Goal: Complete application form

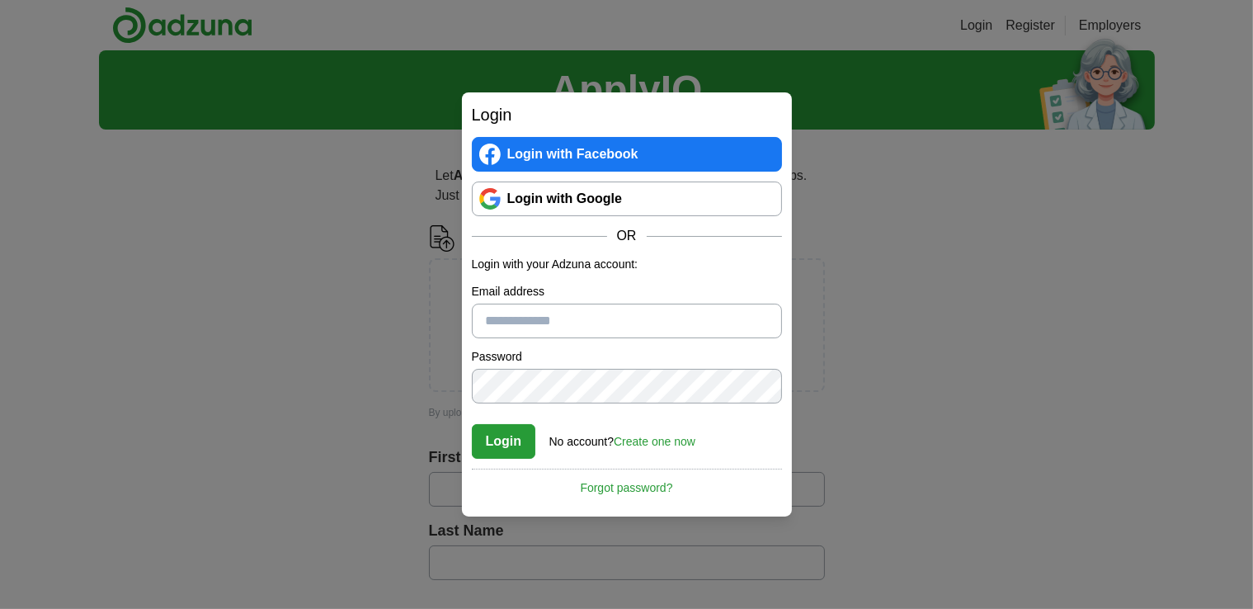
click at [566, 324] on input "Email address" at bounding box center [627, 321] width 310 height 35
click at [668, 442] on link "Create one now" at bounding box center [655, 441] width 82 height 13
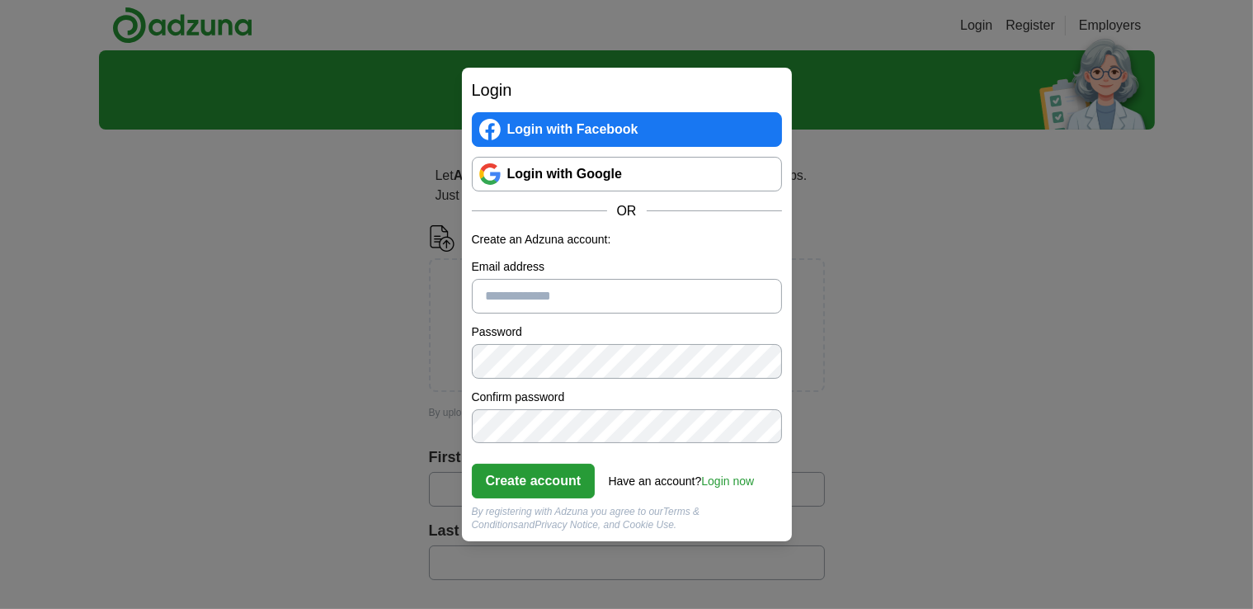
click at [509, 309] on input "Email address" at bounding box center [627, 296] width 310 height 35
click at [518, 309] on input "Email address" at bounding box center [627, 296] width 310 height 35
click at [543, 293] on input "****" at bounding box center [627, 296] width 310 height 35
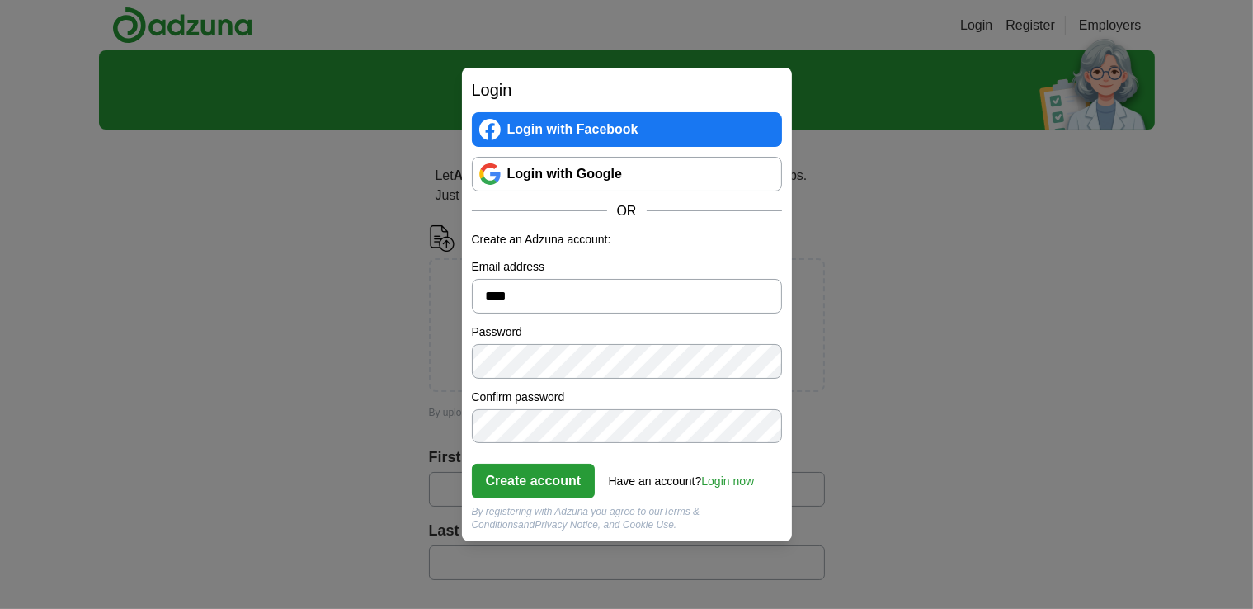
click at [543, 293] on input "****" at bounding box center [627, 296] width 310 height 35
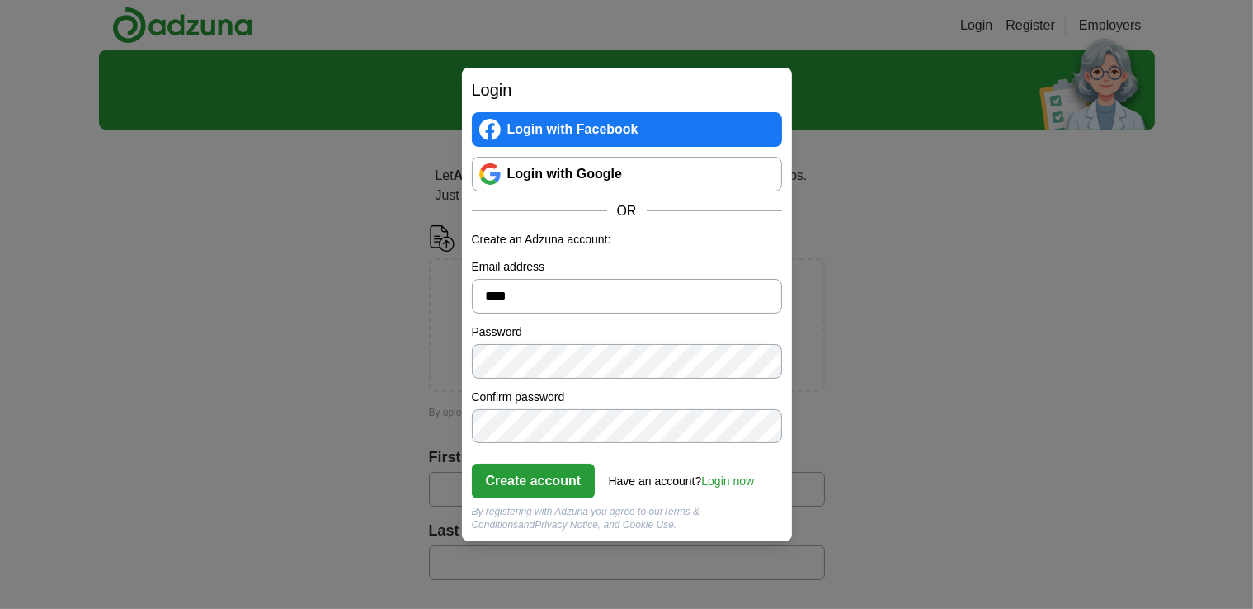
click at [543, 293] on input "****" at bounding box center [627, 296] width 310 height 35
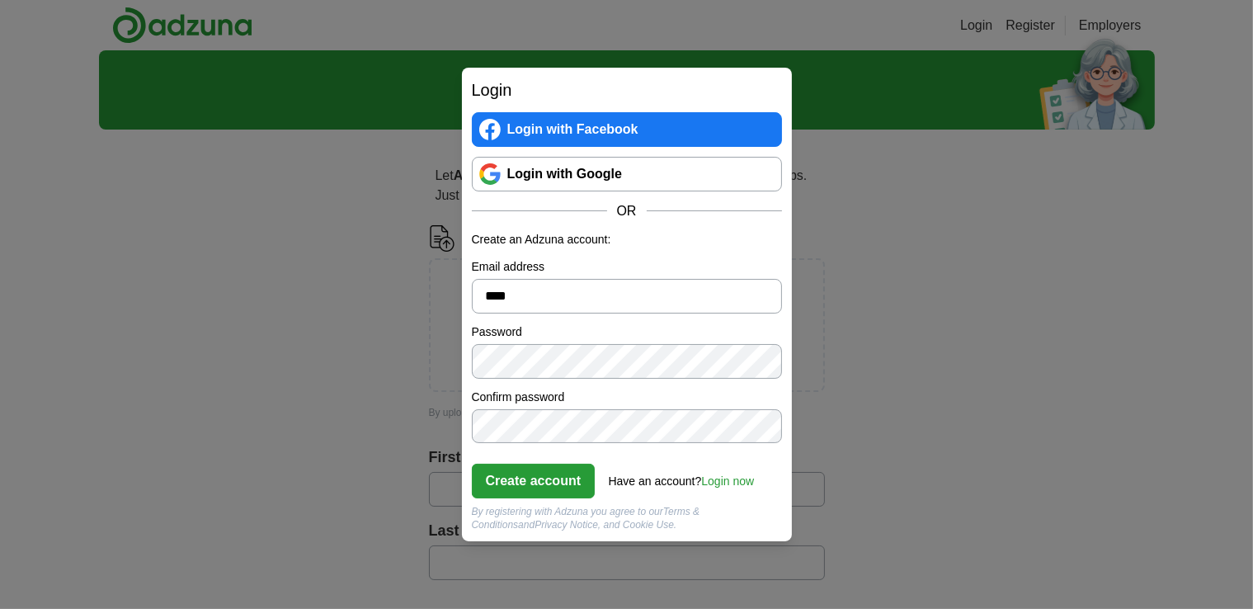
click at [537, 297] on input "****" at bounding box center [627, 296] width 310 height 35
type input "**********"
click at [516, 476] on button "Create account" at bounding box center [534, 481] width 124 height 35
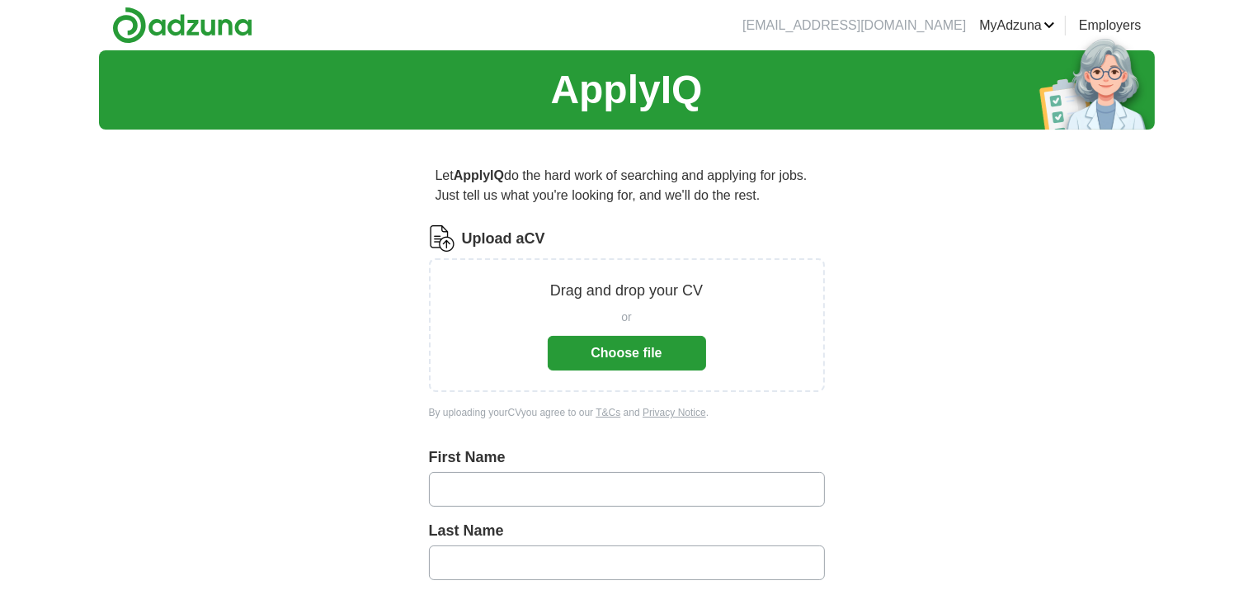
click at [637, 359] on button "Choose file" at bounding box center [627, 353] width 158 height 35
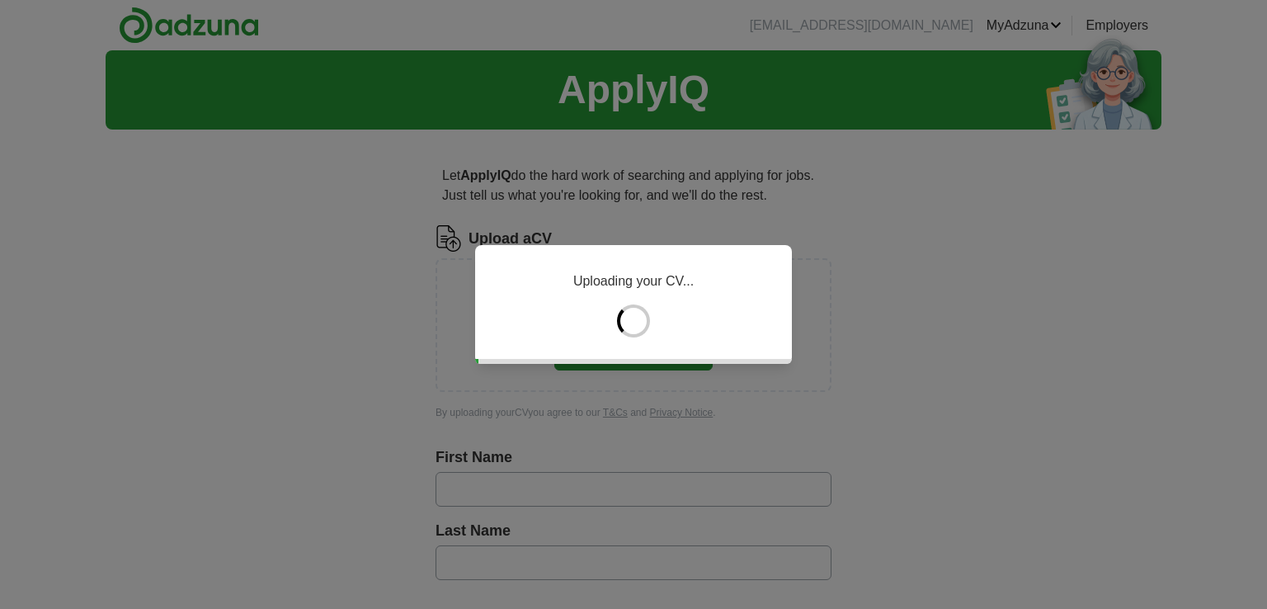
drag, startPoint x: 0, startPoint y: 0, endPoint x: 1266, endPoint y: 163, distance: 1276.9
click at [1252, 163] on div "Uploading your CV..." at bounding box center [633, 304] width 1267 height 609
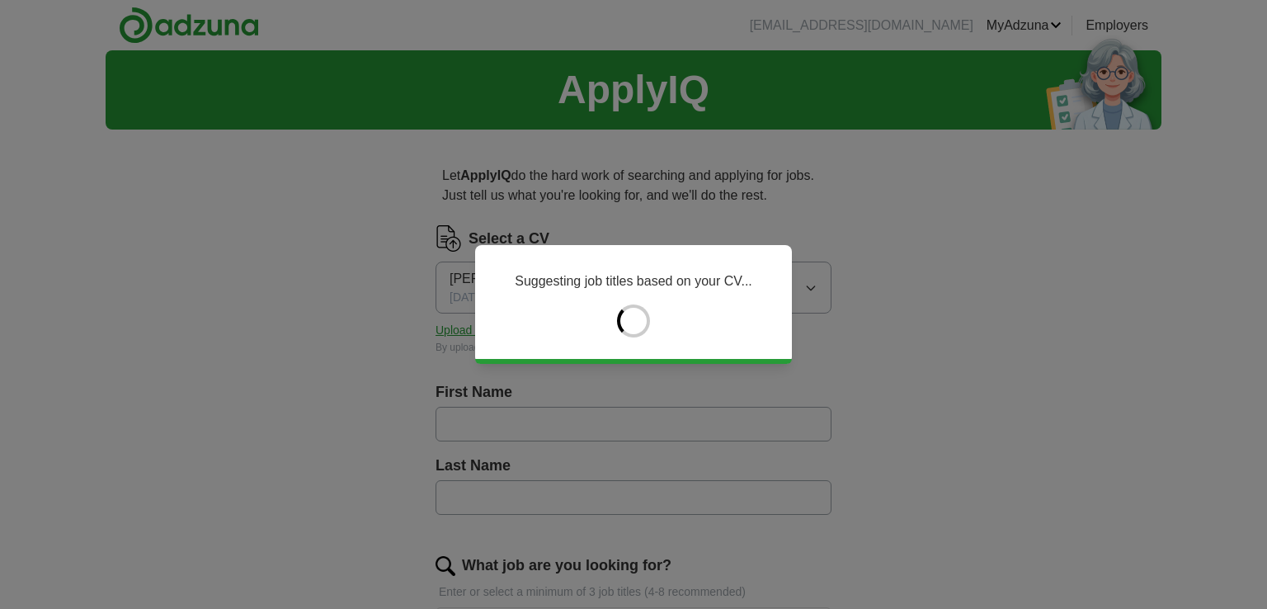
type input "****"
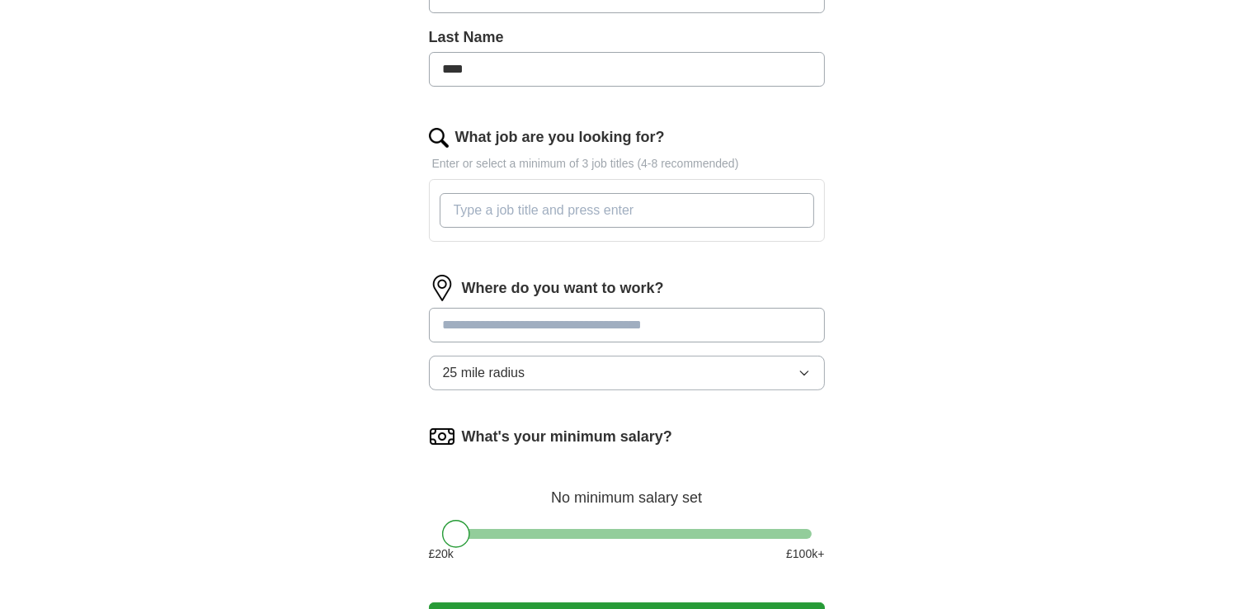
scroll to position [440, 0]
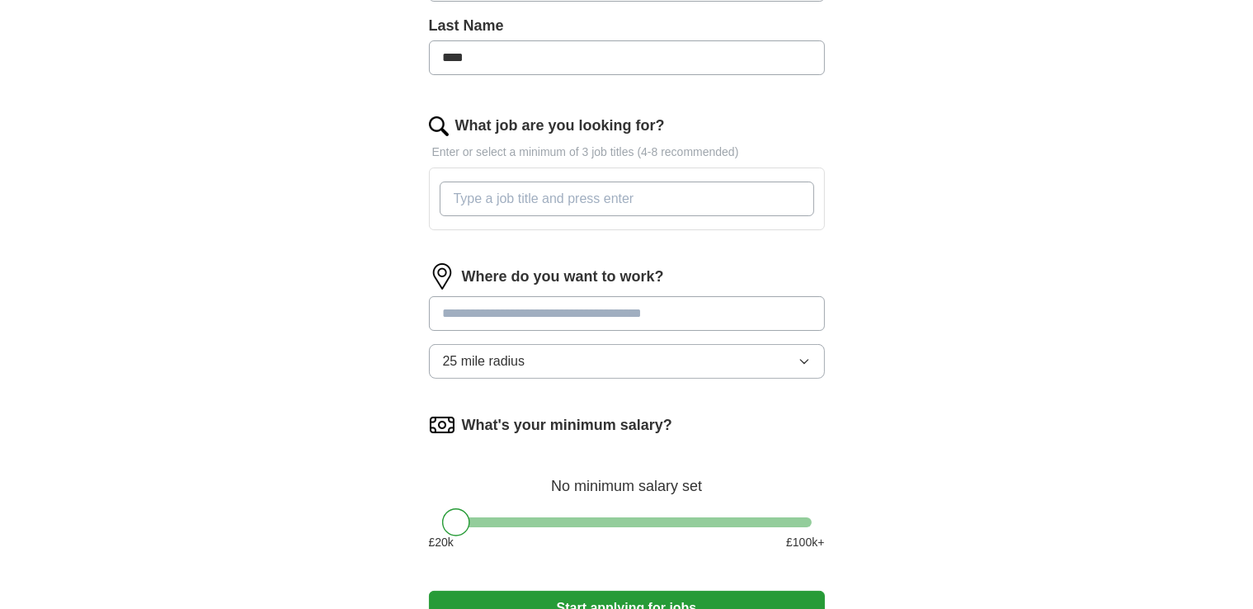
click at [558, 198] on input "What job are you looking for?" at bounding box center [627, 199] width 375 height 35
type input "Care Assistant"
click at [579, 196] on input "Care Assistant" at bounding box center [627, 199] width 375 height 35
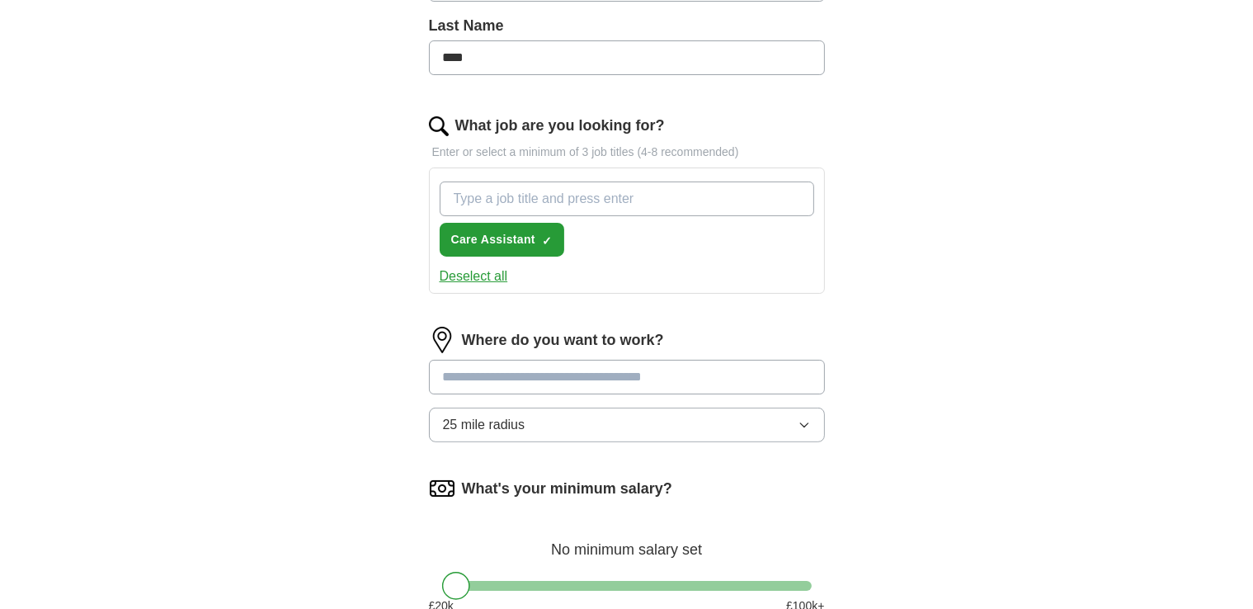
click at [537, 194] on input "What job are you looking for?" at bounding box center [627, 199] width 375 height 35
type input "Kitchen [PERSON_NAME]"
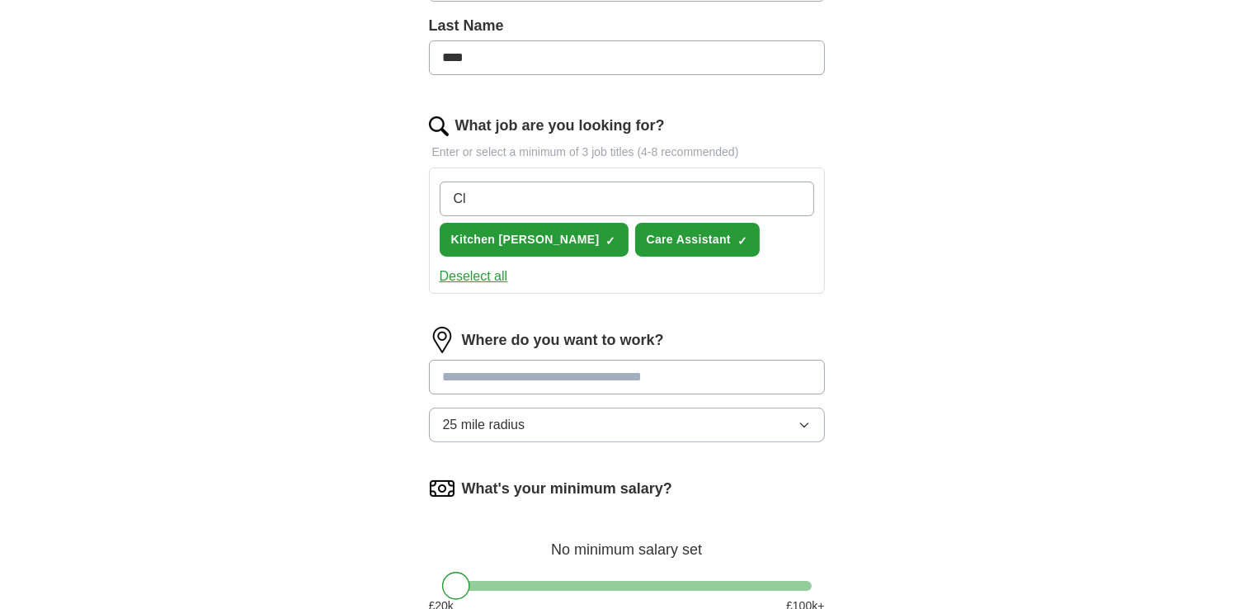
type input "C"
type input "Welfare Cleaner"
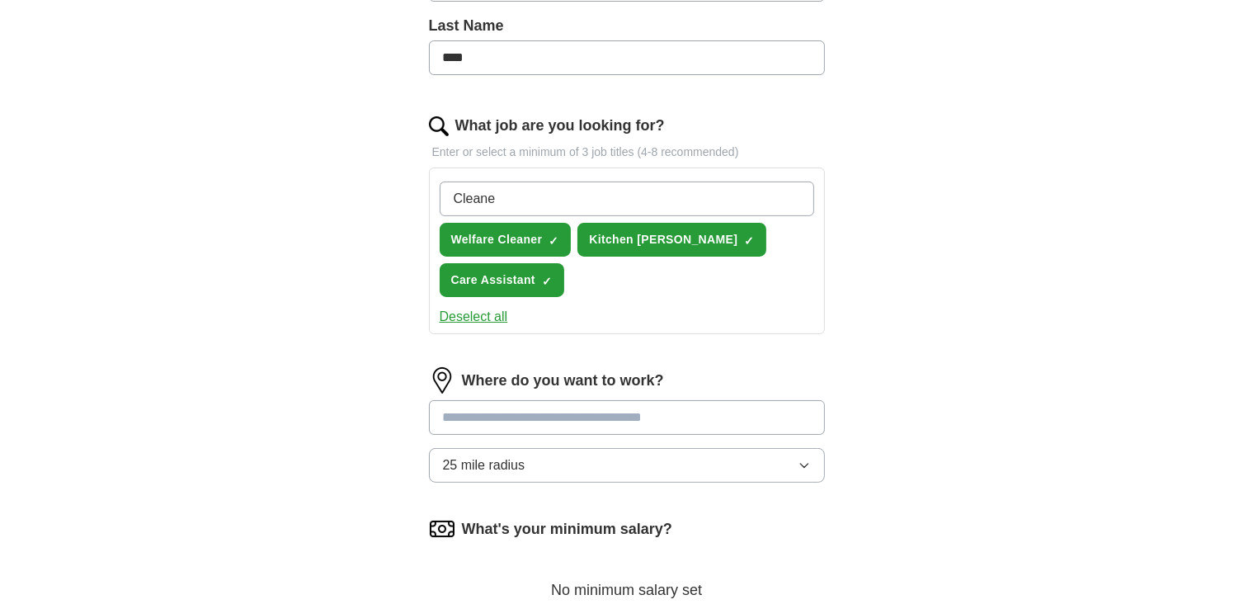
type input "Cleaner"
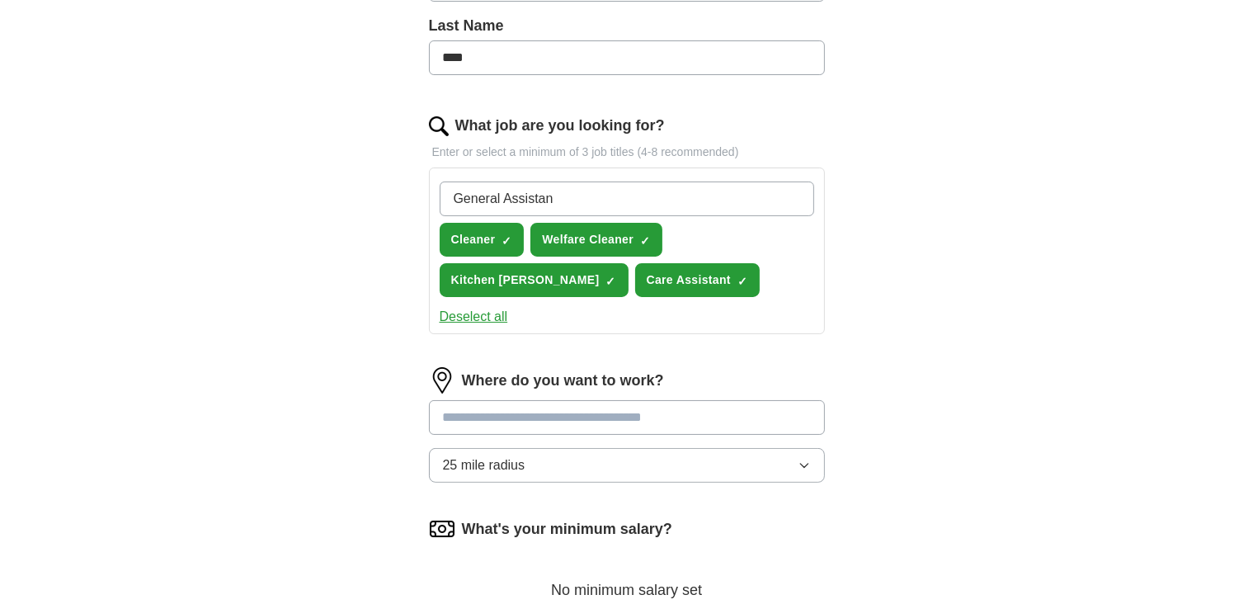
type input "General Assistant"
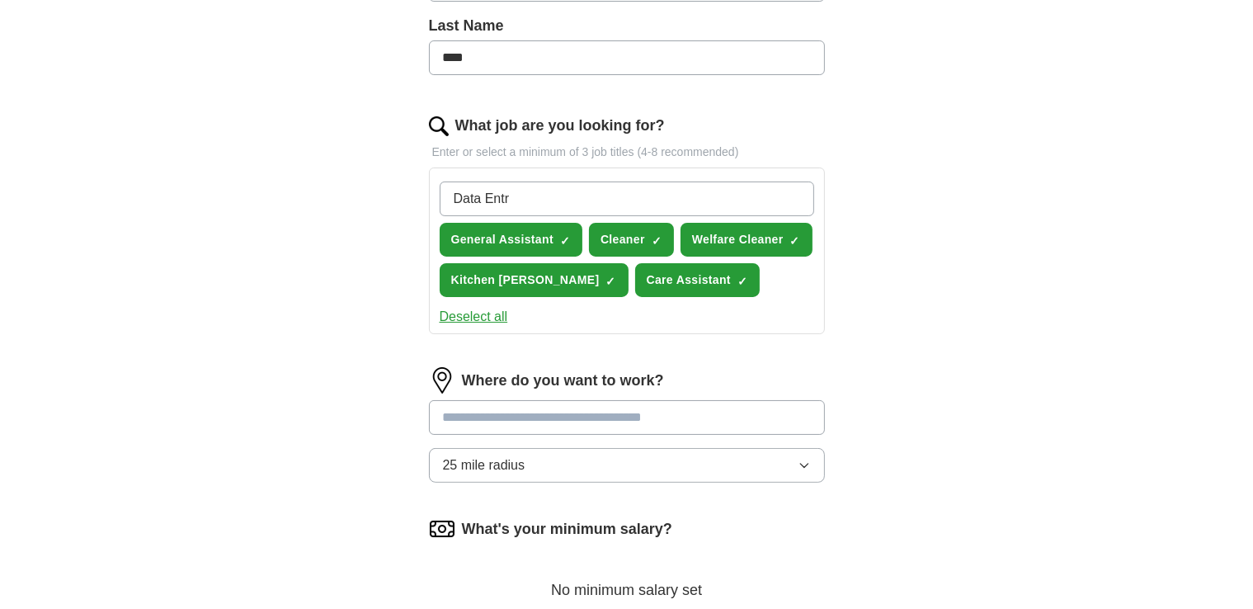
type input "Data Entry"
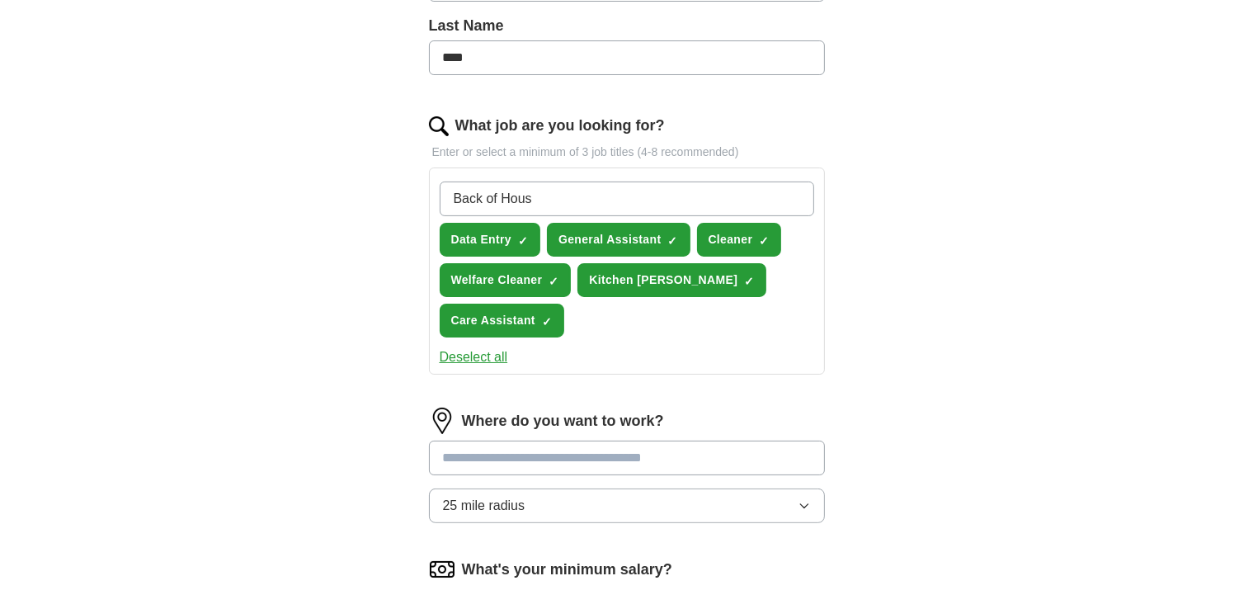
type input "Back of House"
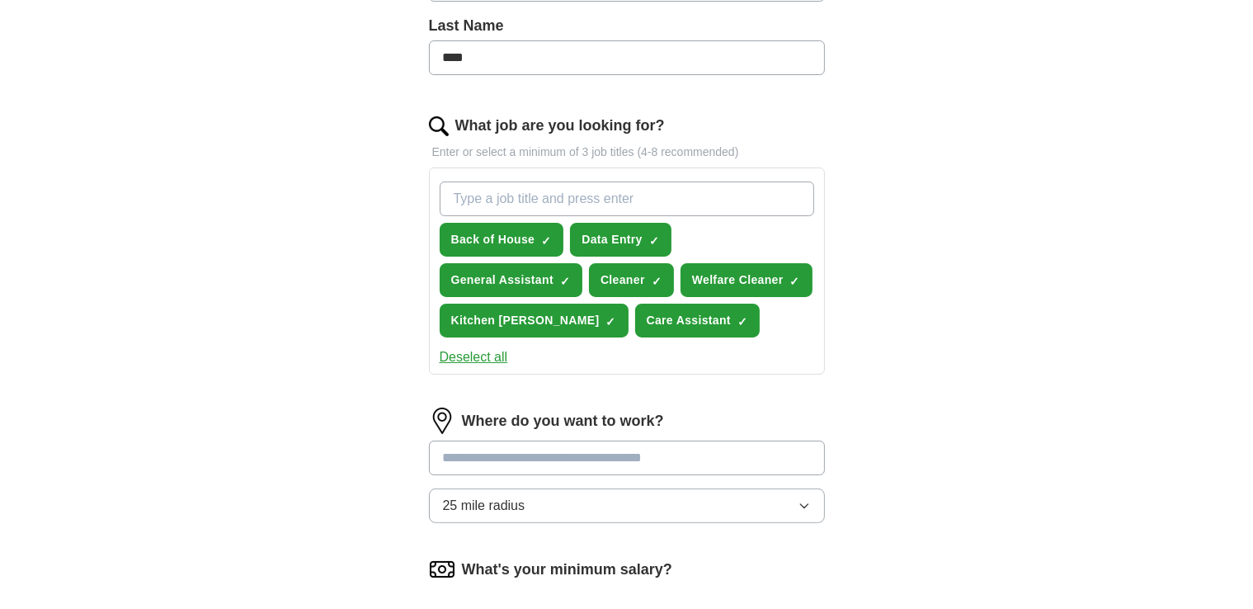
click at [537, 194] on input "What job are you looking for?" at bounding box center [627, 199] width 375 height 35
type input "Chat Agent"
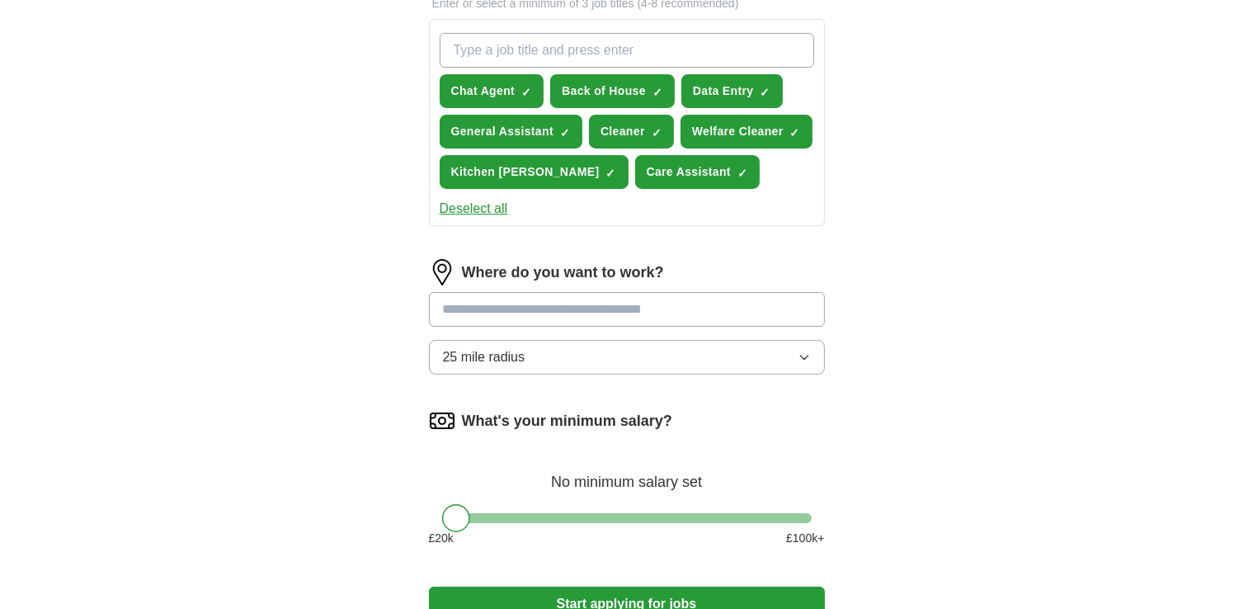
scroll to position [604, 0]
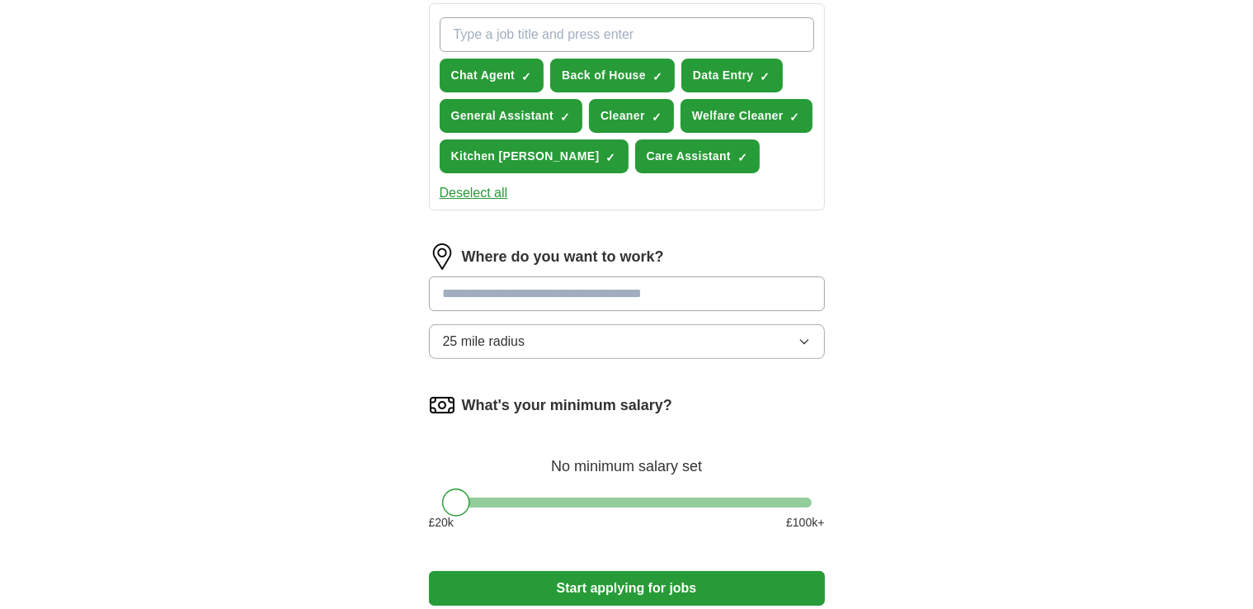
click at [793, 359] on button "25 mile radius" at bounding box center [627, 341] width 396 height 35
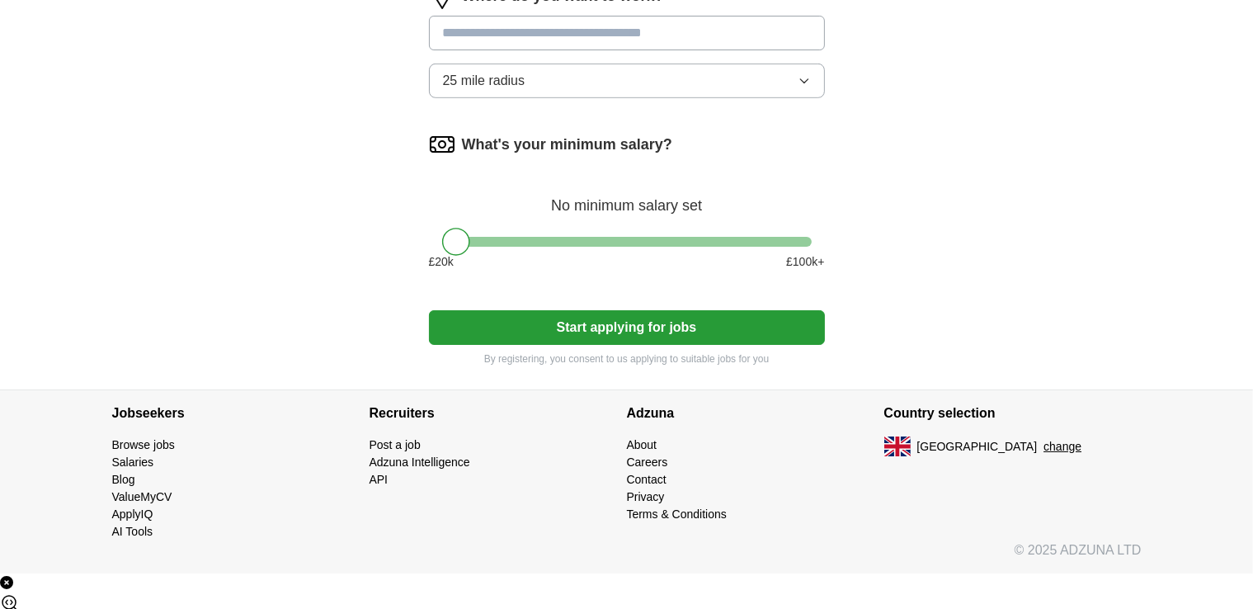
scroll to position [705, 0]
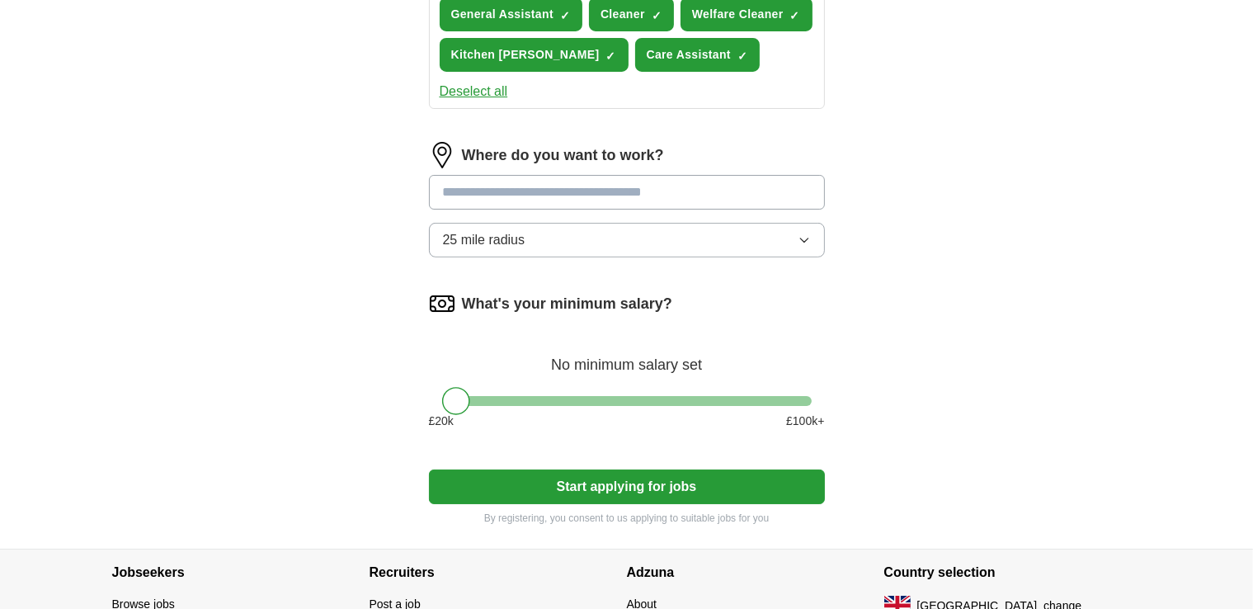
click at [720, 257] on button "25 mile radius" at bounding box center [627, 240] width 396 height 35
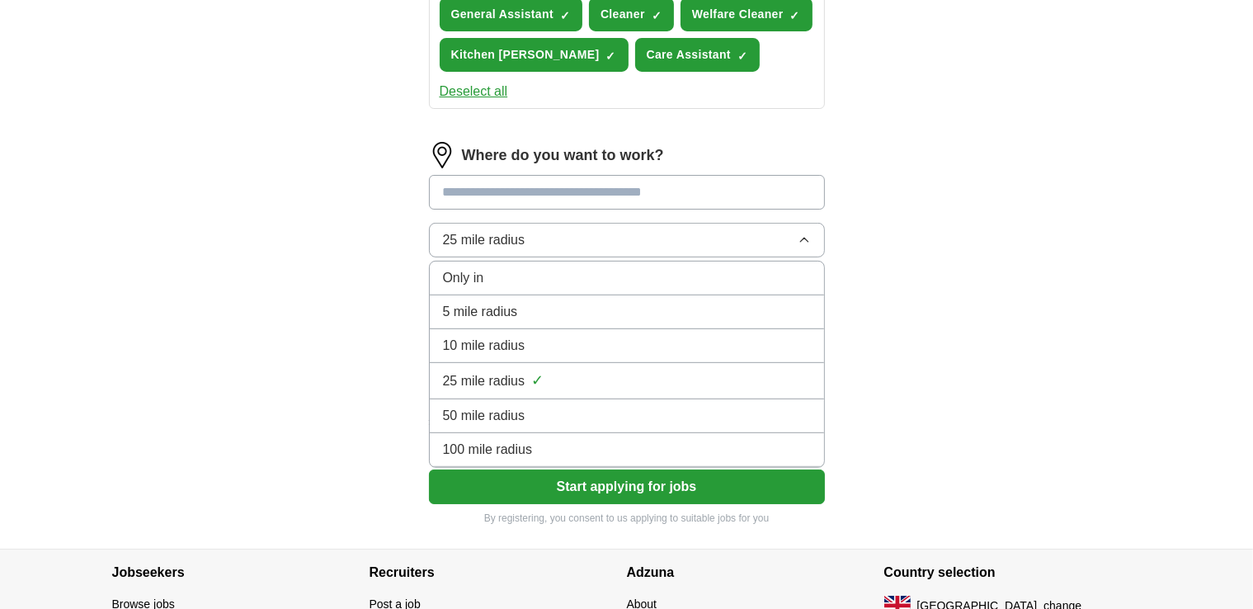
click at [523, 288] on div "Only in" at bounding box center [627, 278] width 368 height 20
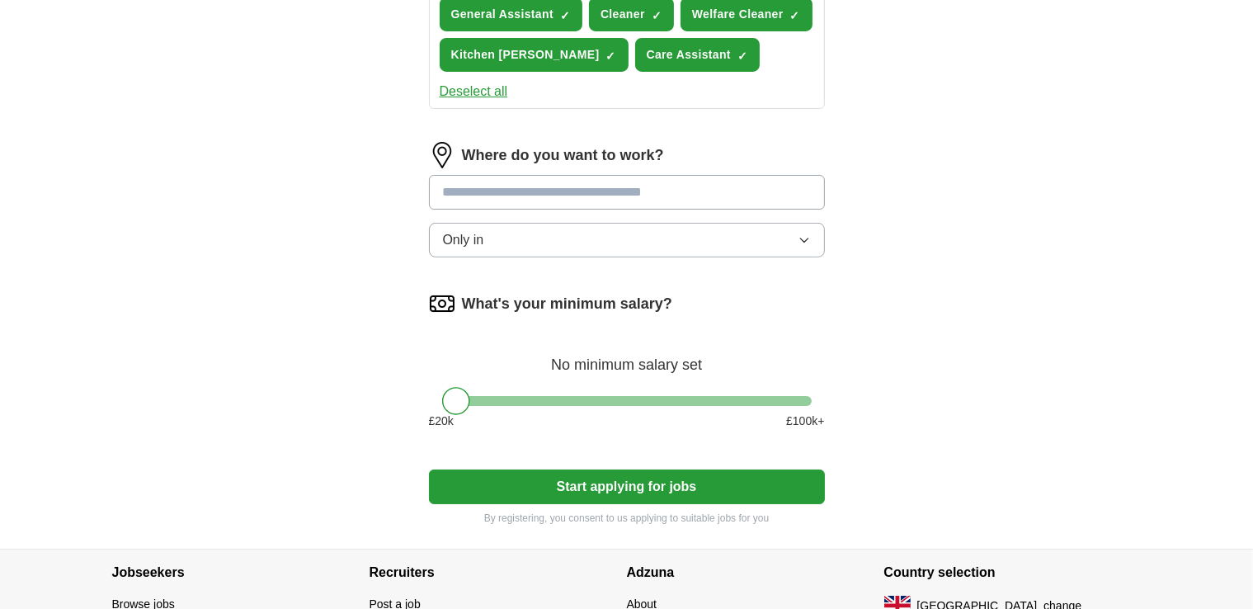
click at [584, 210] on input at bounding box center [627, 192] width 396 height 35
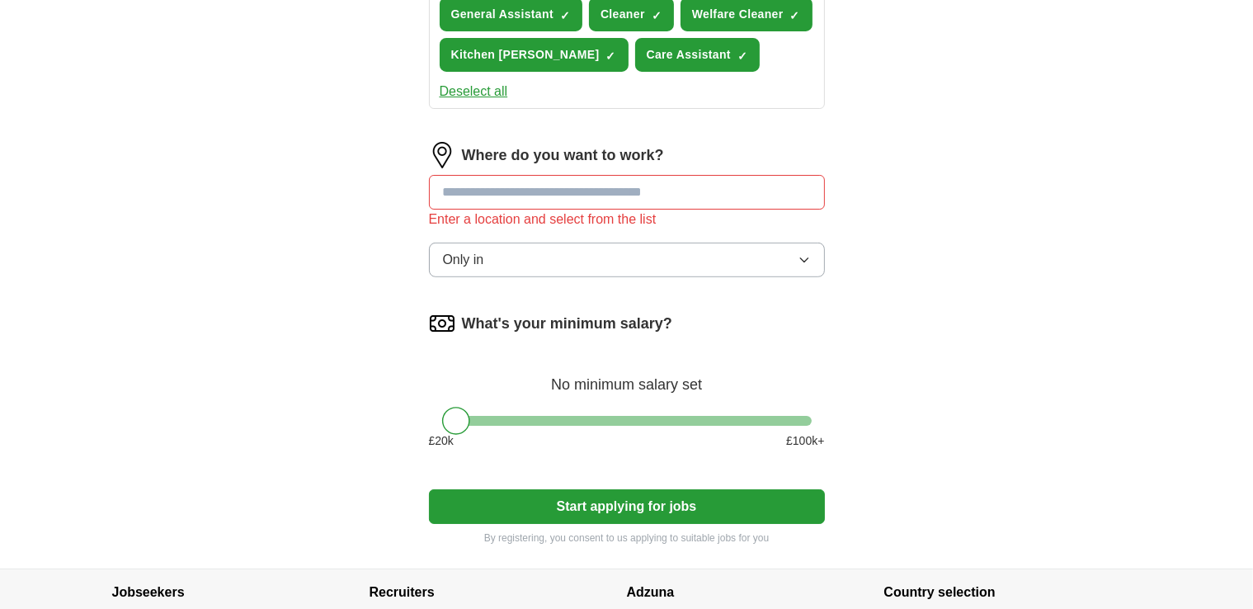
click at [521, 277] on button "Only in" at bounding box center [627, 260] width 396 height 35
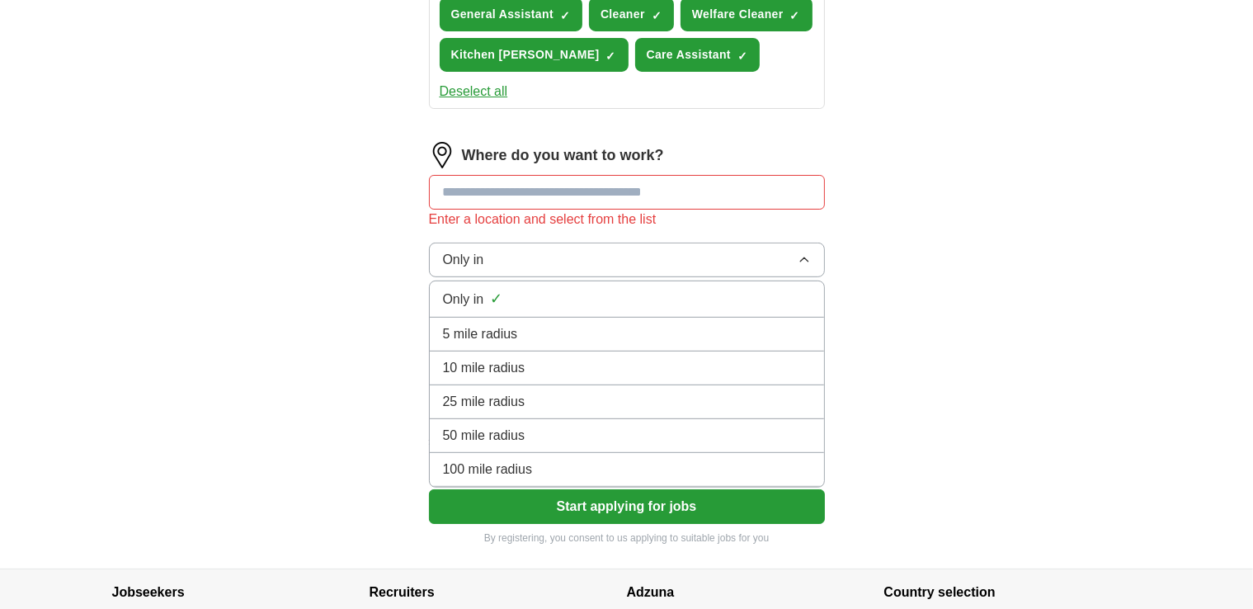
click at [469, 344] on span "5 mile radius" at bounding box center [480, 334] width 75 height 20
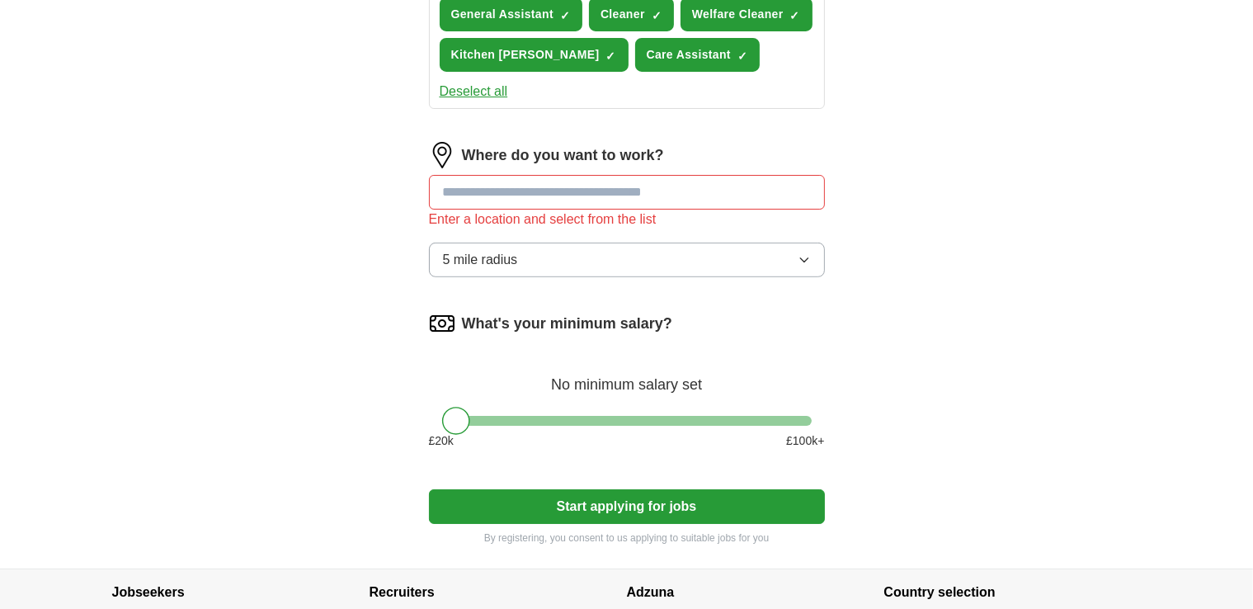
click at [507, 210] on input at bounding box center [627, 192] width 396 height 35
type input "*******"
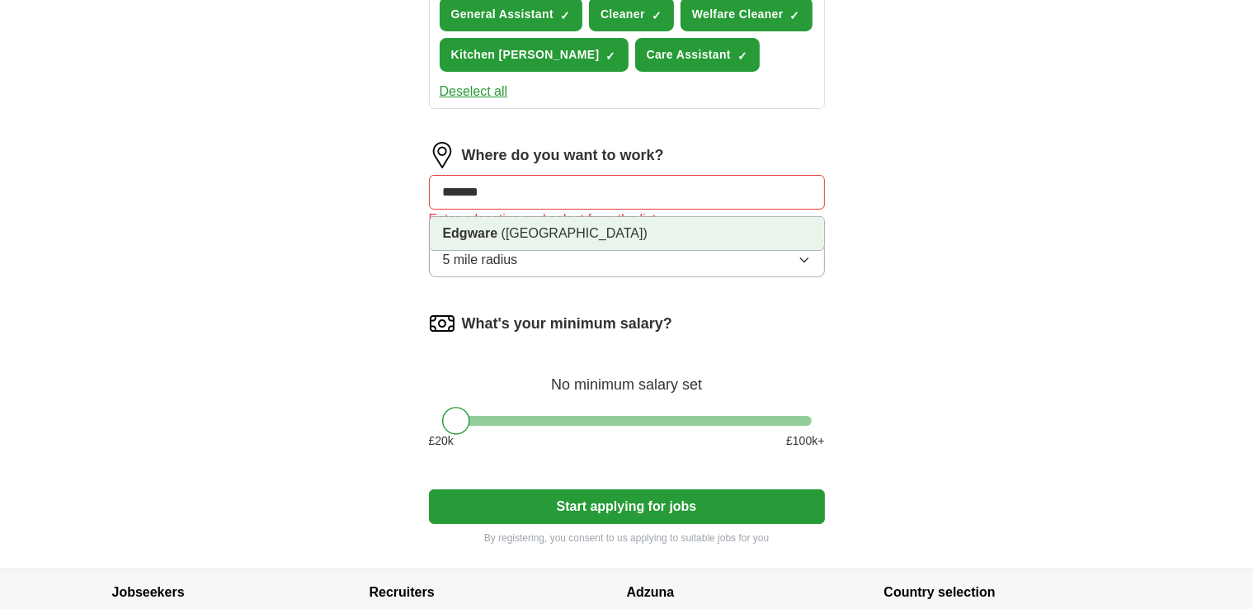
click at [520, 240] on span "([GEOGRAPHIC_DATA])" at bounding box center [575, 233] width 146 height 14
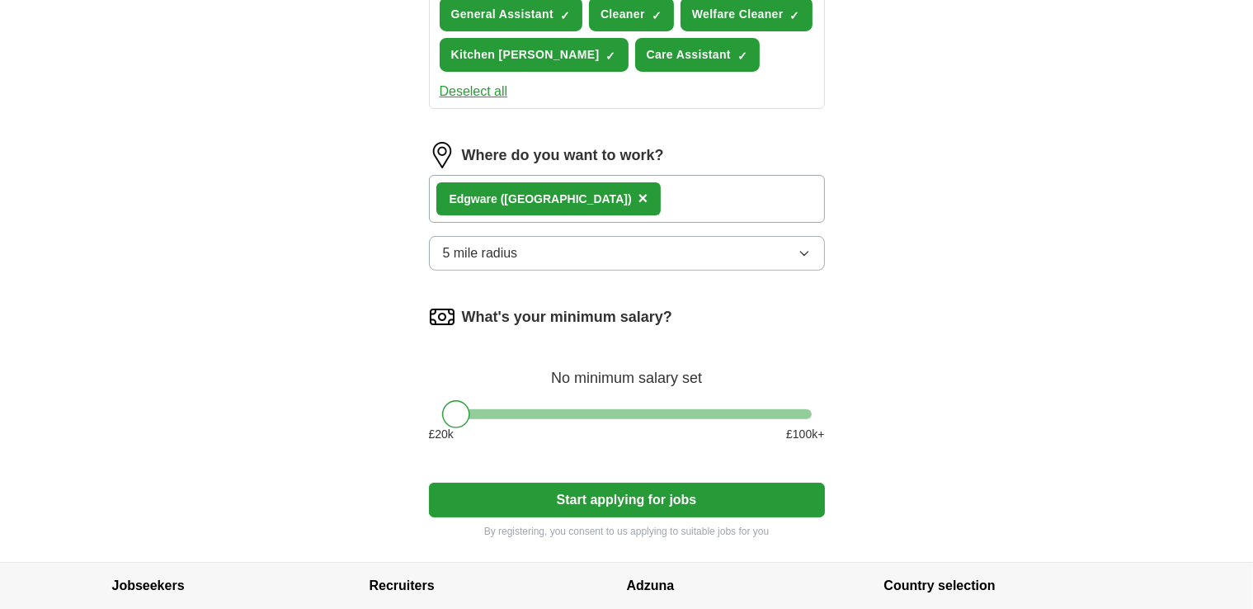
drag, startPoint x: 466, startPoint y: 444, endPoint x: 432, endPoint y: 446, distance: 33.9
click at [432, 419] on div at bounding box center [627, 414] width 396 height 10
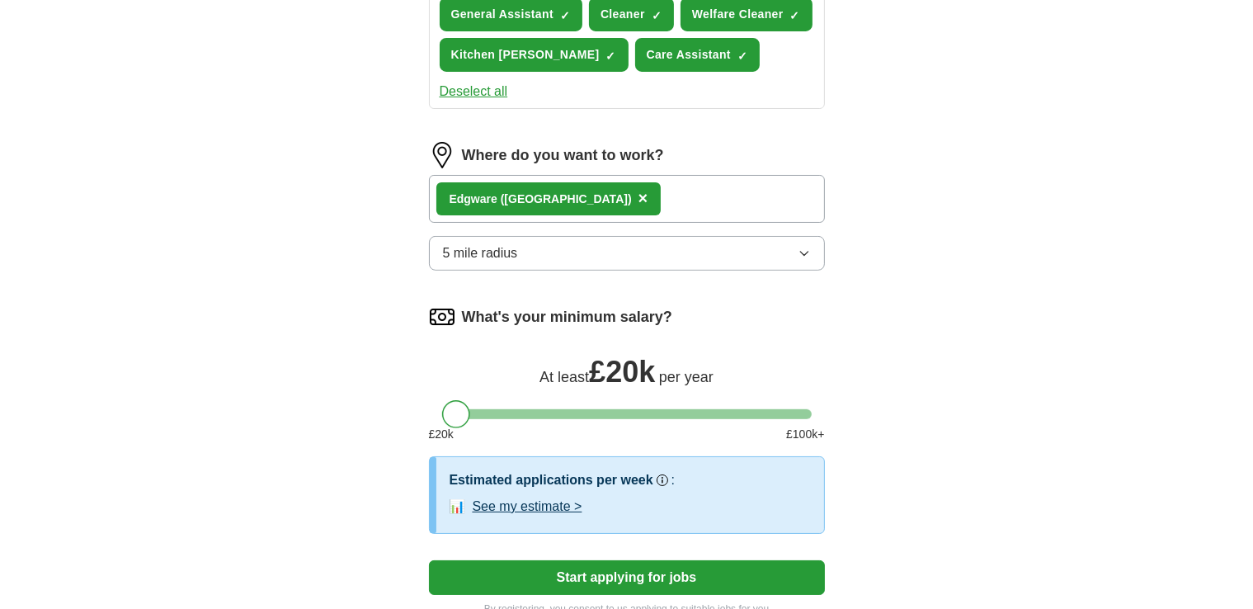
drag, startPoint x: 453, startPoint y: 443, endPoint x: 430, endPoint y: 446, distance: 23.2
click at [430, 419] on div at bounding box center [627, 414] width 396 height 10
click at [416, 408] on div "Let ApplyIQ do the hard work of searching and applying for jobs. Just tell us w…" at bounding box center [627, 38] width 528 height 1202
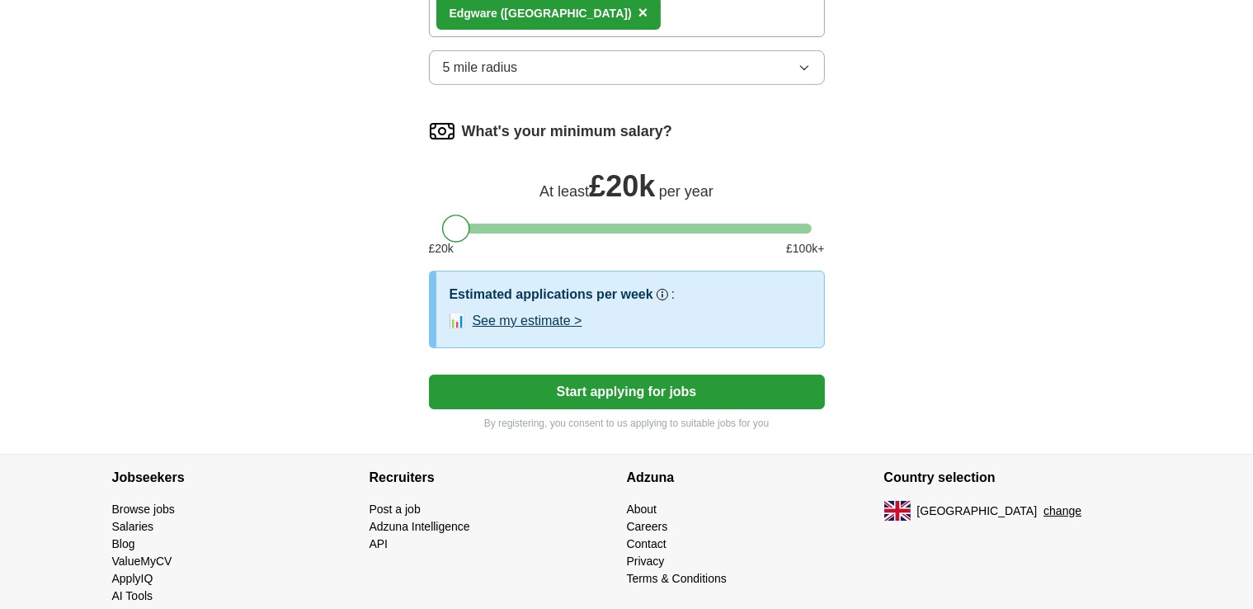
scroll to position [926, 0]
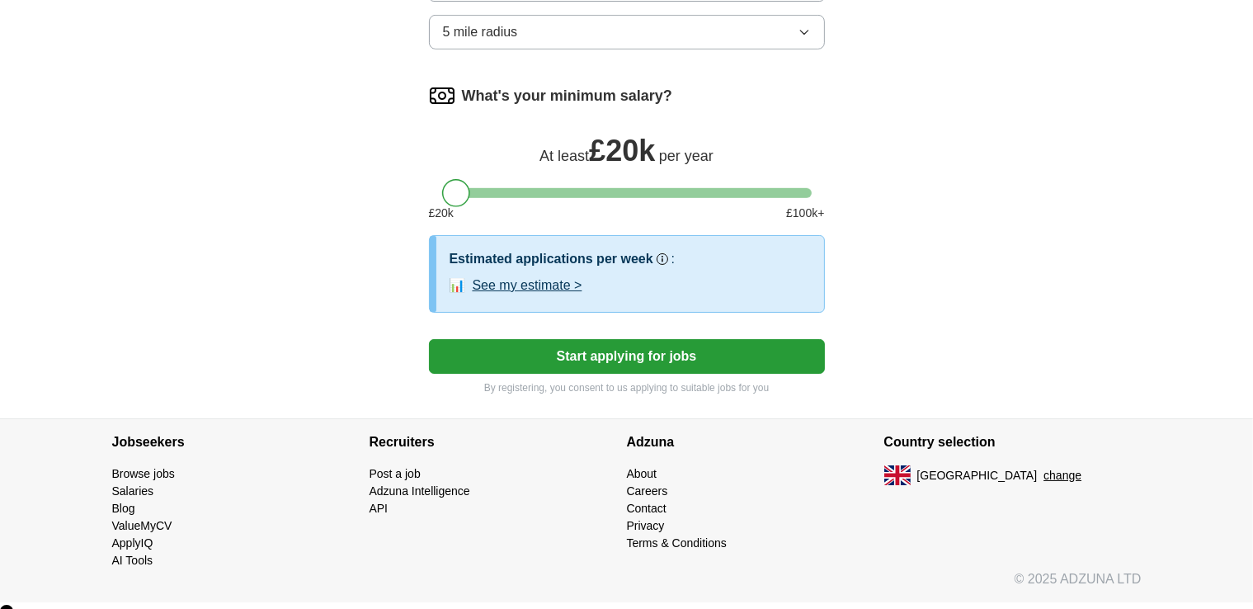
drag, startPoint x: 450, startPoint y: 222, endPoint x: 427, endPoint y: 229, distance: 24.0
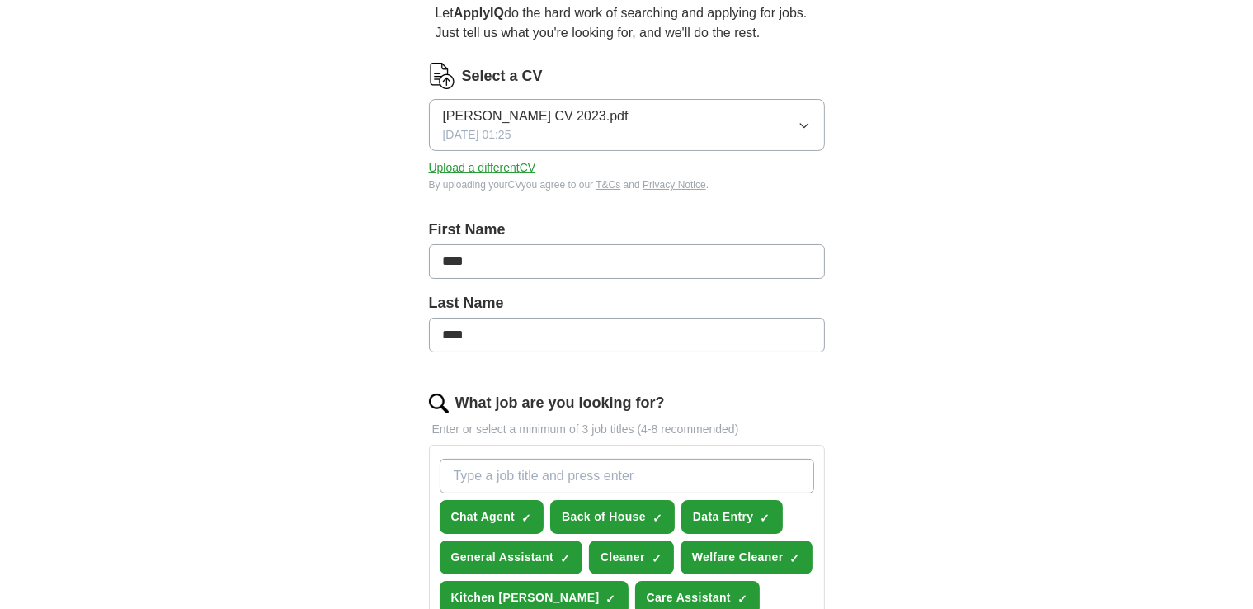
scroll to position [955, 0]
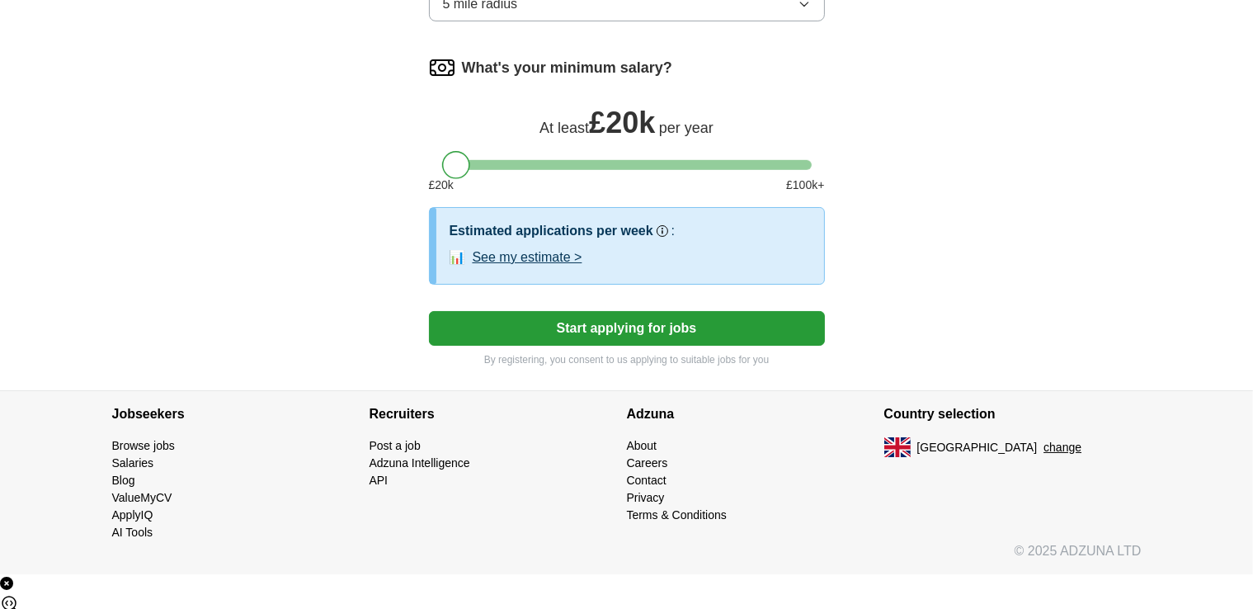
click at [662, 346] on button "Start applying for jobs" at bounding box center [627, 328] width 396 height 35
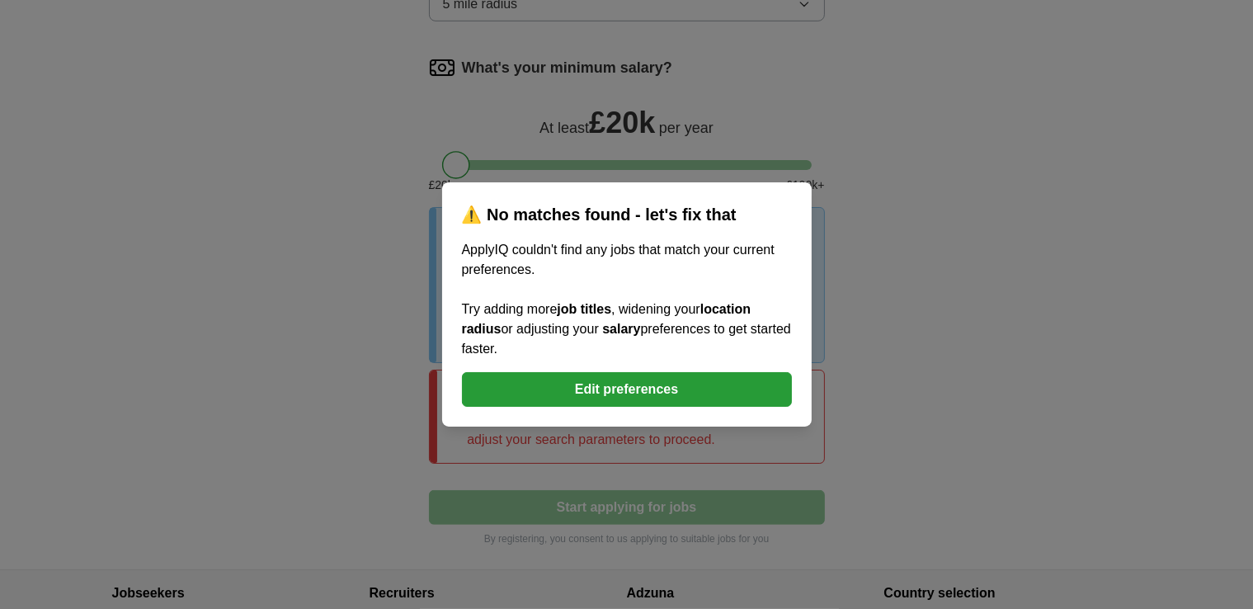
click at [620, 383] on button "Edit preferences" at bounding box center [627, 389] width 330 height 35
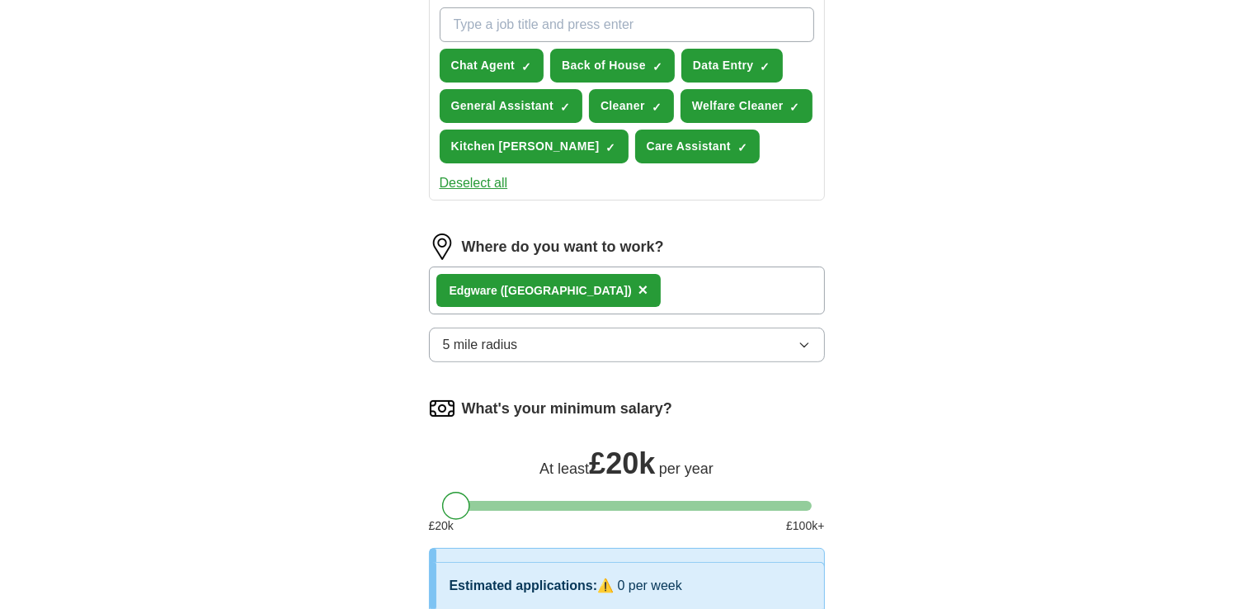
scroll to position [447, 0]
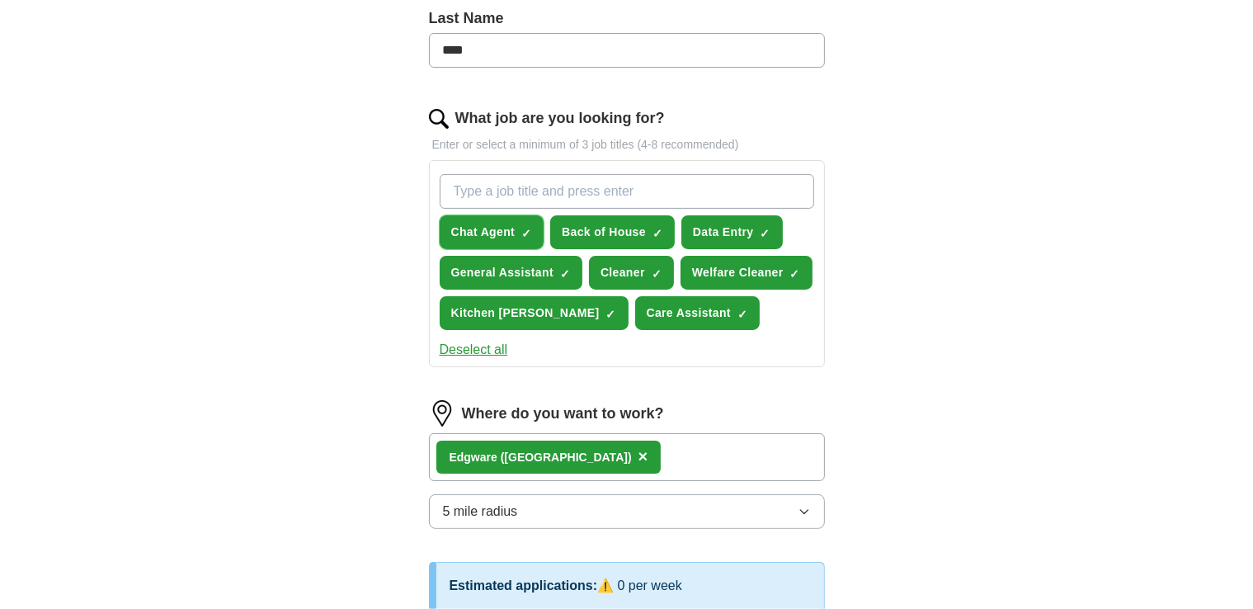
click at [474, 235] on span "Chat Agent" at bounding box center [483, 232] width 64 height 17
click at [474, 233] on span "Chat Agent" at bounding box center [483, 232] width 64 height 17
click at [476, 226] on span "Chat Agent" at bounding box center [483, 232] width 64 height 17
click at [467, 227] on span "Chat Agent" at bounding box center [483, 232] width 64 height 17
click at [492, 195] on input "What job are you looking for?" at bounding box center [627, 191] width 375 height 35
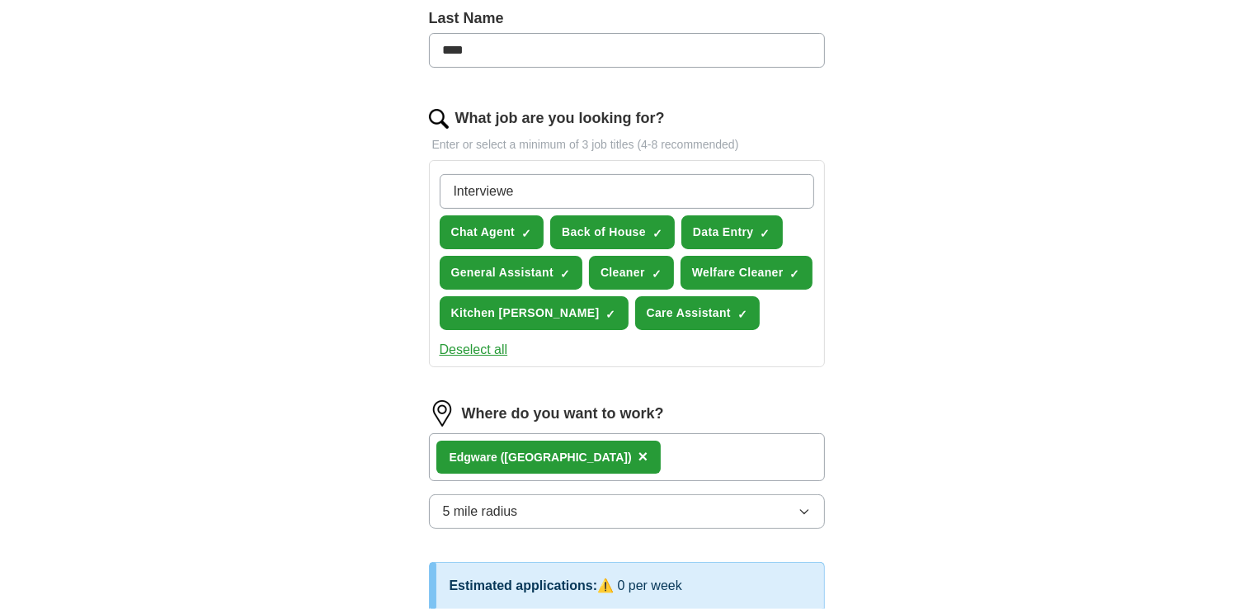
type input "Interviewer"
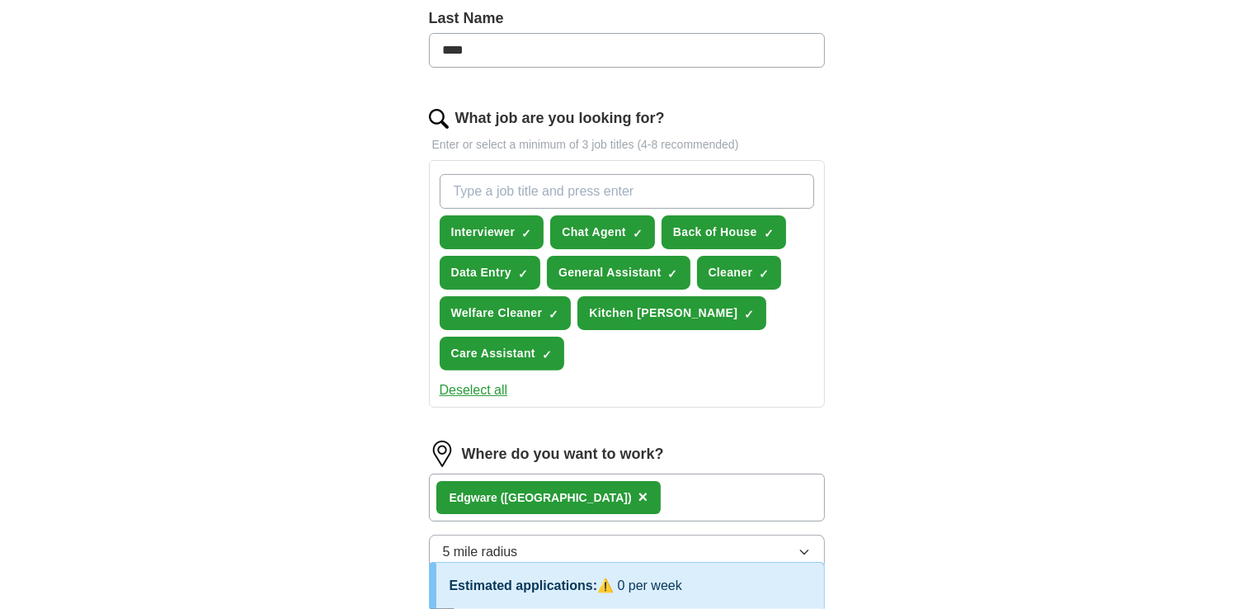
click at [522, 539] on button "5 mile radius" at bounding box center [627, 552] width 396 height 35
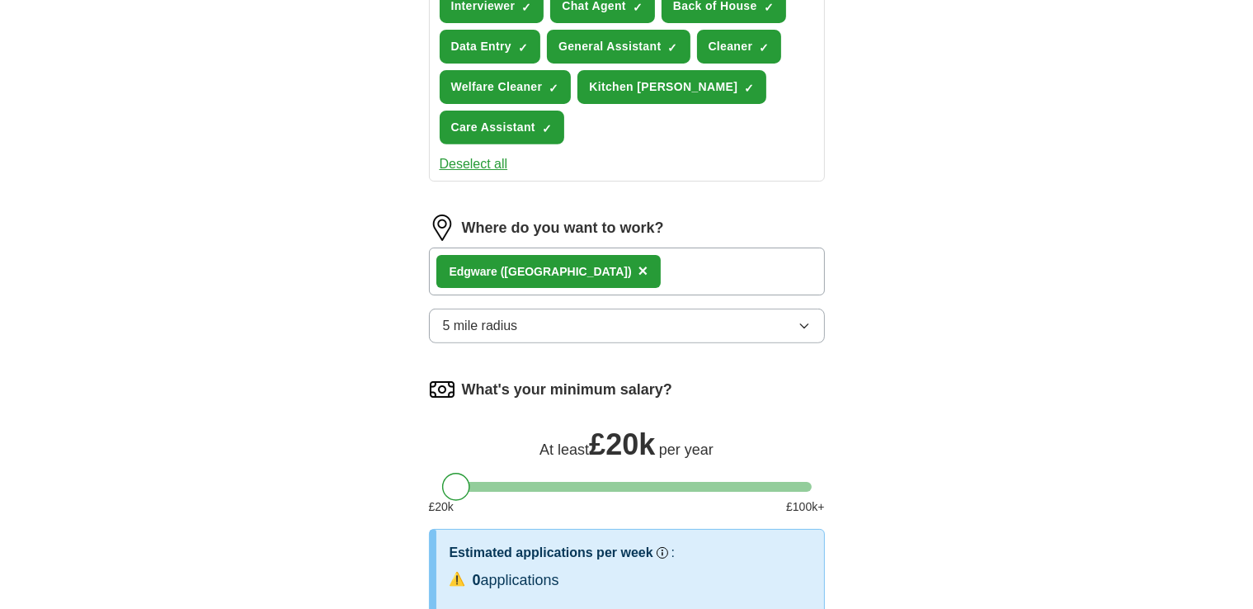
scroll to position [681, 0]
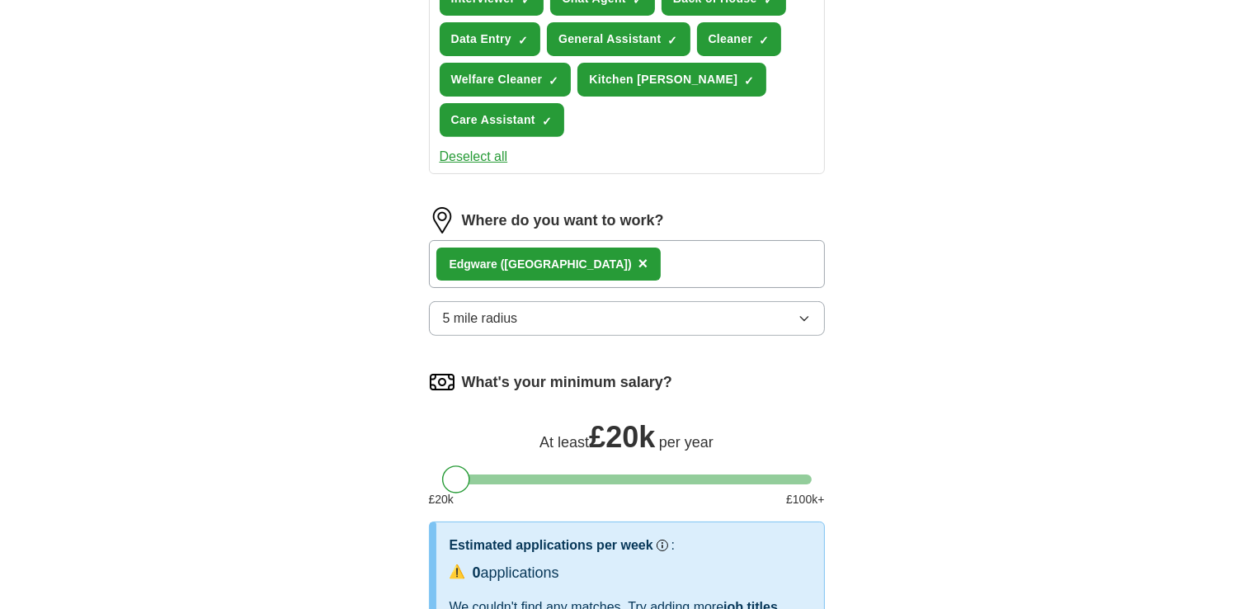
click at [718, 318] on button "5 mile radius" at bounding box center [627, 318] width 396 height 35
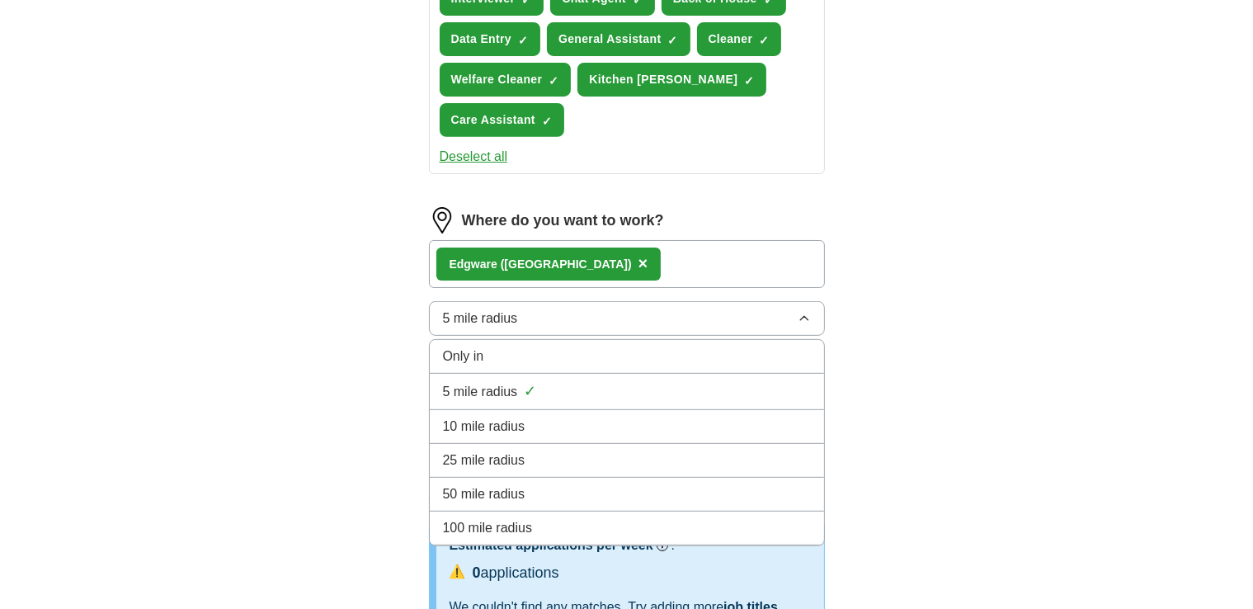
click at [515, 417] on span "10 mile radius" at bounding box center [484, 427] width 83 height 20
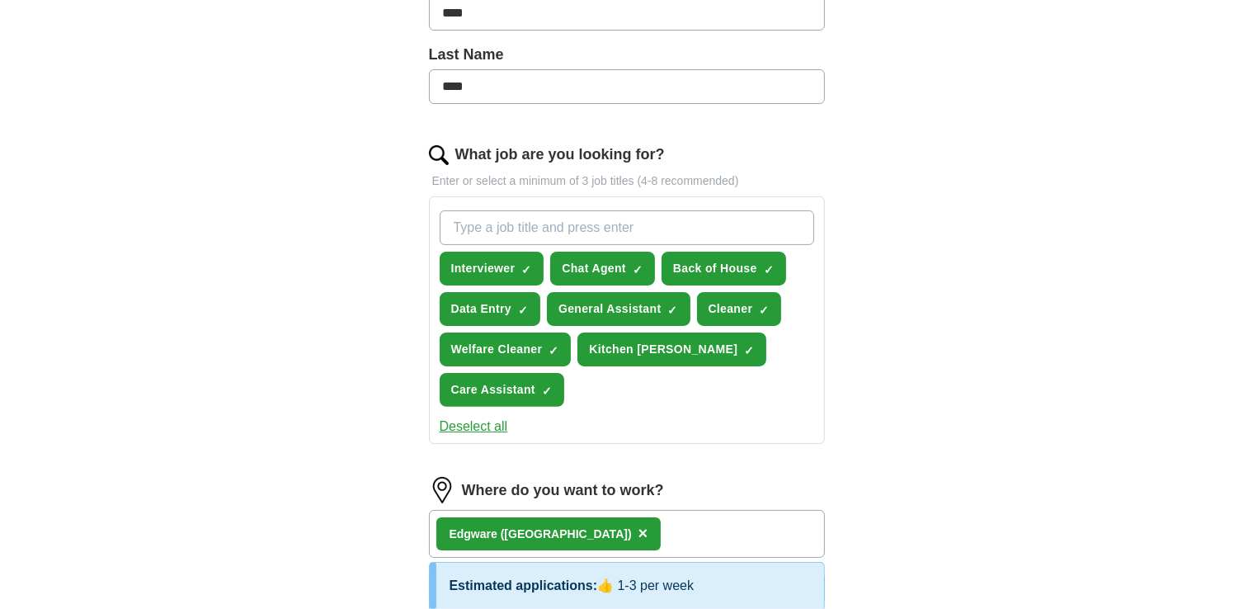
scroll to position [409, 0]
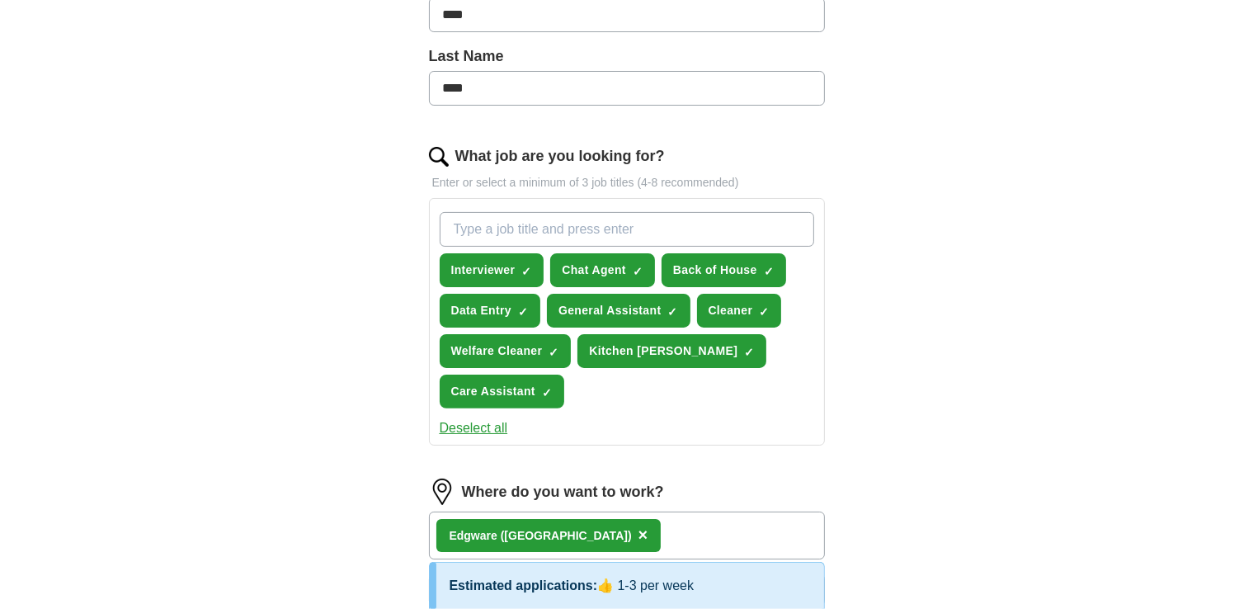
click at [469, 224] on input "What job are you looking for?" at bounding box center [627, 229] width 375 height 35
type input "Hospital [PERSON_NAME]"
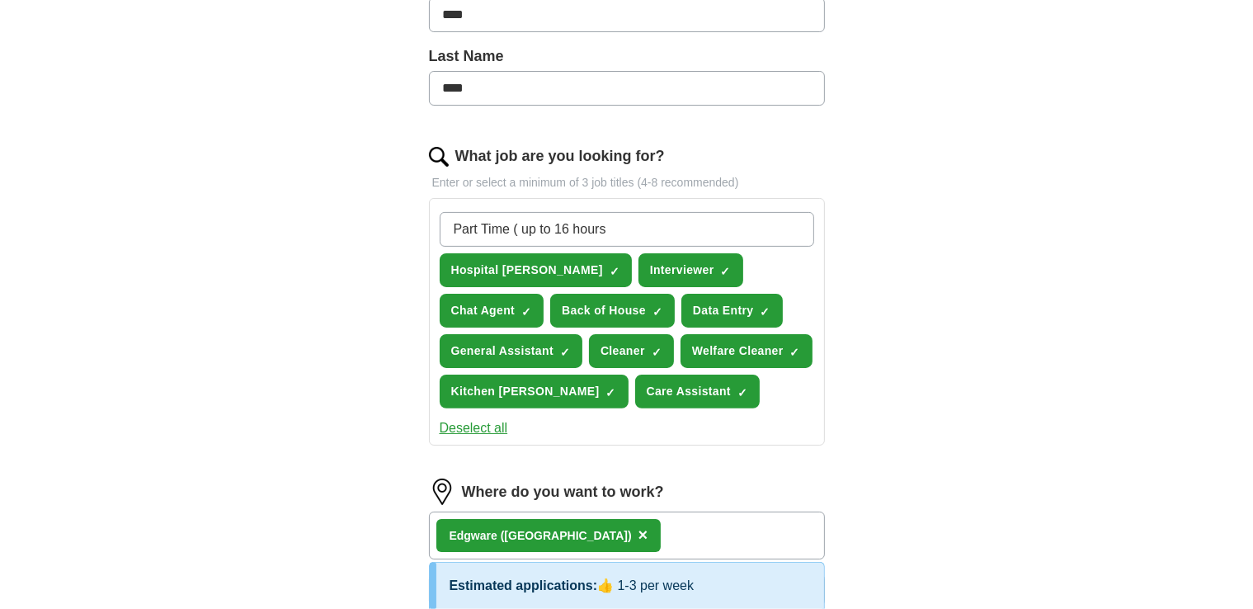
type input "Part Time ( up to 16 hours)"
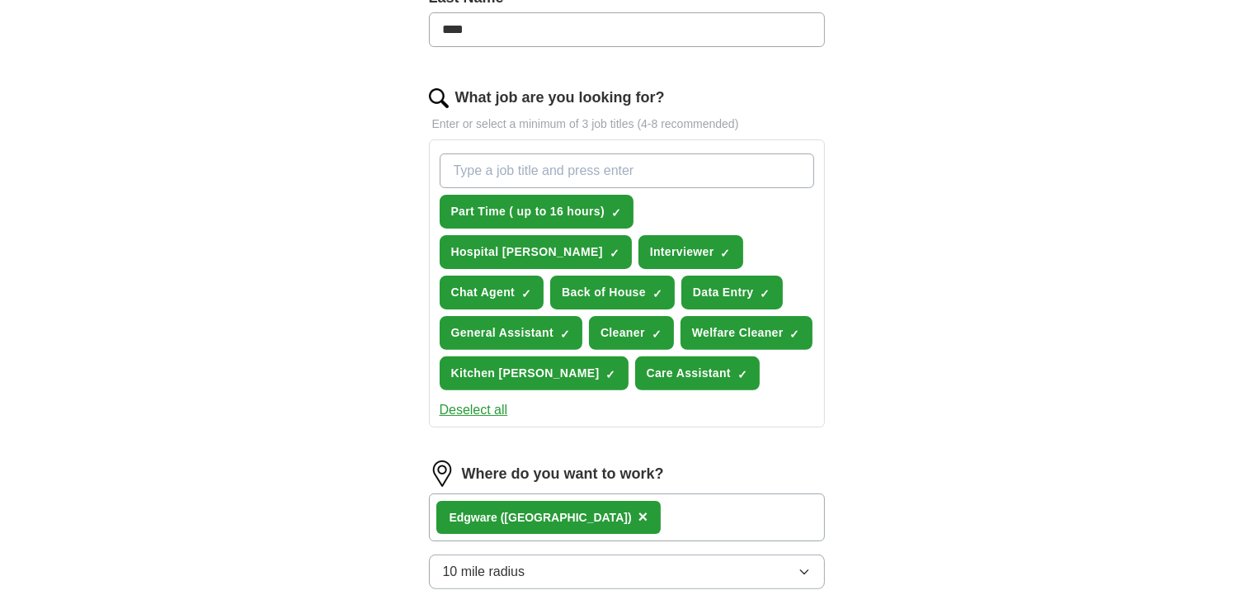
scroll to position [450, 0]
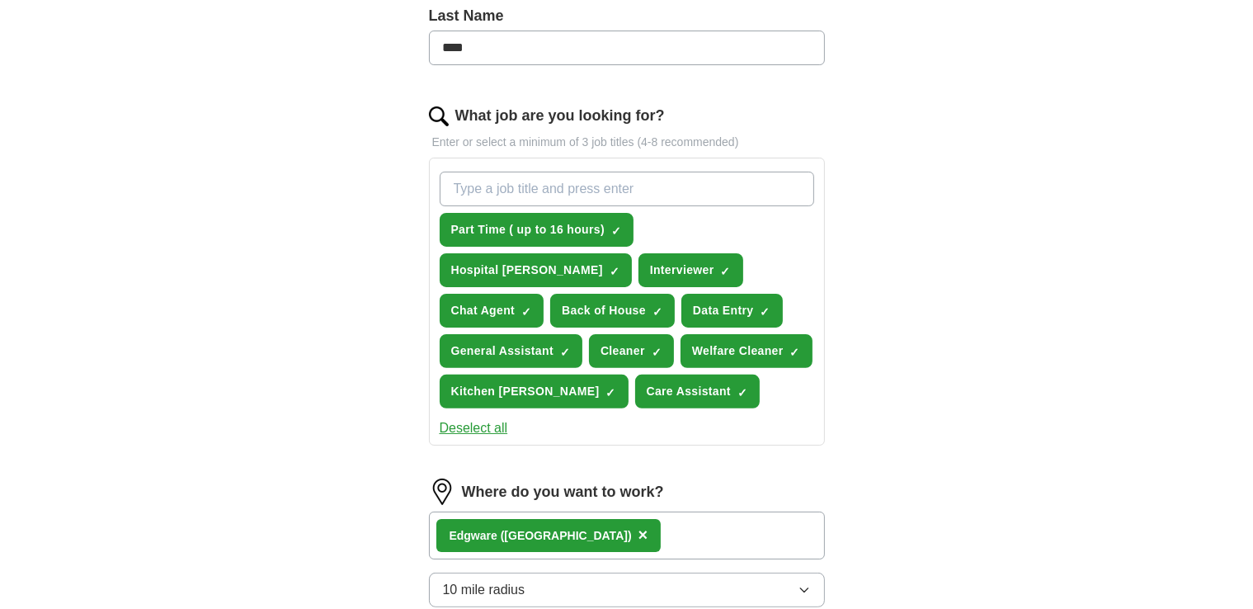
click at [475, 186] on input "What job are you looking for?" at bounding box center [627, 189] width 375 height 35
type input "Labourer Assistant"
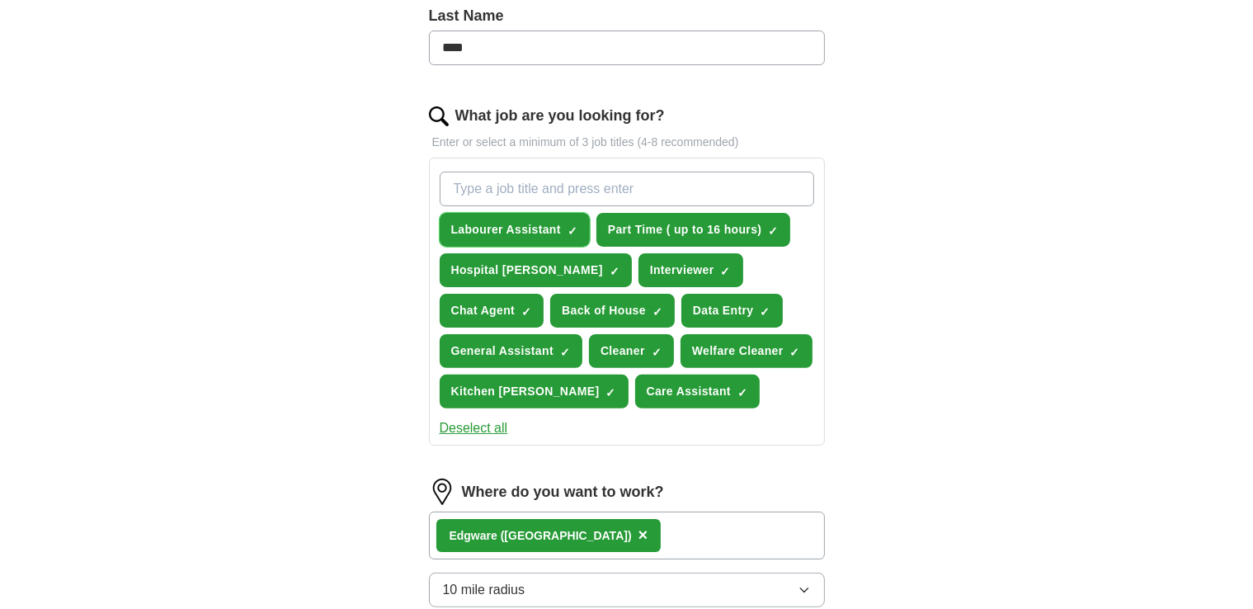
click at [0, 0] on span "×" at bounding box center [0, 0] width 0 height 0
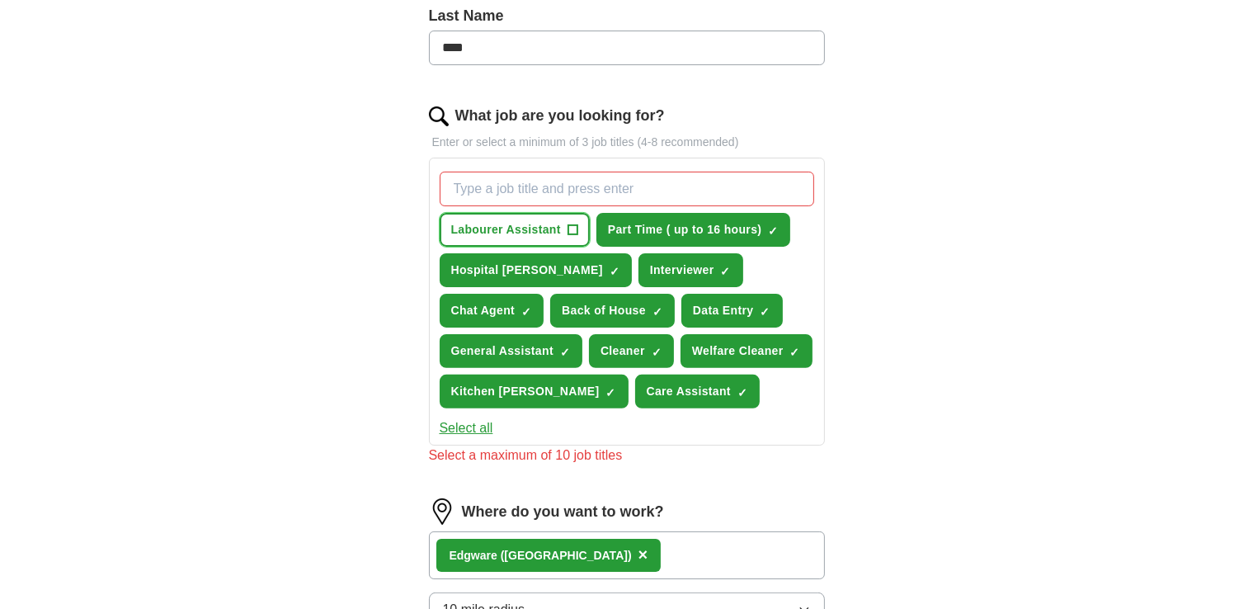
click at [513, 223] on span "Labourer Assistant" at bounding box center [506, 229] width 110 height 17
click at [488, 222] on span "Labourer Assistant" at bounding box center [506, 229] width 110 height 17
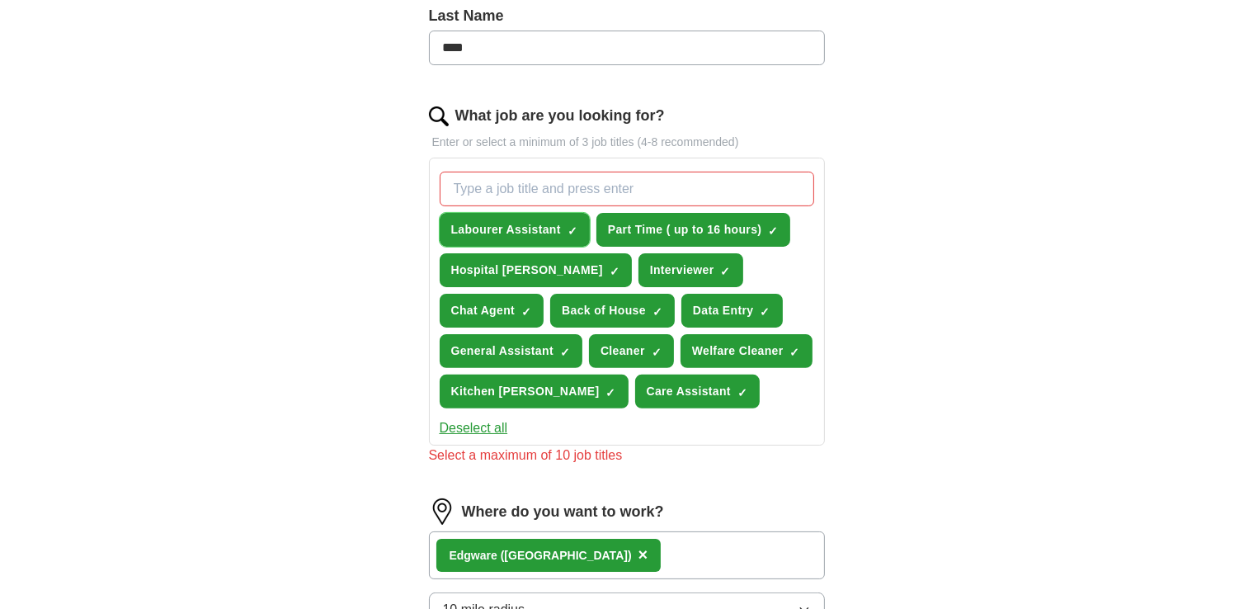
click at [488, 222] on span "Labourer Assistant" at bounding box center [506, 229] width 110 height 17
click at [495, 191] on input "What job are you looking for?" at bounding box center [627, 189] width 375 height 35
click at [573, 224] on span "+" at bounding box center [573, 230] width 10 height 13
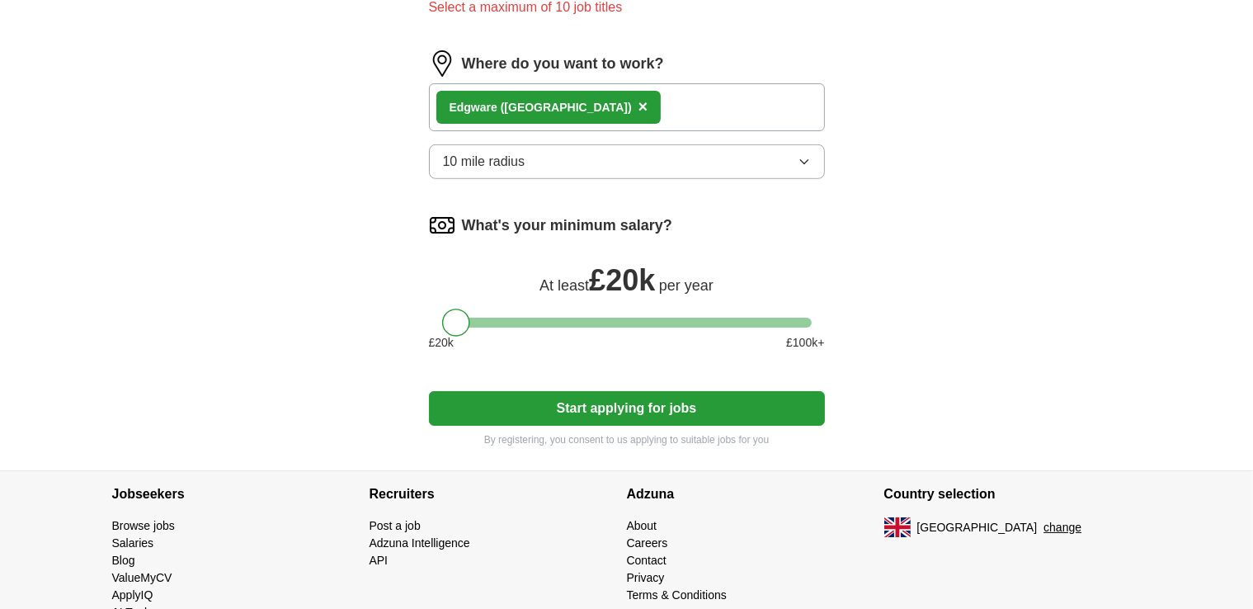
scroll to position [901, 0]
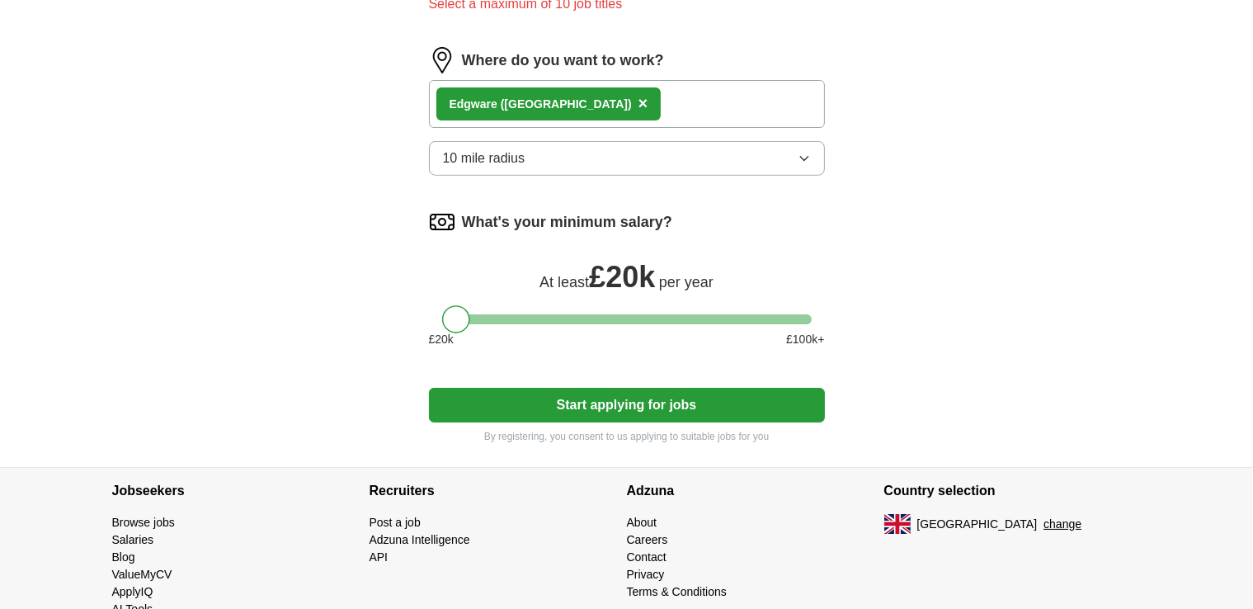
click at [587, 422] on button "Start applying for jobs" at bounding box center [627, 405] width 396 height 35
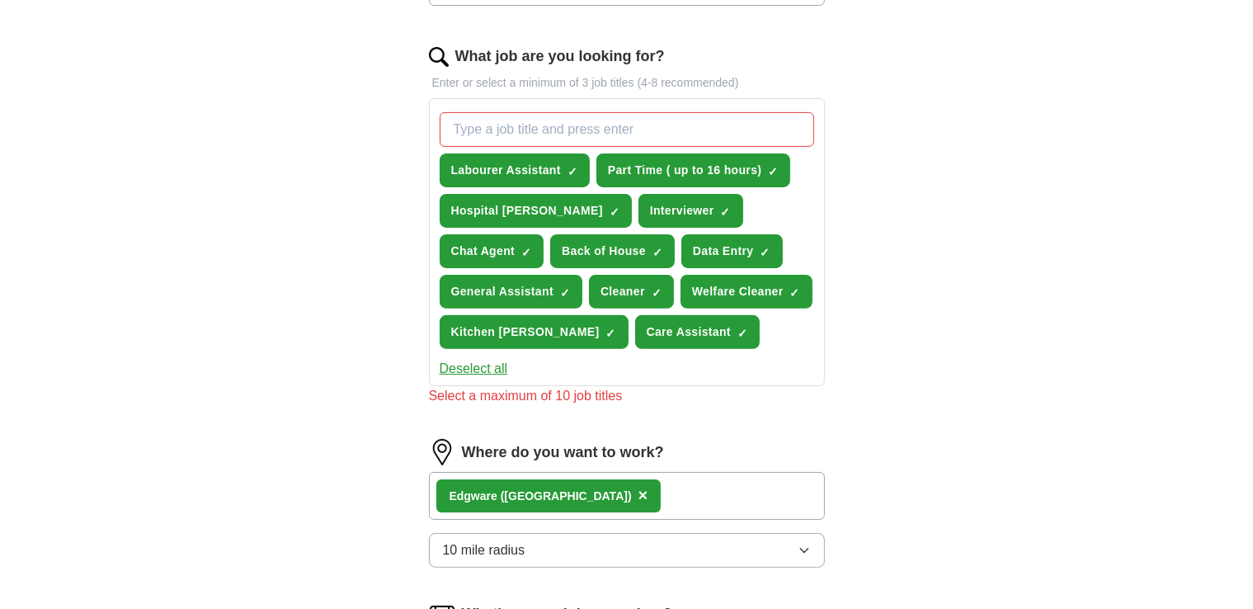
scroll to position [512, 0]
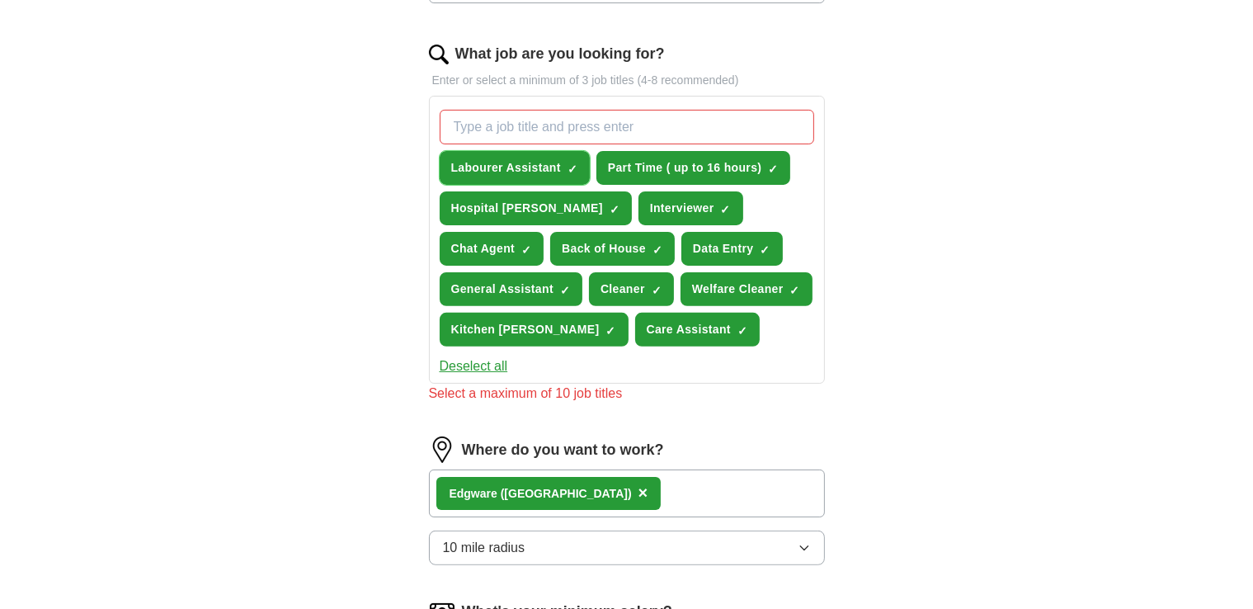
click at [550, 166] on span "Labourer Assistant" at bounding box center [506, 167] width 110 height 17
click at [583, 160] on button "Labourer Assistant +" at bounding box center [515, 168] width 150 height 34
click at [0, 0] on span "×" at bounding box center [0, 0] width 0 height 0
click at [704, 160] on span "Part Time ( up to 16 hours)" at bounding box center [685, 167] width 154 height 17
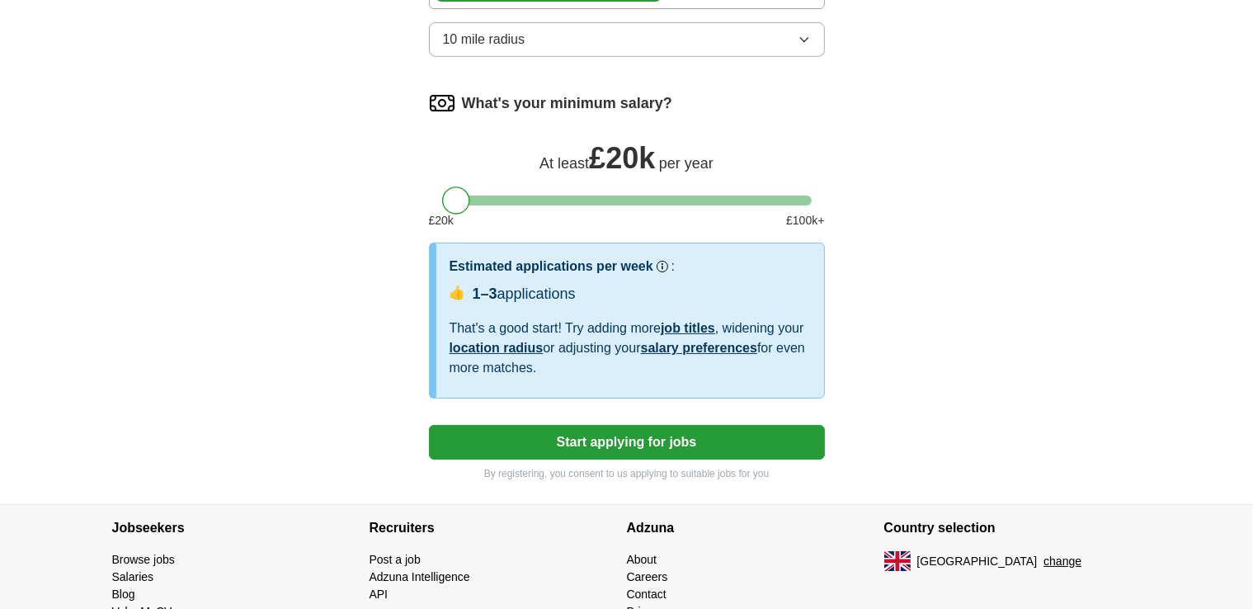
scroll to position [1002, 0]
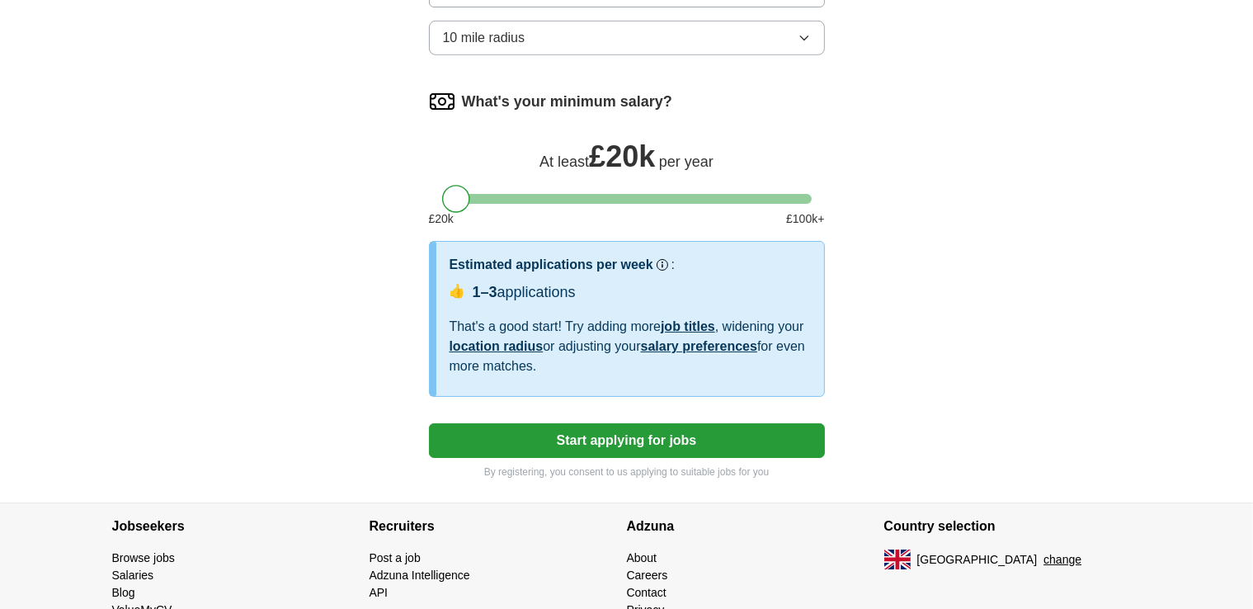
click at [587, 458] on button "Start applying for jobs" at bounding box center [627, 440] width 396 height 35
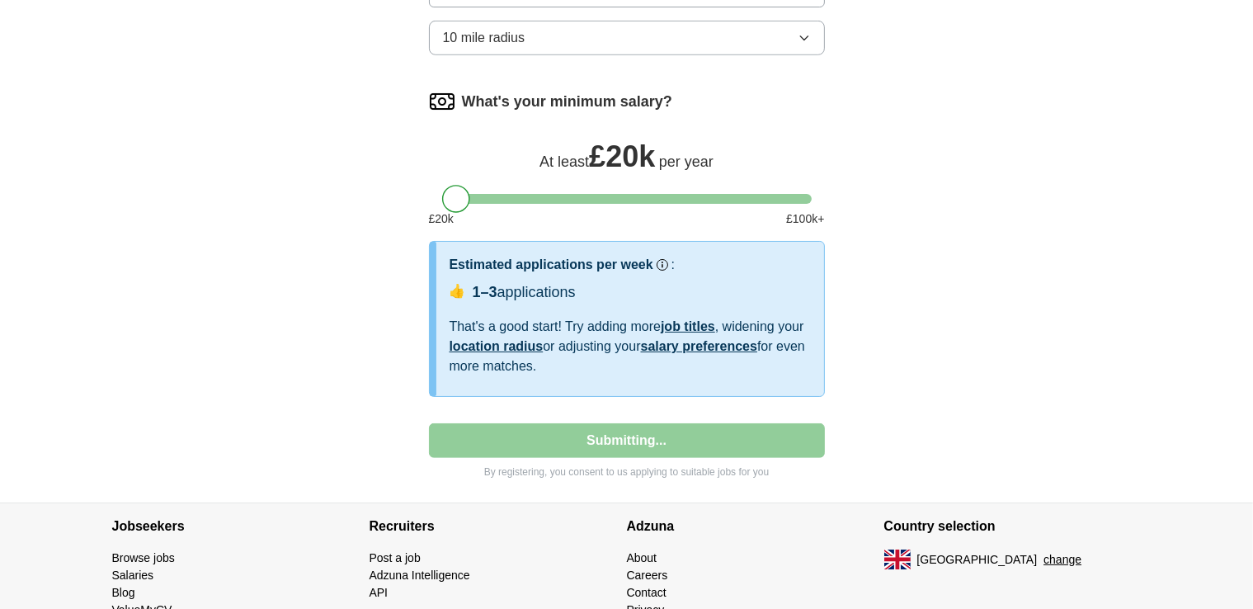
select select "**"
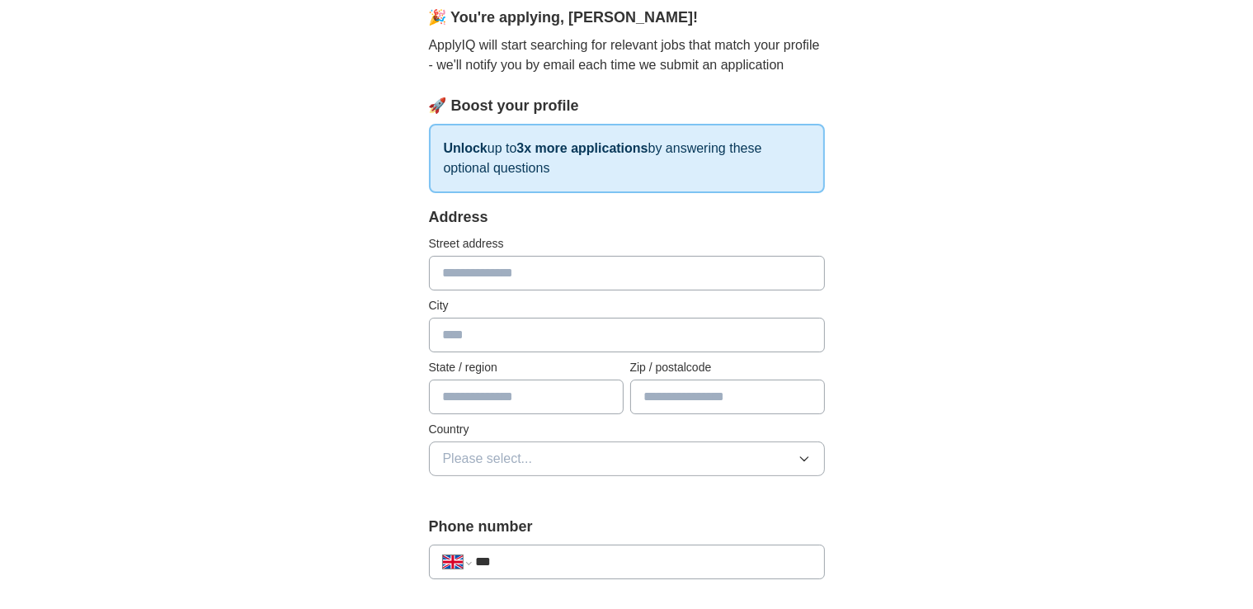
scroll to position [155, 0]
click at [479, 278] on input "text" at bounding box center [627, 270] width 396 height 35
type input "**********"
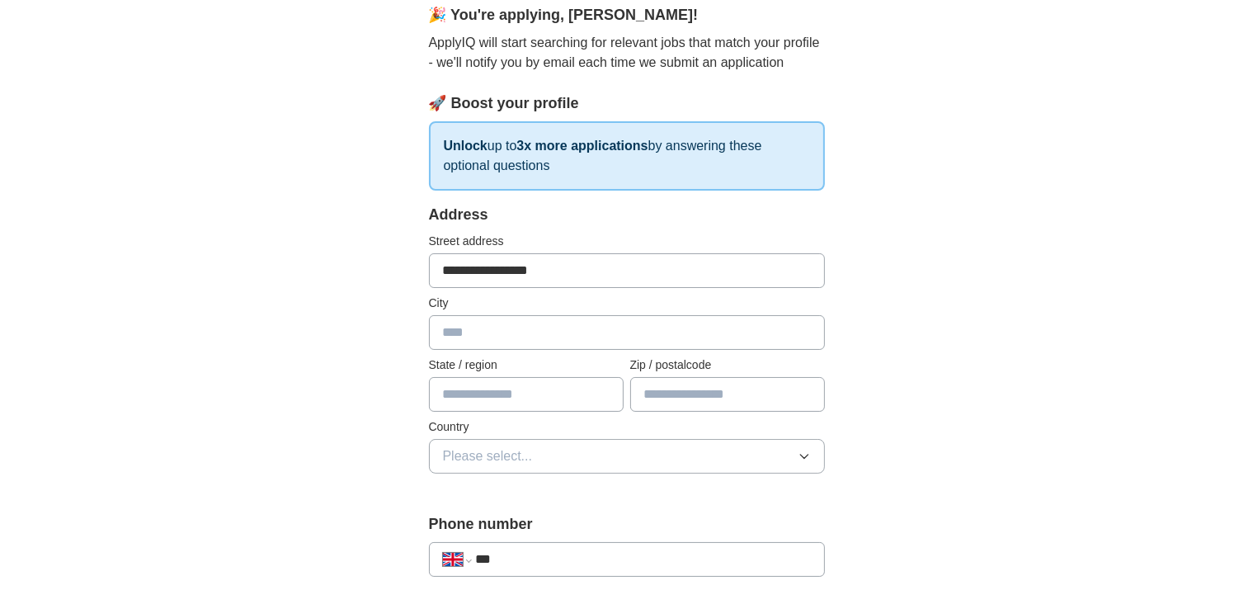
type input "******"
type input "**********"
type input "*******"
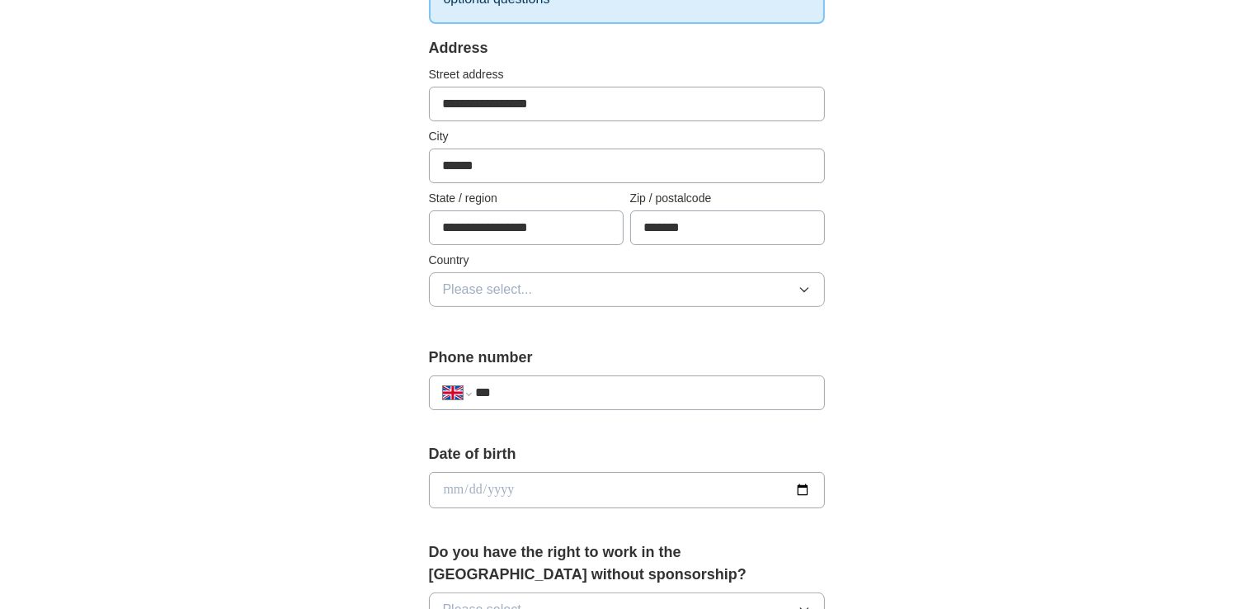
scroll to position [370, 0]
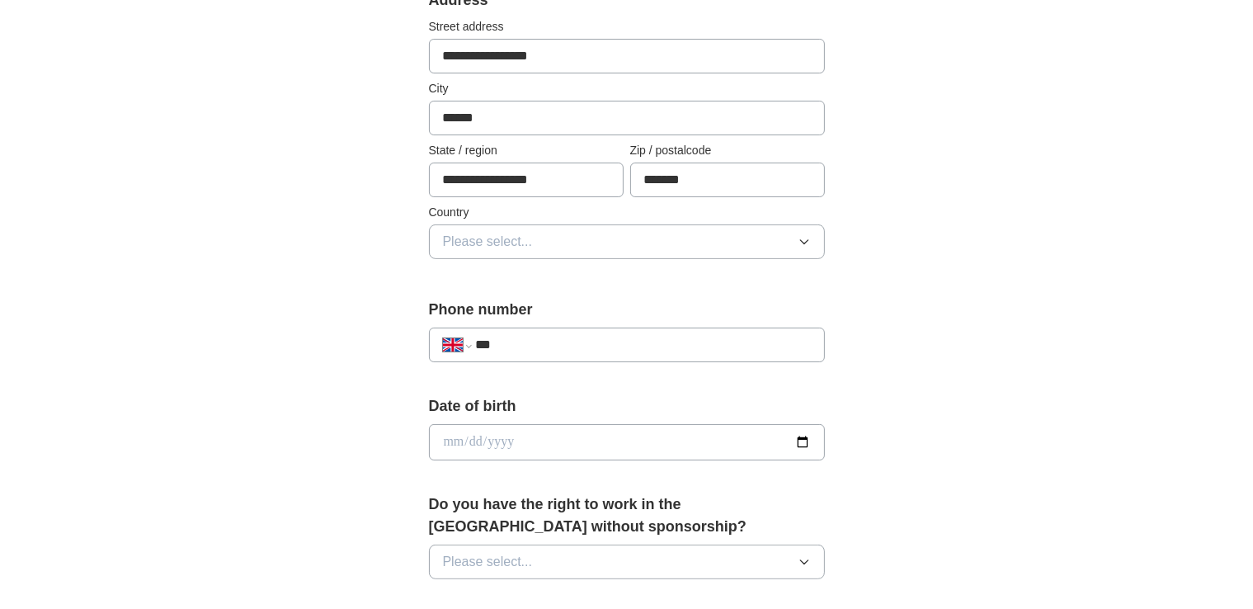
click at [573, 241] on button "Please select..." at bounding box center [627, 241] width 396 height 35
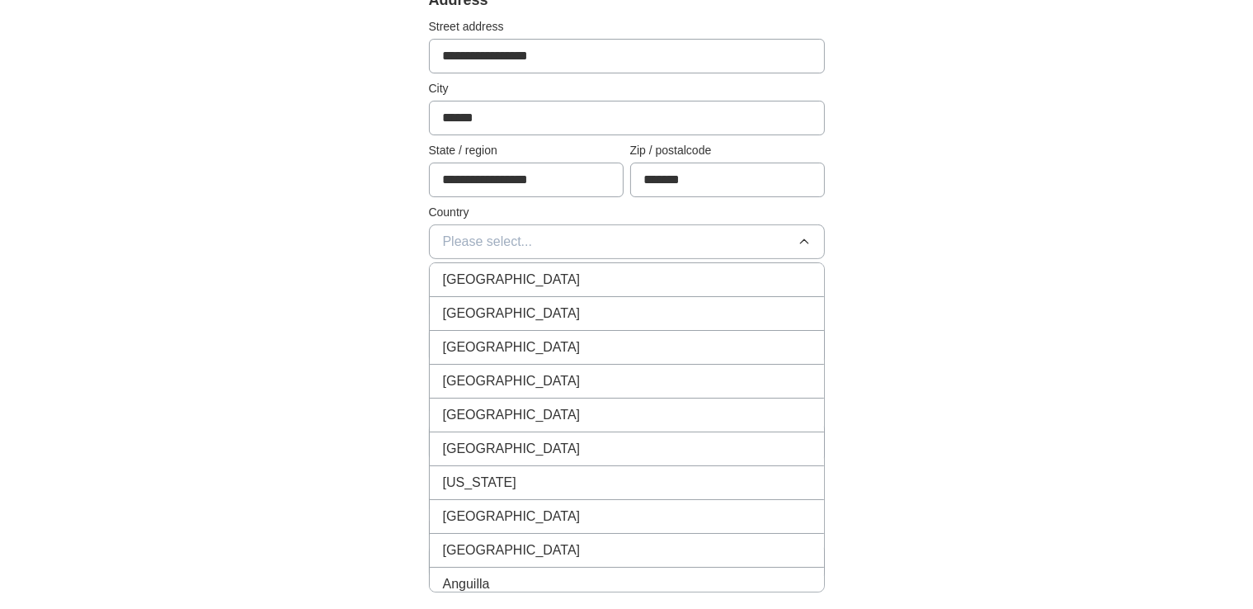
click at [541, 275] on div "[GEOGRAPHIC_DATA]" at bounding box center [627, 280] width 368 height 20
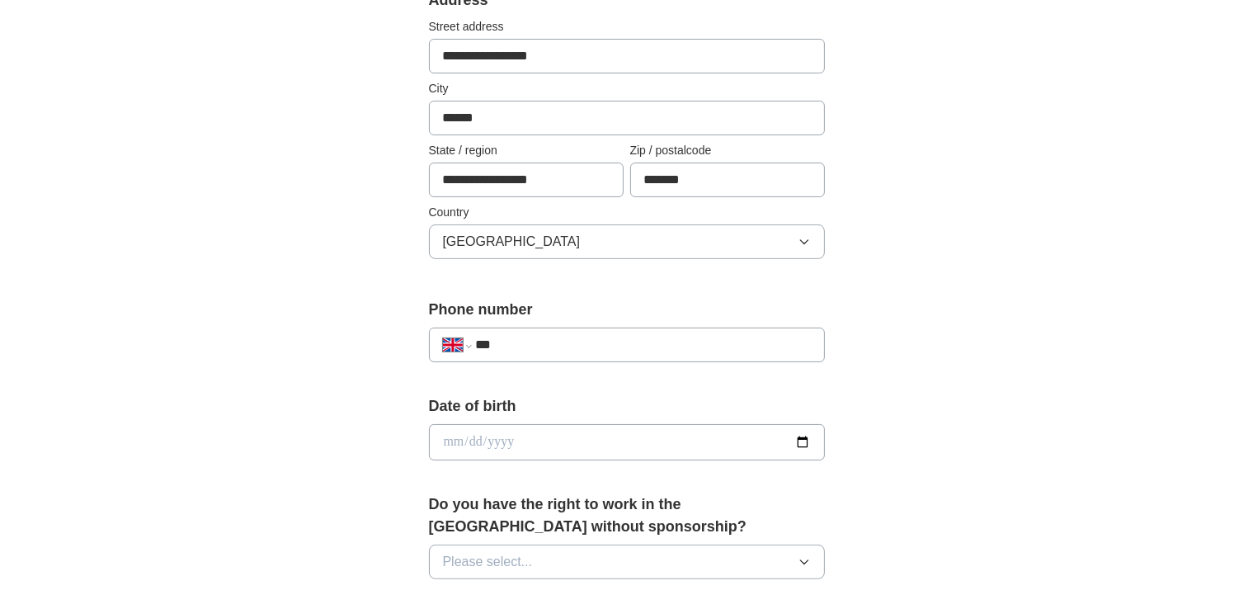
click at [535, 354] on div "**********" at bounding box center [627, 345] width 396 height 35
click at [535, 344] on input "***" at bounding box center [642, 345] width 335 height 20
type input "**********"
click at [657, 445] on input "date" at bounding box center [627, 442] width 396 height 36
type input "**********"
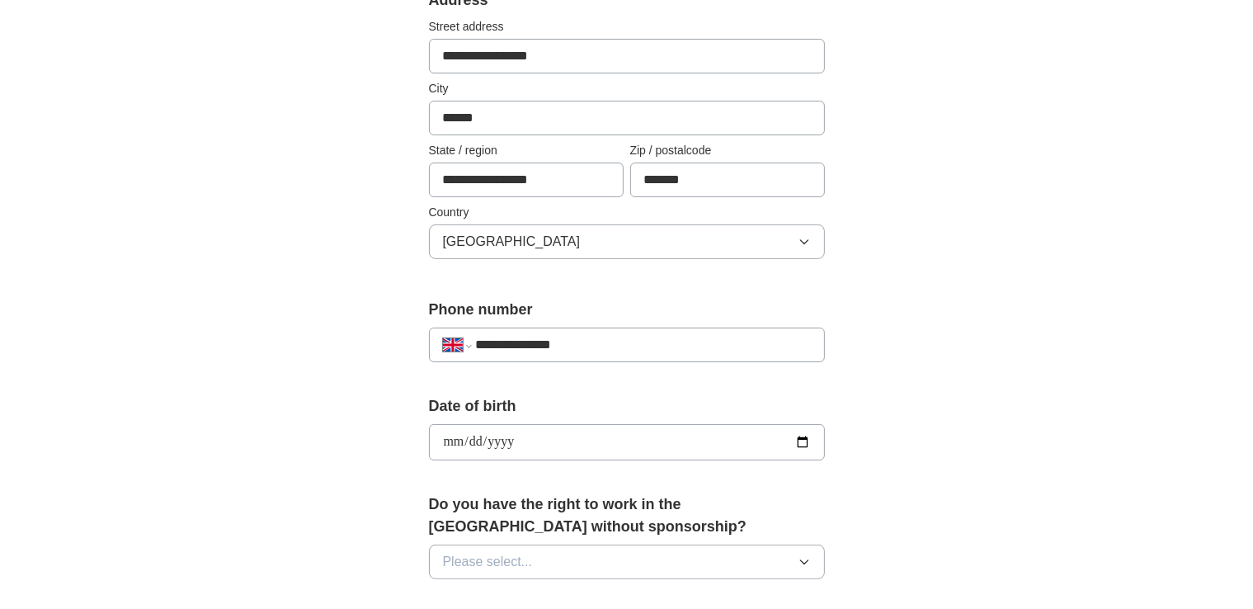
click at [469, 437] on input "**********" at bounding box center [627, 442] width 396 height 36
type input "**********"
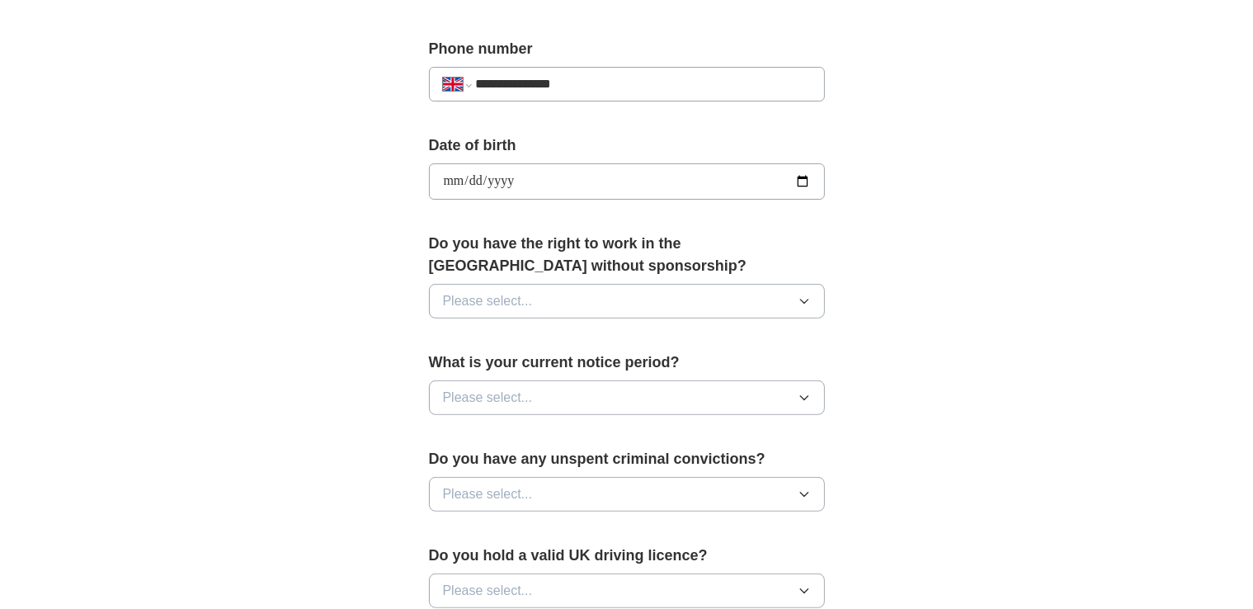
scroll to position [632, 0]
click at [759, 311] on div "Do you have the right to work in the [GEOGRAPHIC_DATA] without sponsorship? Ple…" at bounding box center [627, 280] width 396 height 99
click at [726, 295] on button "Please select..." at bounding box center [627, 299] width 396 height 35
click at [597, 328] on div "Yes" at bounding box center [627, 338] width 368 height 20
click at [601, 396] on button "Please select..." at bounding box center [627, 396] width 396 height 35
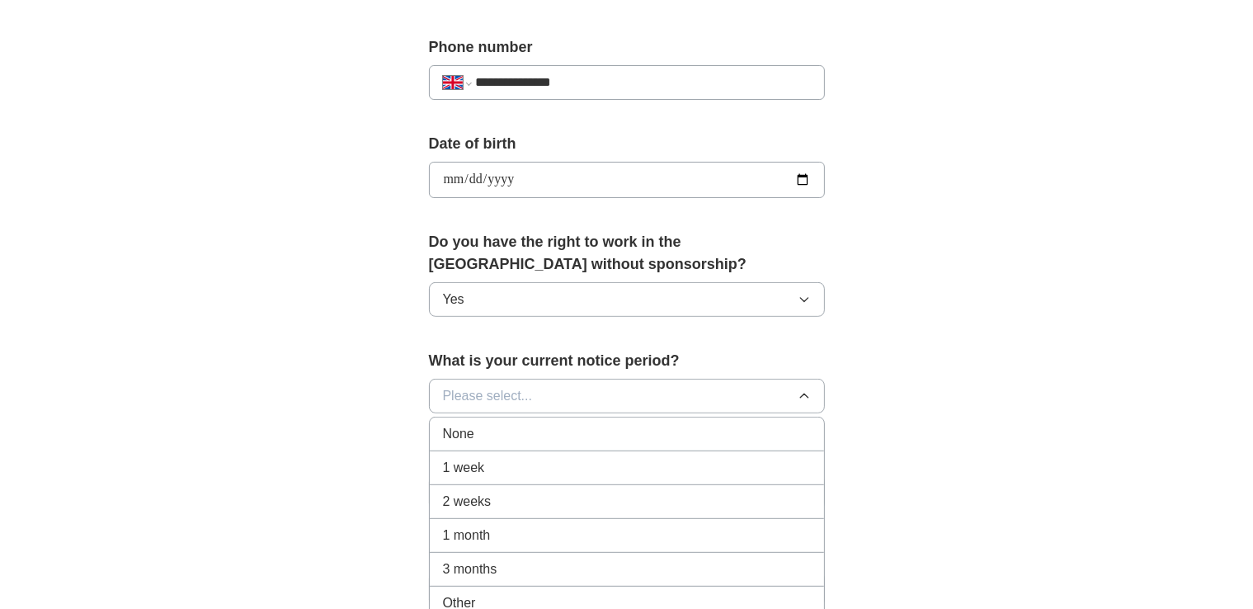
click at [550, 430] on div "None" at bounding box center [627, 434] width 368 height 20
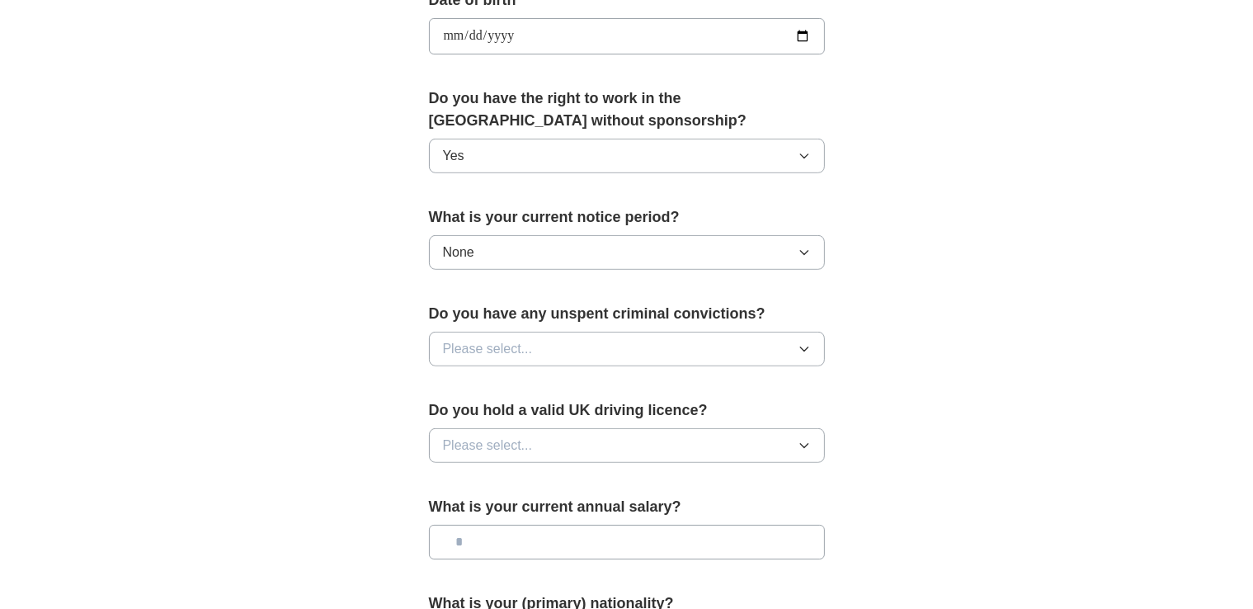
scroll to position [847, 0]
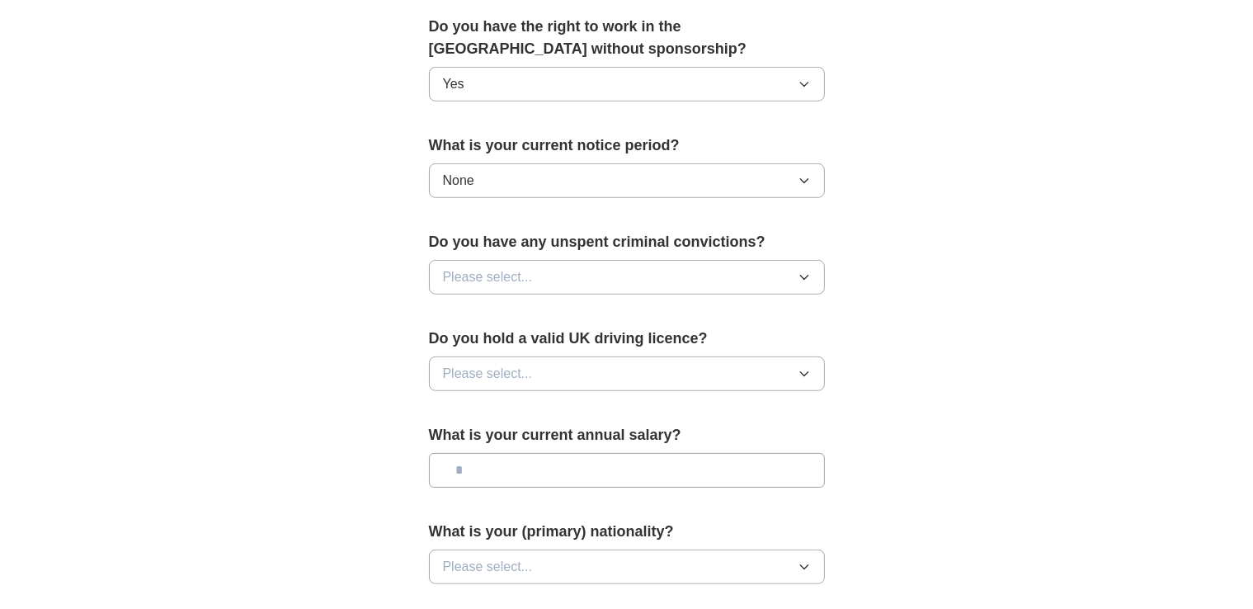
click at [688, 272] on button "Please select..." at bounding box center [627, 277] width 396 height 35
click at [548, 339] on div "No" at bounding box center [627, 349] width 368 height 20
click at [764, 374] on button "Please select..." at bounding box center [627, 373] width 396 height 35
click at [508, 438] on div "No" at bounding box center [627, 446] width 368 height 20
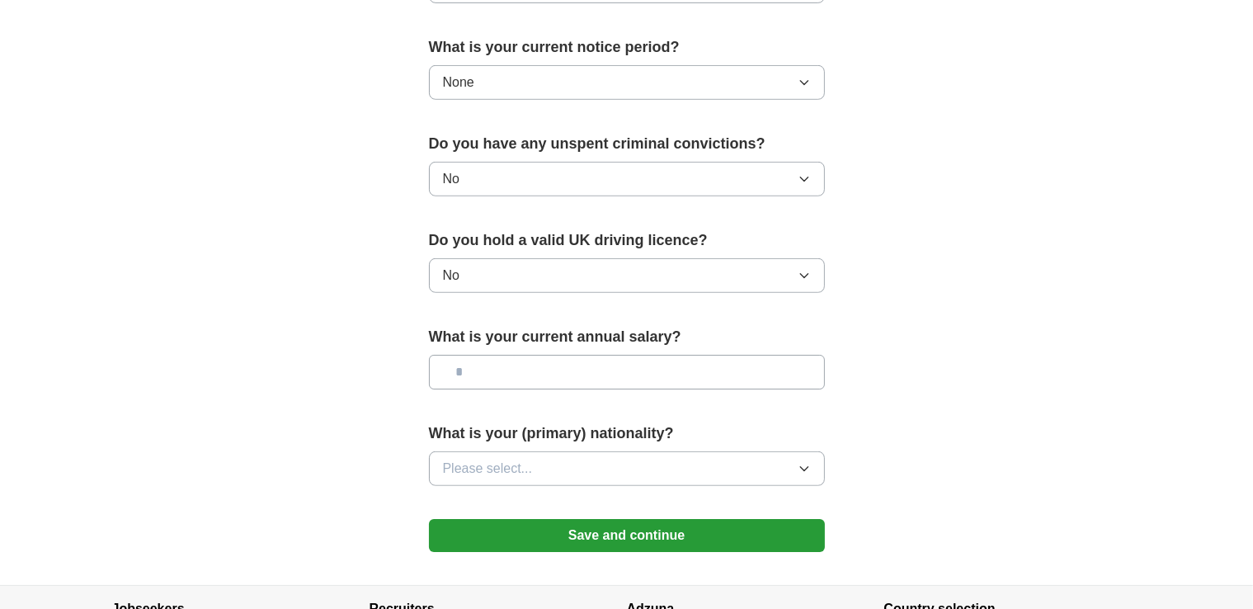
scroll to position [1035, 0]
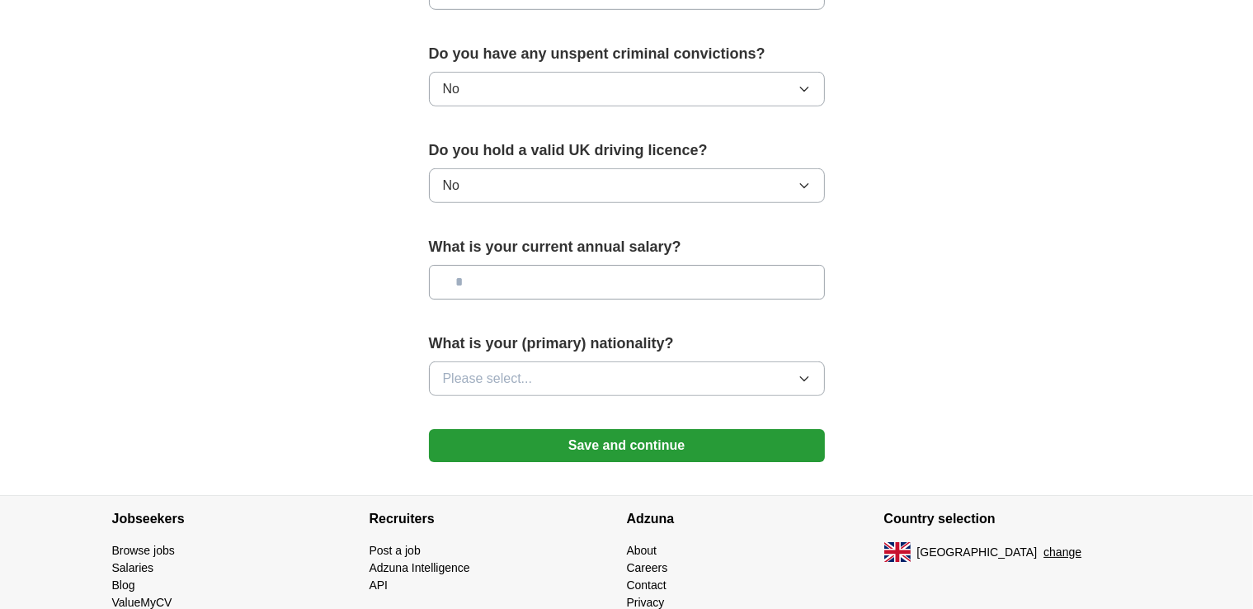
click at [678, 275] on input "text" at bounding box center [627, 282] width 396 height 35
click at [480, 277] on input "text" at bounding box center [627, 282] width 396 height 35
click at [609, 370] on button "Please select..." at bounding box center [627, 378] width 396 height 35
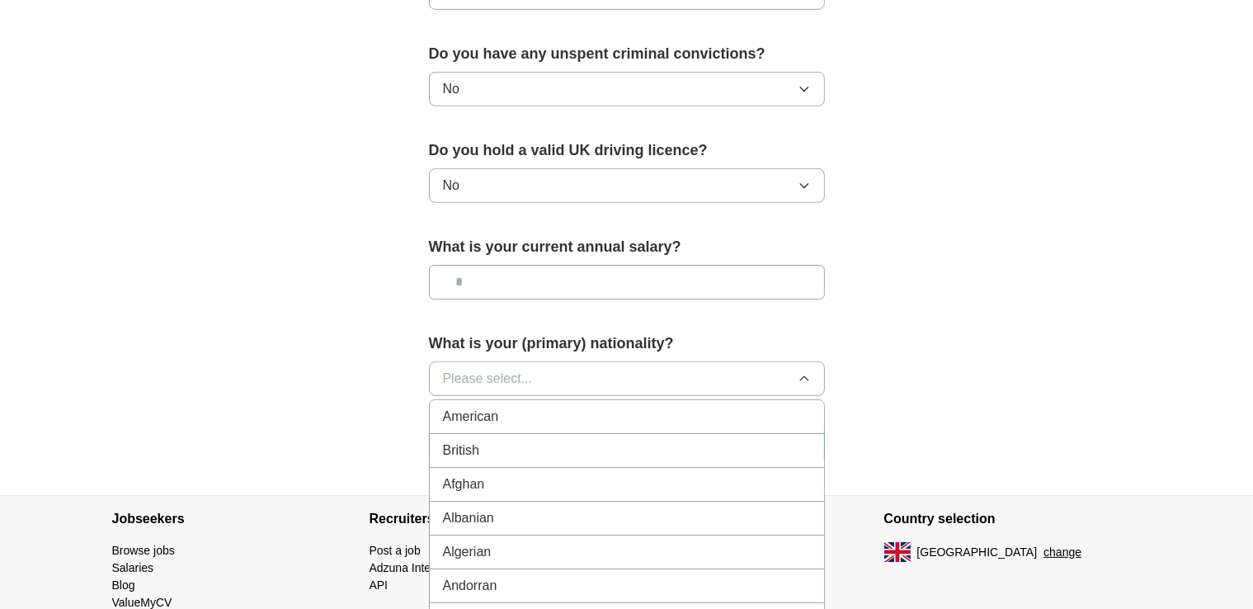
click at [528, 449] on div "British" at bounding box center [627, 451] width 368 height 20
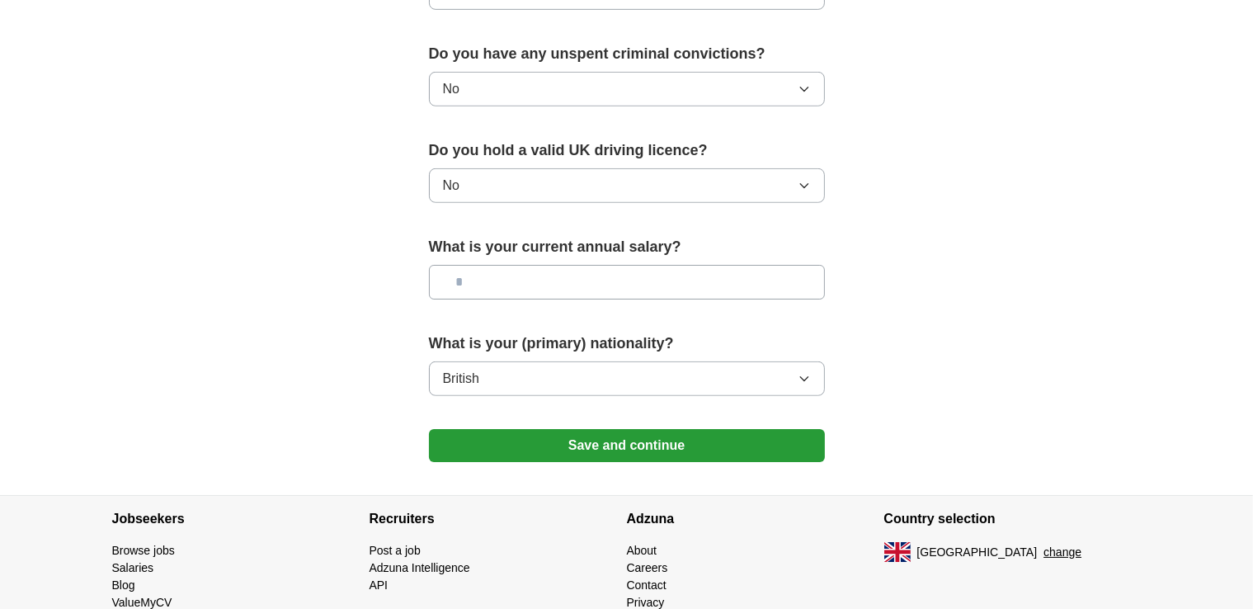
click at [548, 271] on input "text" at bounding box center [627, 282] width 396 height 35
type input "**"
click at [632, 431] on button "Save and continue" at bounding box center [627, 445] width 396 height 33
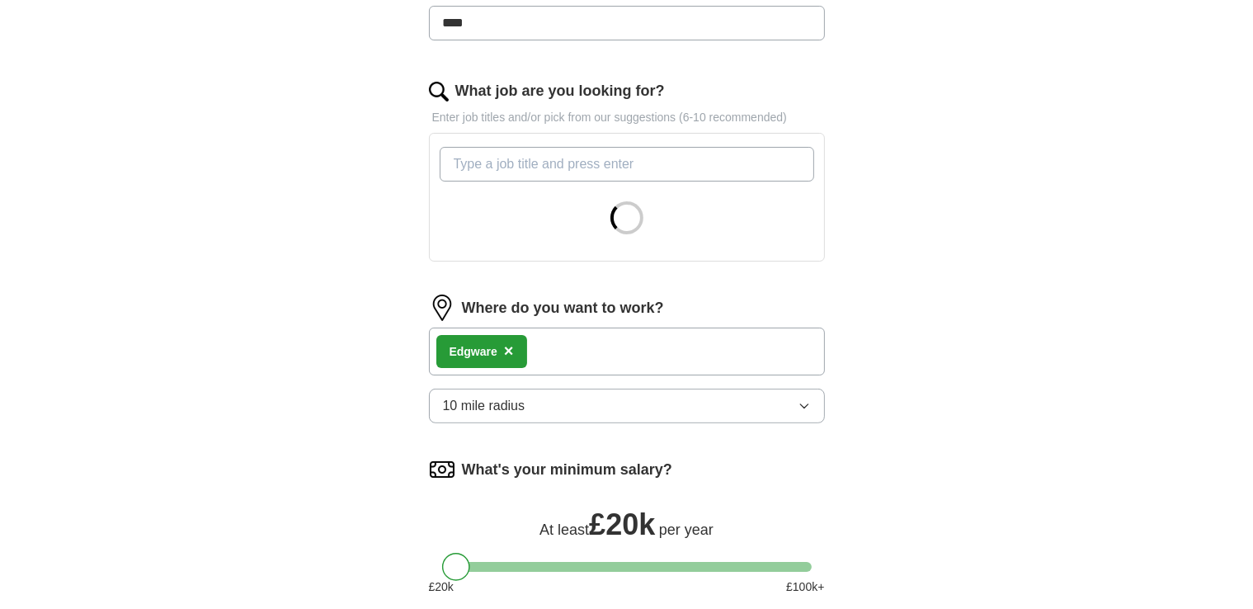
scroll to position [452, 0]
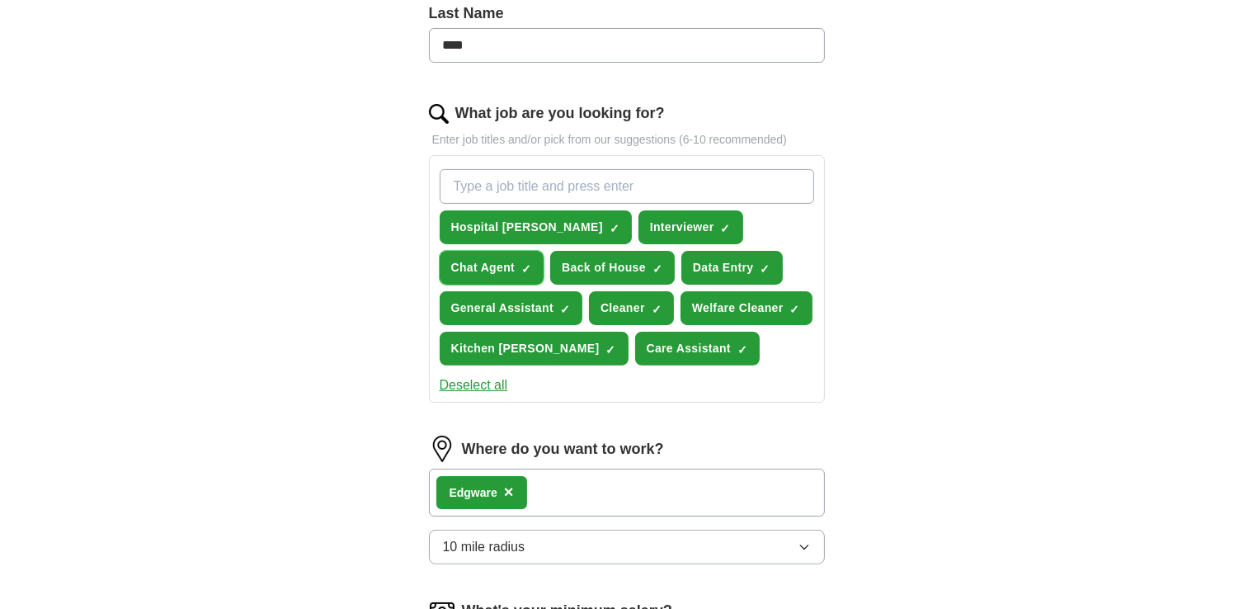
click at [516, 259] on span "Chat Agent" at bounding box center [483, 267] width 64 height 17
click at [650, 225] on span "Interviewer" at bounding box center [682, 227] width 64 height 17
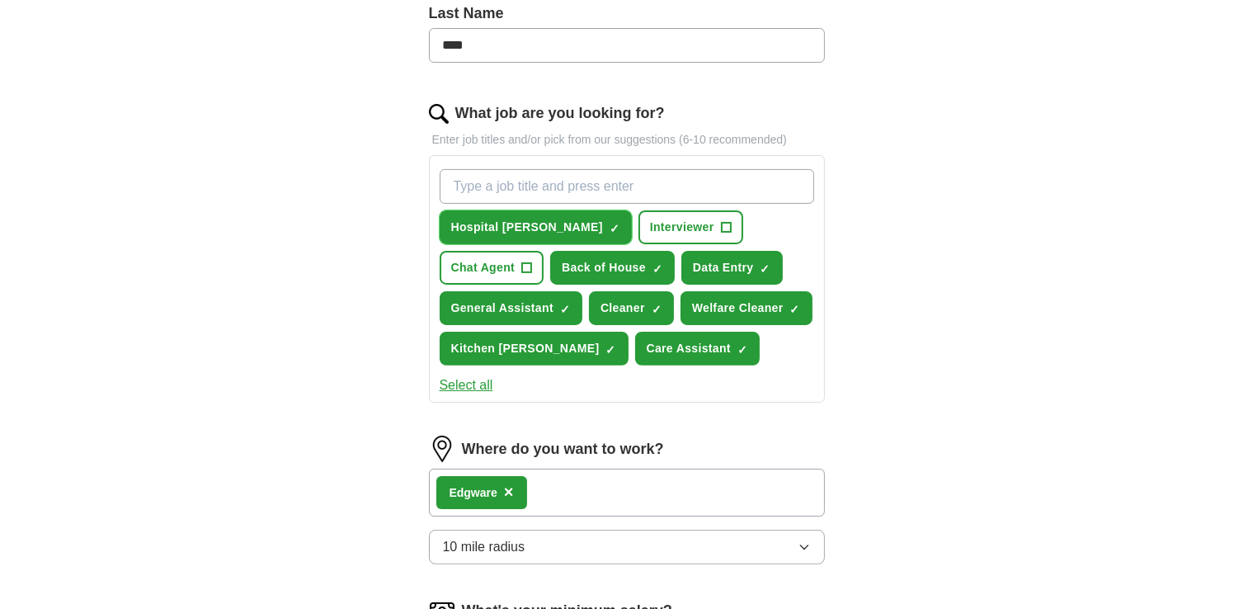
click at [497, 219] on span "Hospital [PERSON_NAME]" at bounding box center [527, 227] width 152 height 17
click at [562, 259] on span "Back of House" at bounding box center [604, 267] width 84 height 17
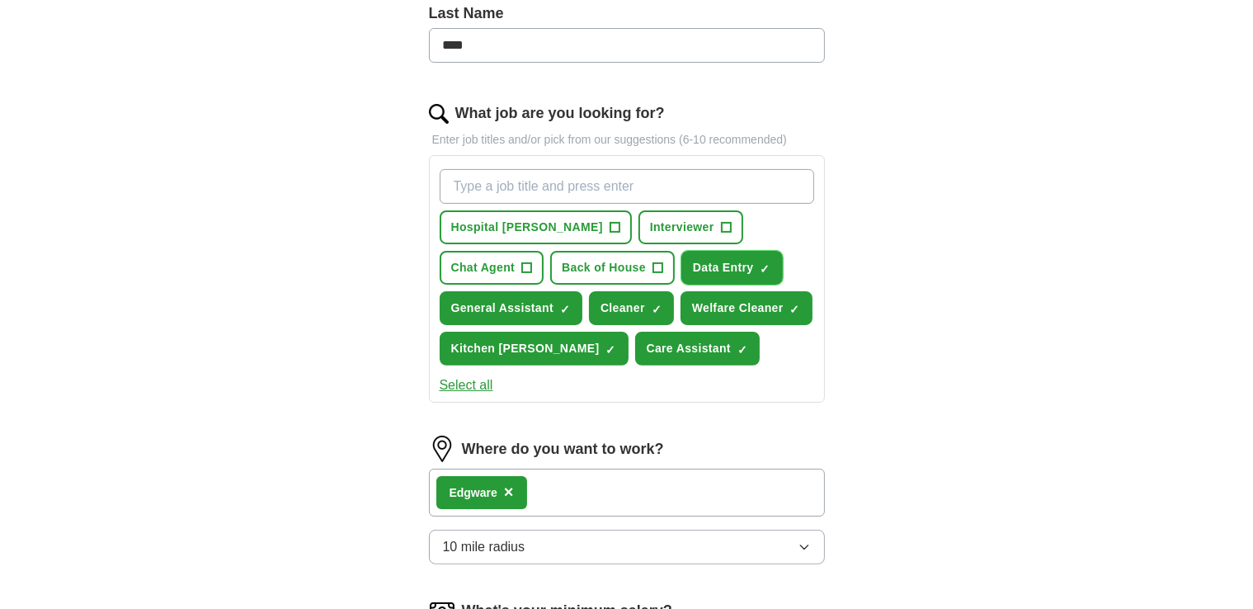
click at [693, 262] on span "Data Entry" at bounding box center [723, 267] width 61 height 17
click at [606, 308] on span "Cleaner" at bounding box center [623, 307] width 45 height 17
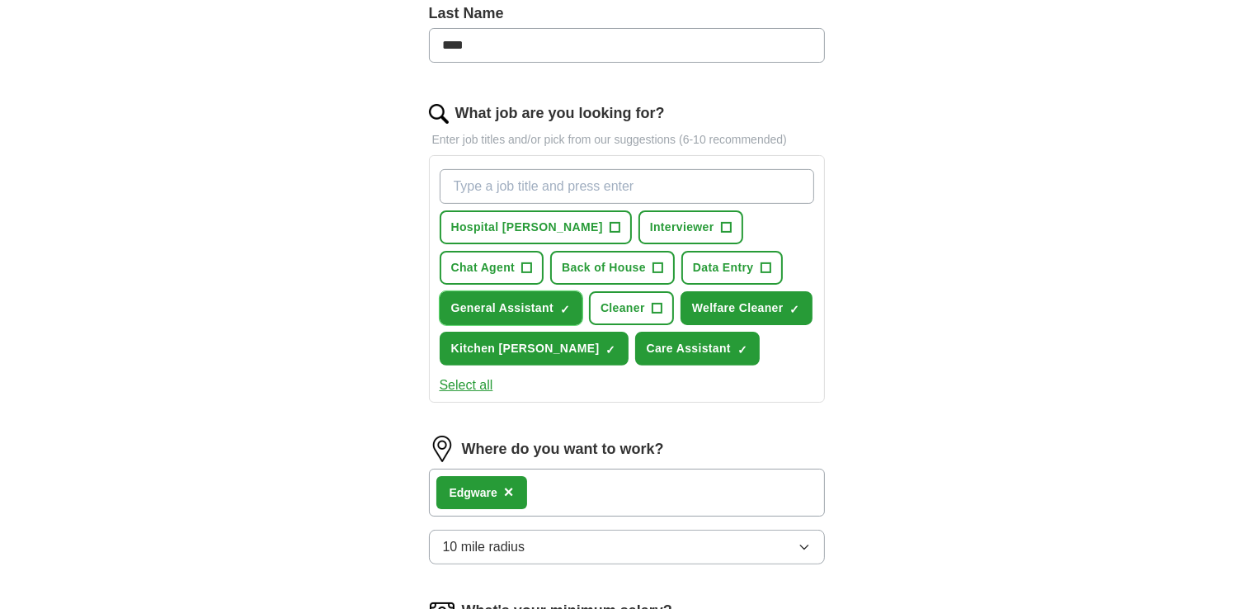
click at [493, 308] on span "General Assistant" at bounding box center [502, 307] width 102 height 17
click at [681, 325] on button "Welfare Cleaner ✓ ×" at bounding box center [747, 308] width 132 height 34
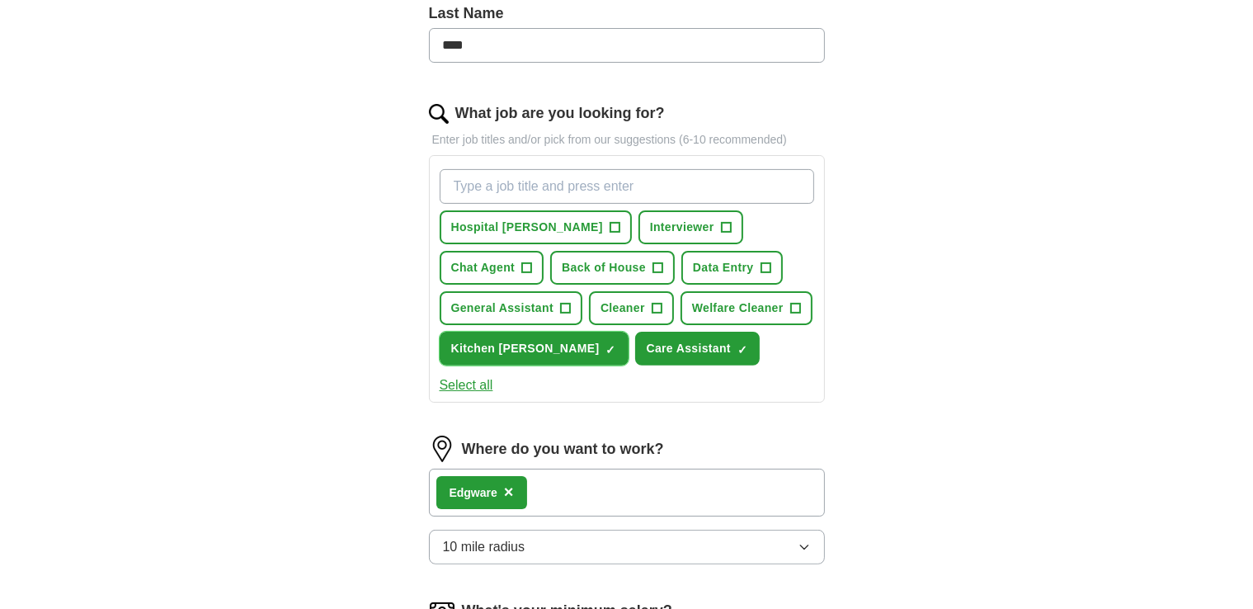
click at [614, 332] on button "Kitchen Porter ✓ ×" at bounding box center [534, 349] width 189 height 34
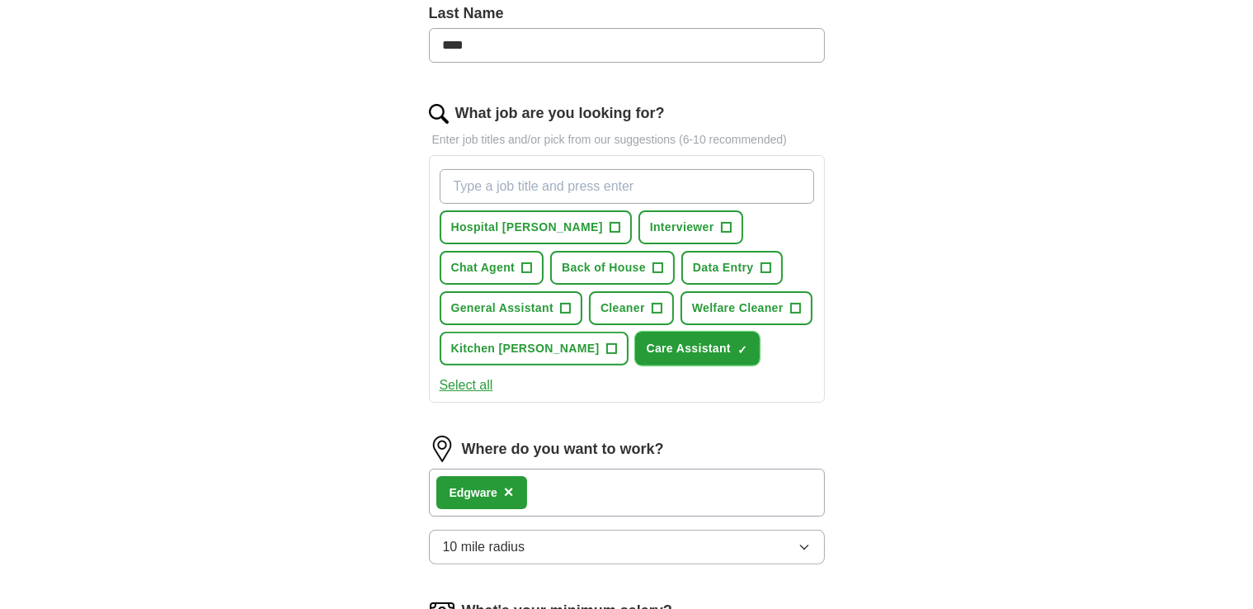
click at [635, 365] on button "Care Assistant ✓ ×" at bounding box center [697, 349] width 125 height 34
click at [472, 395] on button "Select all" at bounding box center [467, 385] width 54 height 20
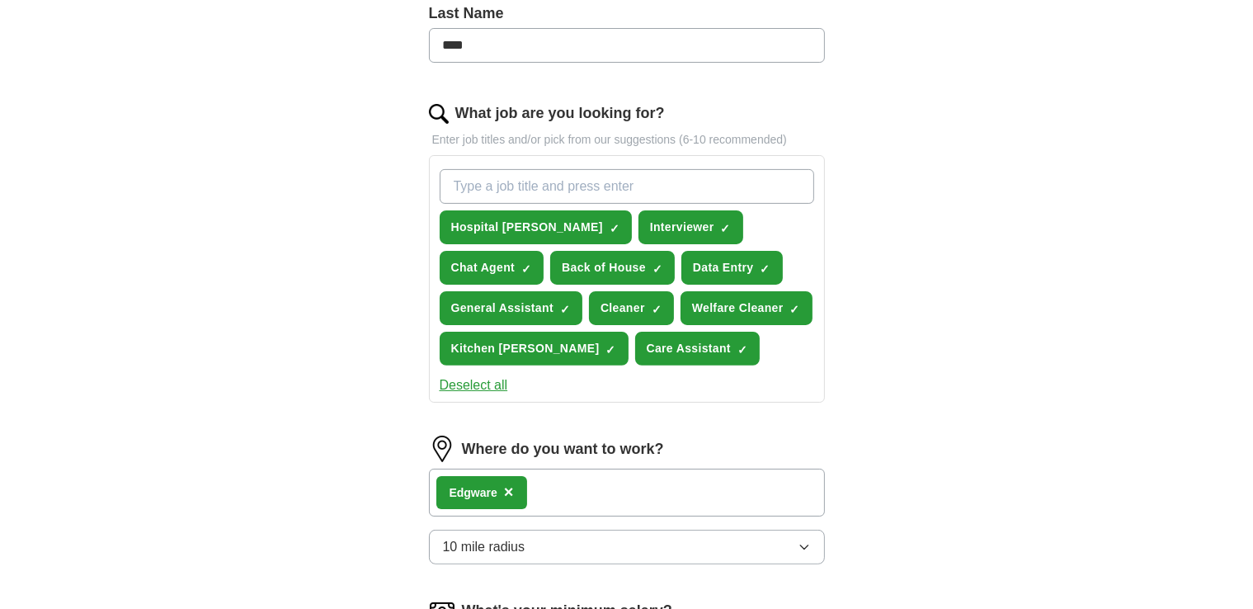
click at [472, 395] on button "Deselect all" at bounding box center [474, 385] width 68 height 20
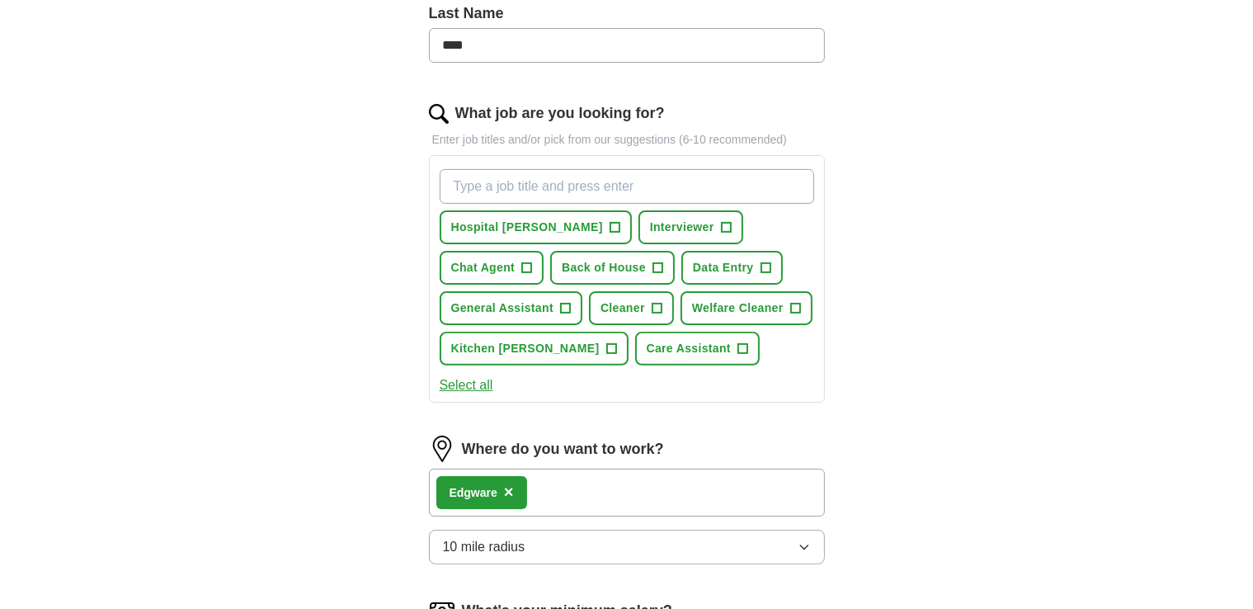
click at [563, 395] on div "Select all" at bounding box center [626, 385] width 381 height 20
drag, startPoint x: 441, startPoint y: 222, endPoint x: 795, endPoint y: 306, distance: 364.6
click at [795, 304] on div "Hospital Porter + Interviewer + Chat Agent + Back of House + Data Entry + Gener…" at bounding box center [626, 268] width 381 height 210
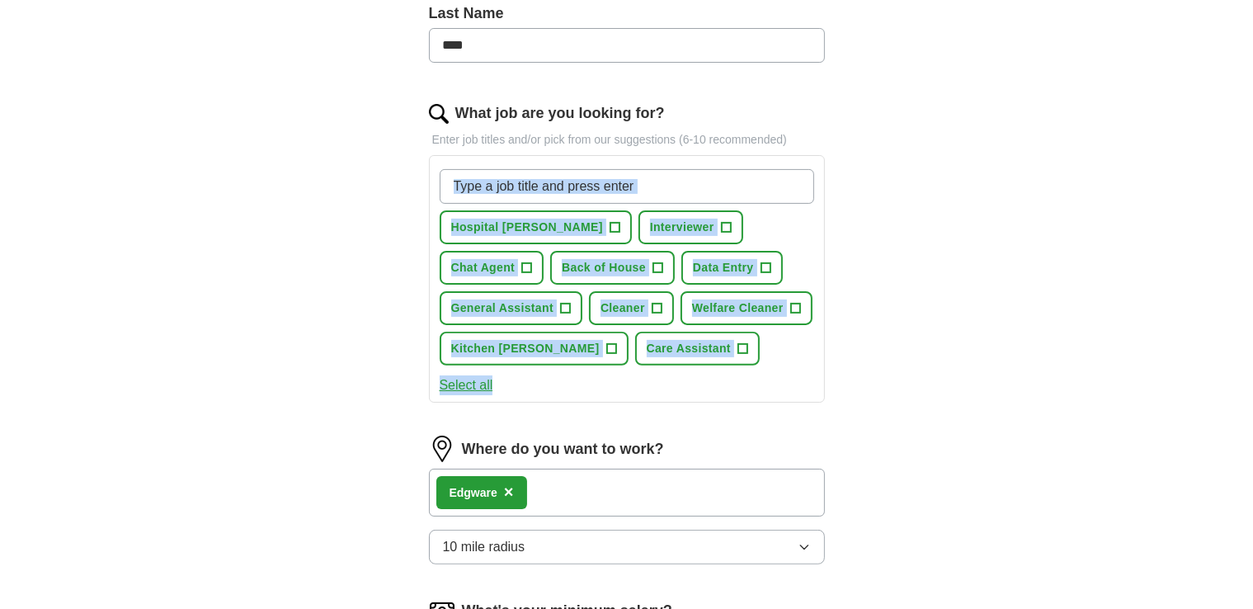
drag, startPoint x: 650, startPoint y: 422, endPoint x: 440, endPoint y: 177, distance: 323.0
click at [440, 177] on div "Hospital Porter + Interviewer + Chat Agent + Back of House + Data Entry + Gener…" at bounding box center [627, 279] width 396 height 248
click at [515, 232] on span "Hospital [PERSON_NAME]" at bounding box center [527, 227] width 152 height 17
click at [600, 347] on span "Kitchen [PERSON_NAME]" at bounding box center [525, 348] width 149 height 17
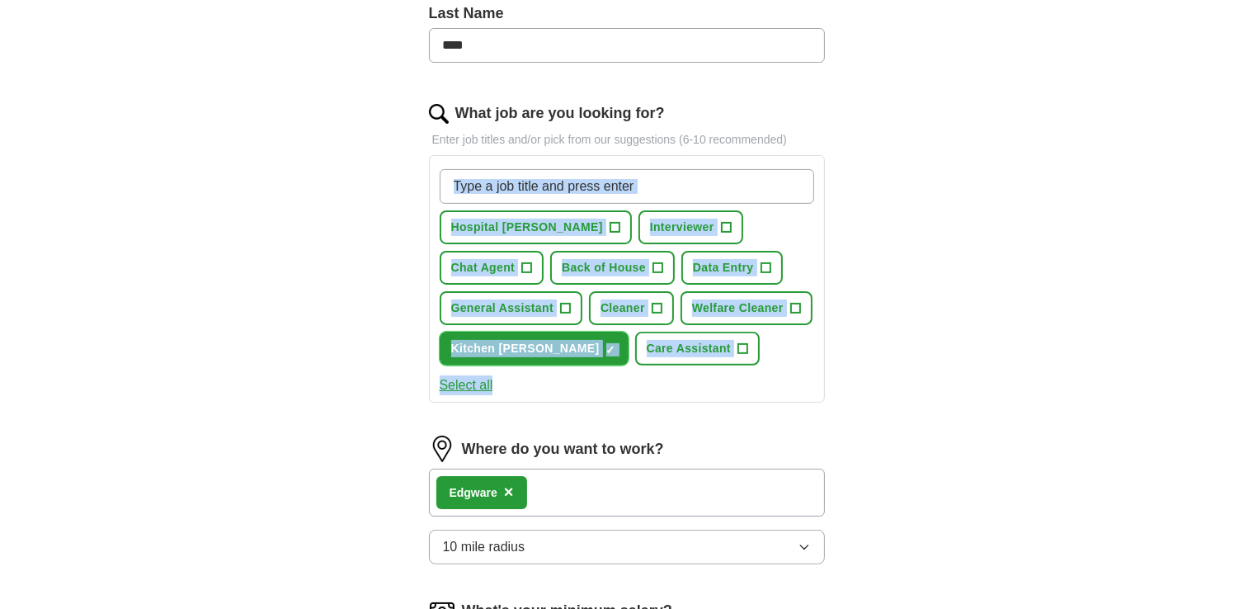
click at [600, 347] on span "Kitchen [PERSON_NAME]" at bounding box center [525, 348] width 149 height 17
click at [645, 395] on div "Select all" at bounding box center [626, 385] width 381 height 20
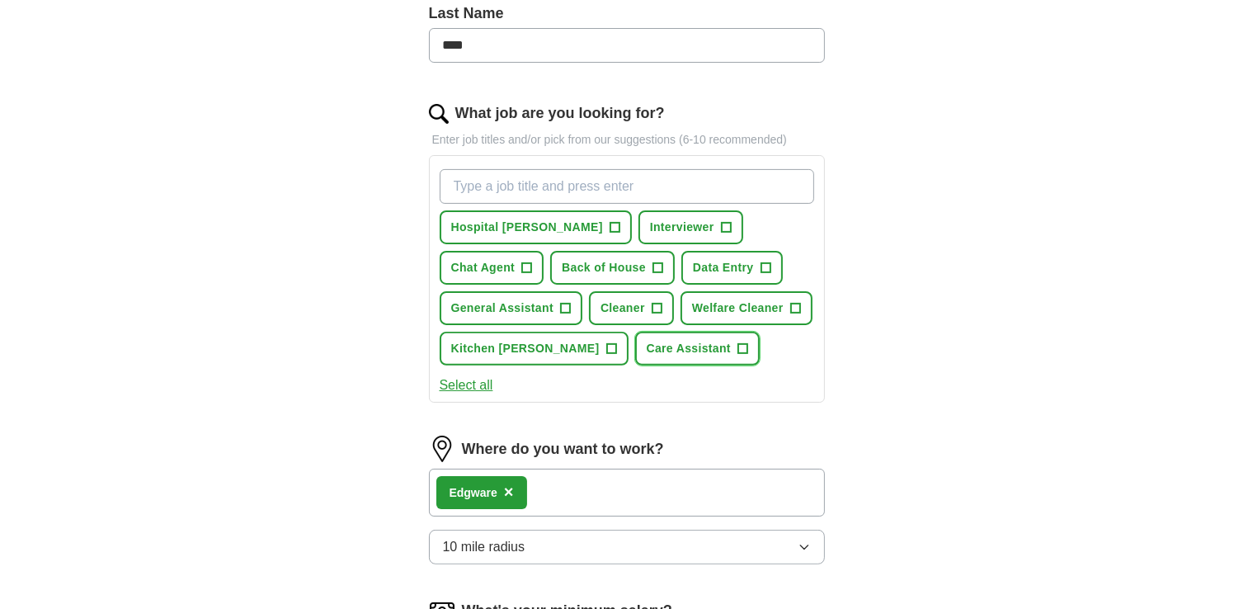
click at [647, 357] on span "Care Assistant" at bounding box center [689, 348] width 84 height 17
click at [692, 317] on span "Welfare Cleaner" at bounding box center [738, 307] width 92 height 17
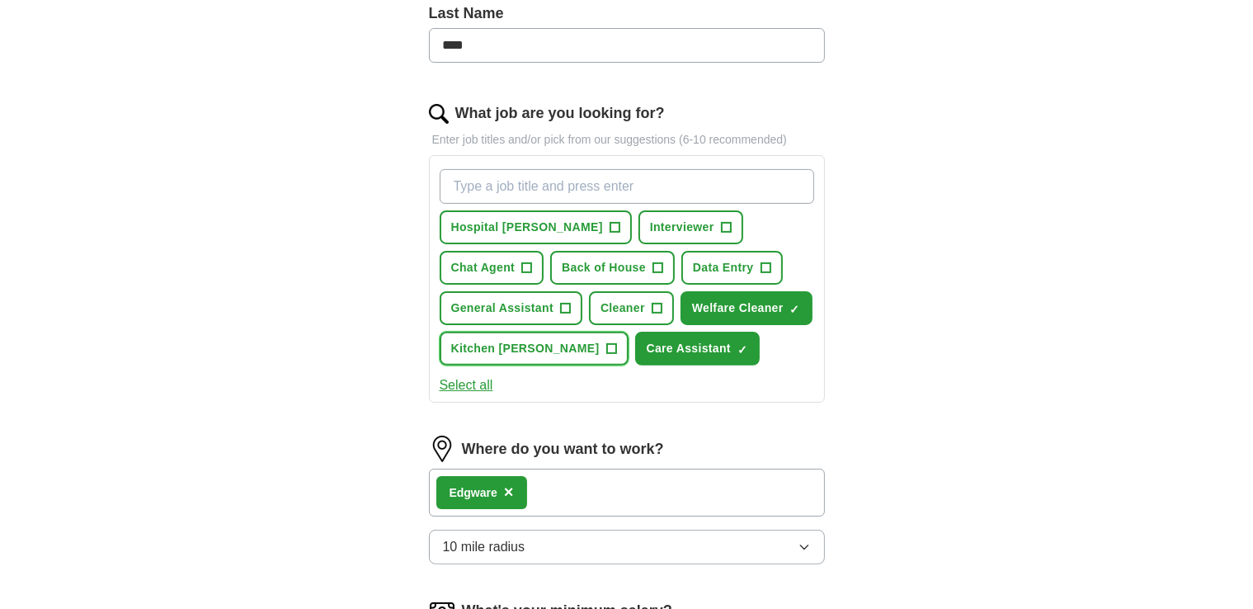
click at [600, 347] on span "Kitchen [PERSON_NAME]" at bounding box center [525, 348] width 149 height 17
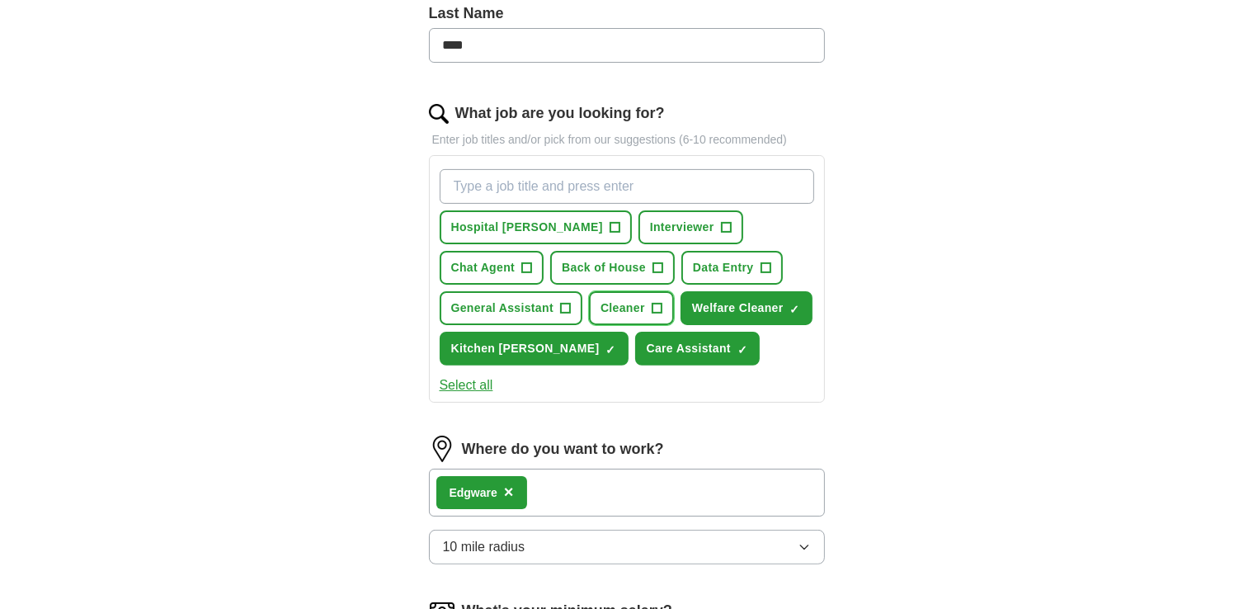
click at [596, 301] on button "Cleaner +" at bounding box center [631, 308] width 85 height 34
click at [488, 305] on span "General Assistant" at bounding box center [502, 307] width 102 height 17
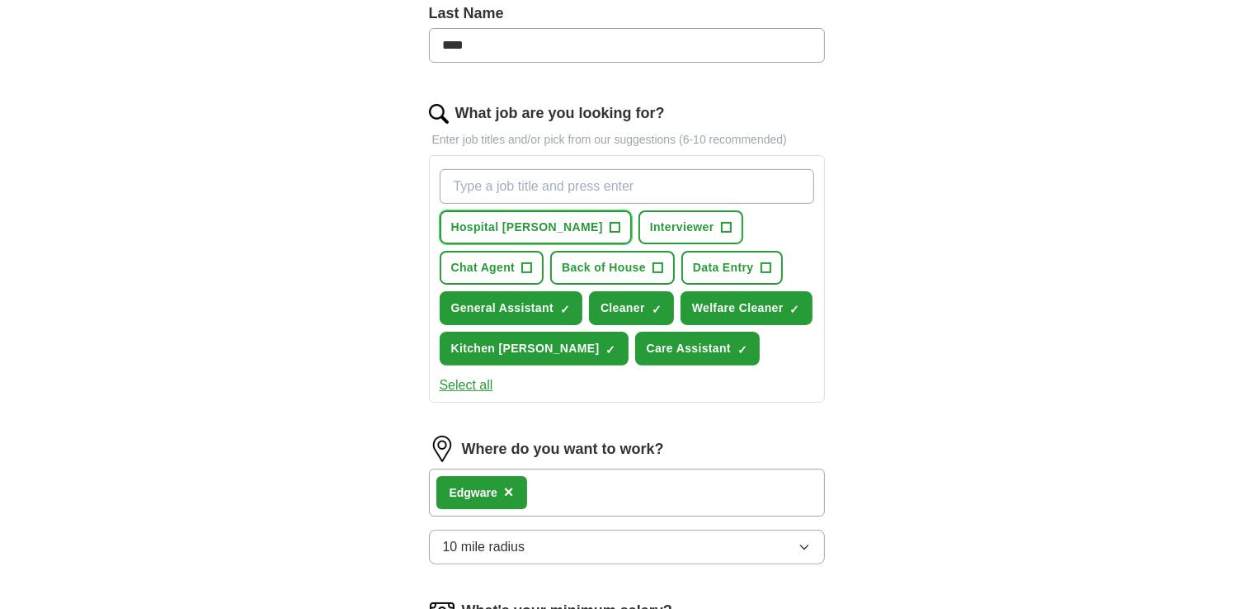
click at [497, 229] on span "Hospital [PERSON_NAME]" at bounding box center [527, 227] width 152 height 17
click at [562, 262] on span "Back of House" at bounding box center [604, 267] width 84 height 17
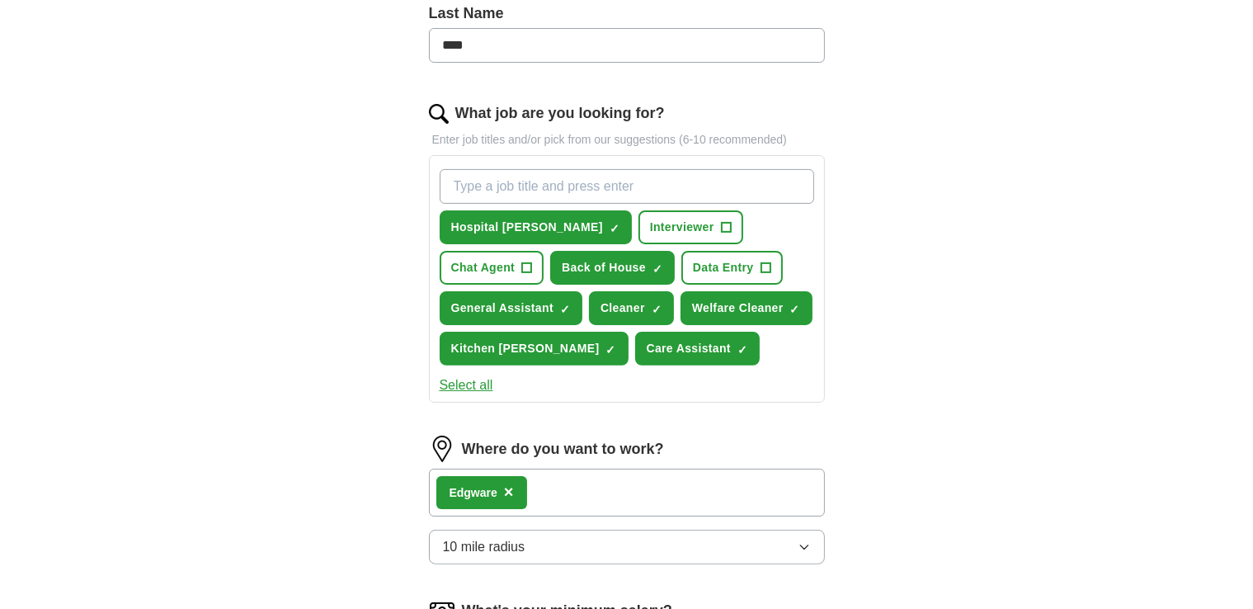
click at [516, 189] on input "What job are you looking for?" at bounding box center [627, 186] width 375 height 35
type input "O"
type input "Part Time"
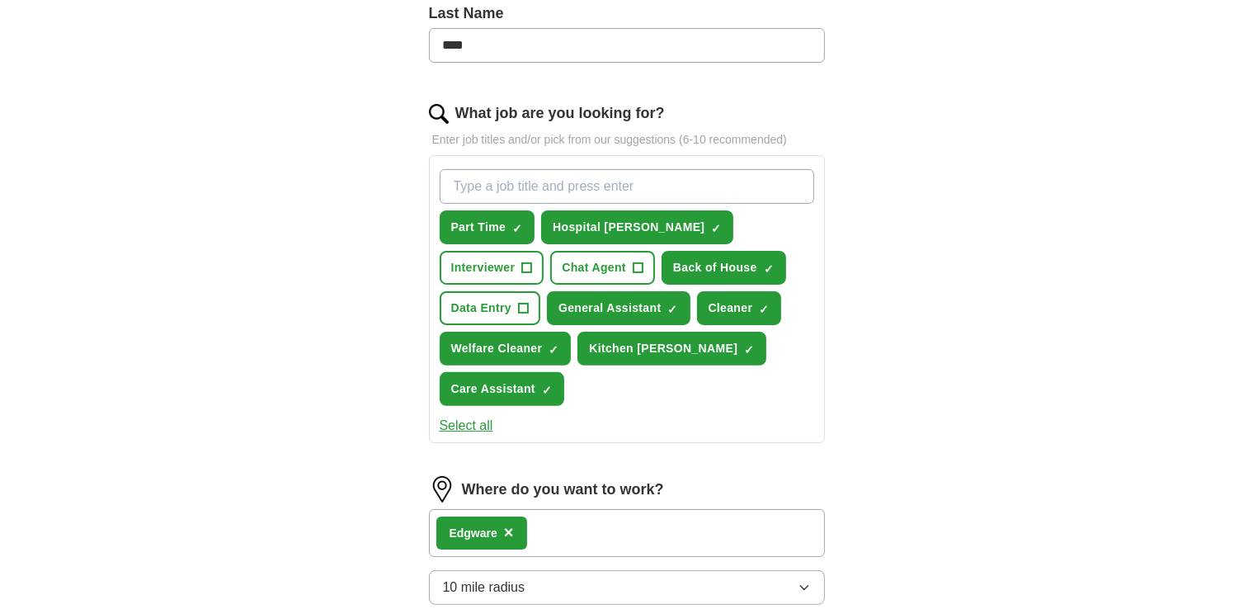
click at [662, 429] on div "Select all" at bounding box center [626, 426] width 381 height 20
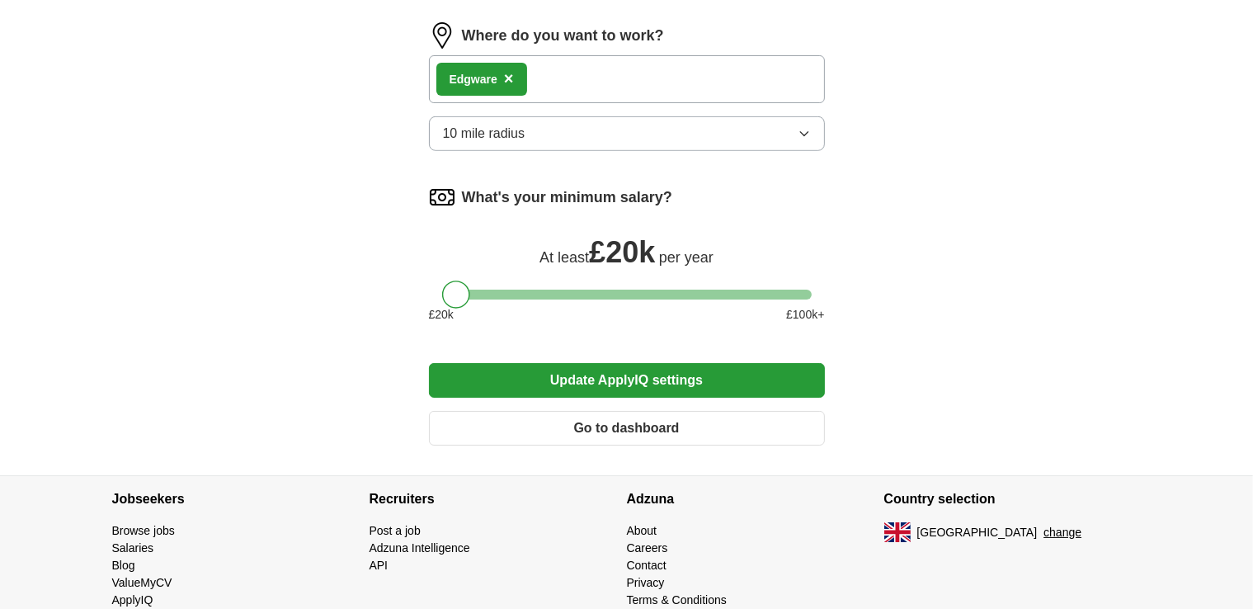
scroll to position [950, 0]
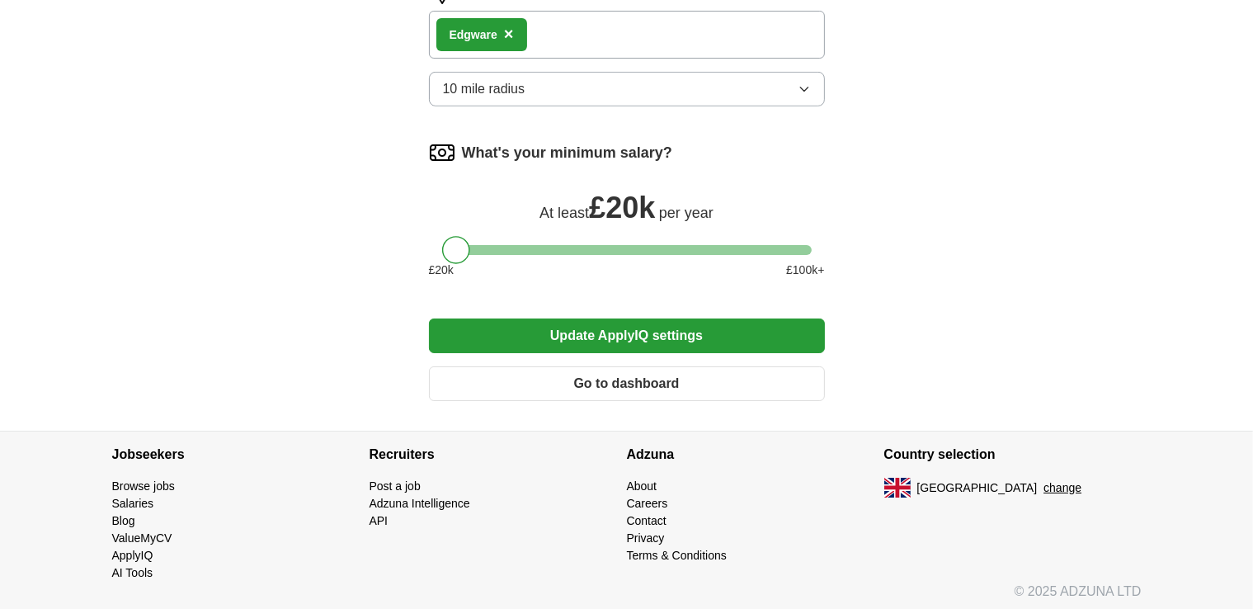
click at [676, 318] on button "Update ApplyIQ settings" at bounding box center [627, 335] width 396 height 35
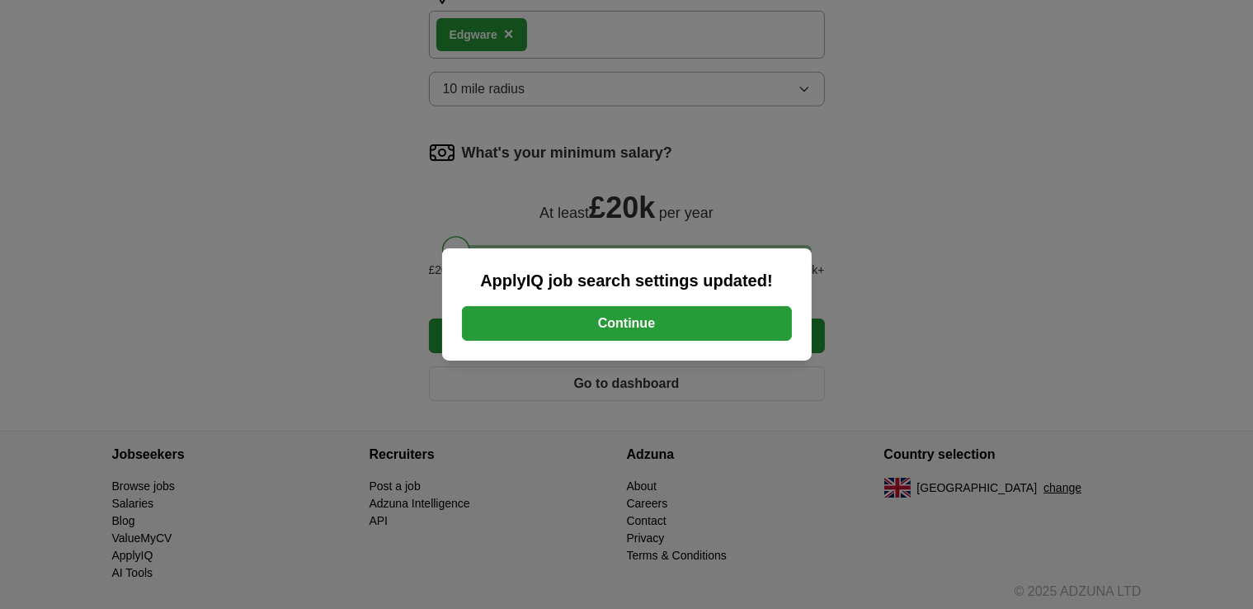
click at [653, 321] on button "Continue" at bounding box center [627, 323] width 330 height 35
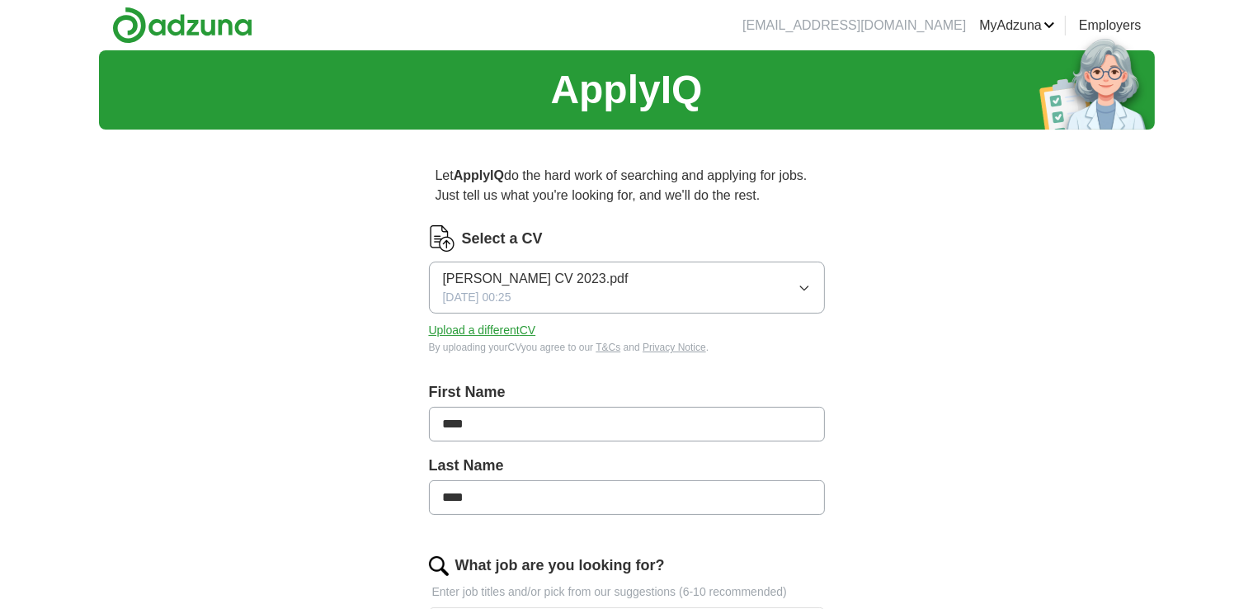
click at [219, 22] on img at bounding box center [182, 25] width 140 height 37
